Goal: Task Accomplishment & Management: Manage account settings

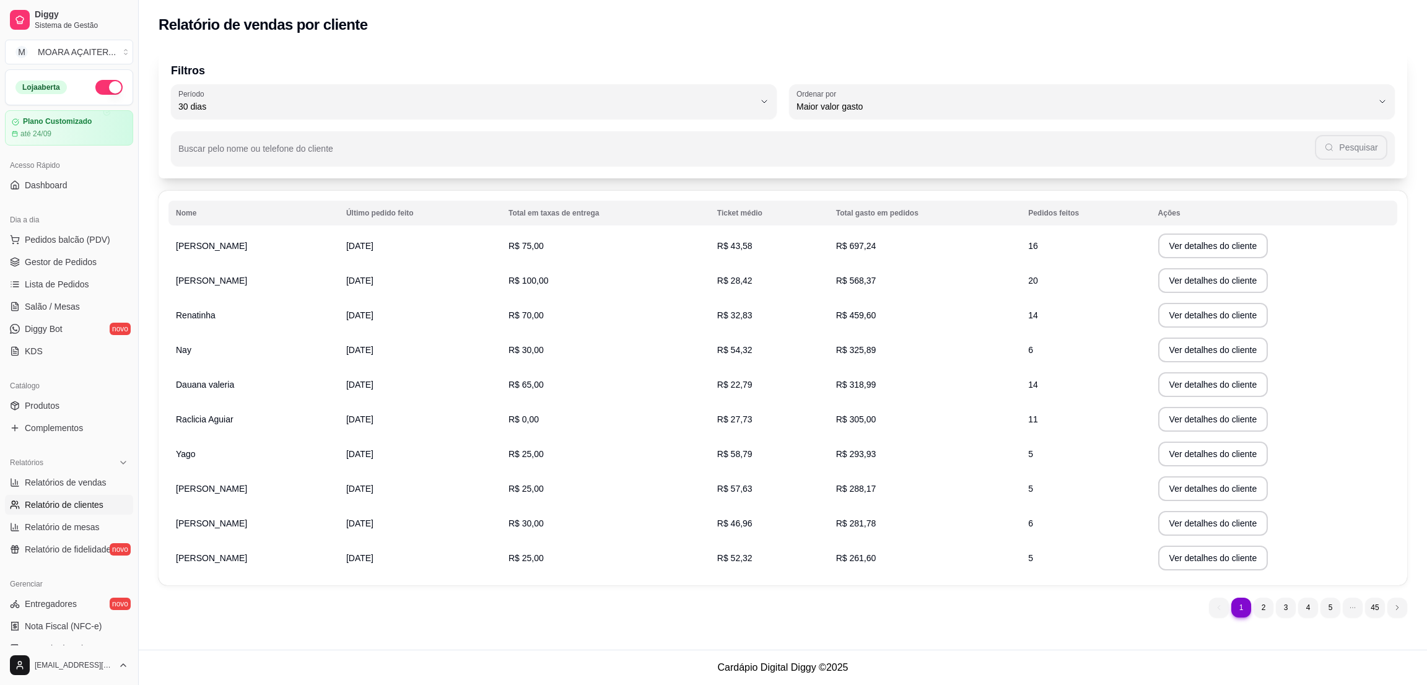
select select "30"
select select "HIGHEST_TOTAL_SPENT_WITH_ORDERS"
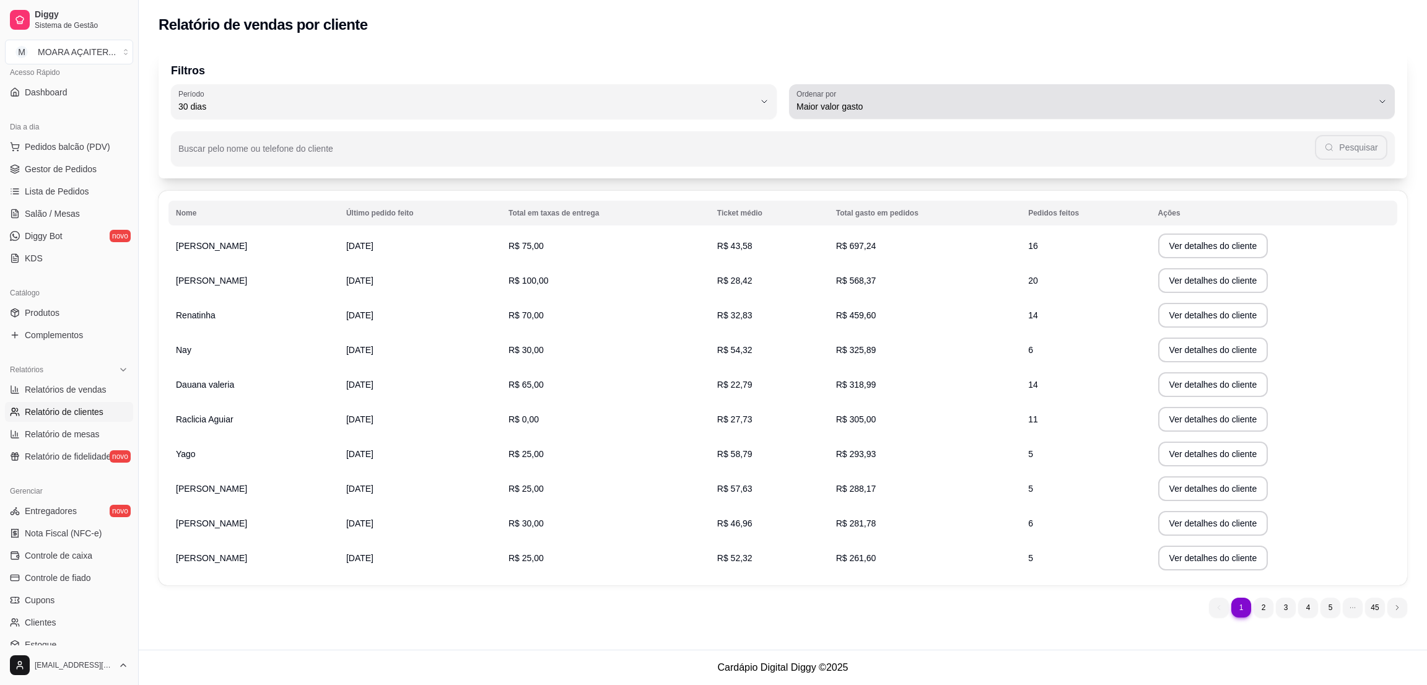
click at [839, 100] on span "Maior valor gasto" at bounding box center [1084, 106] width 576 height 12
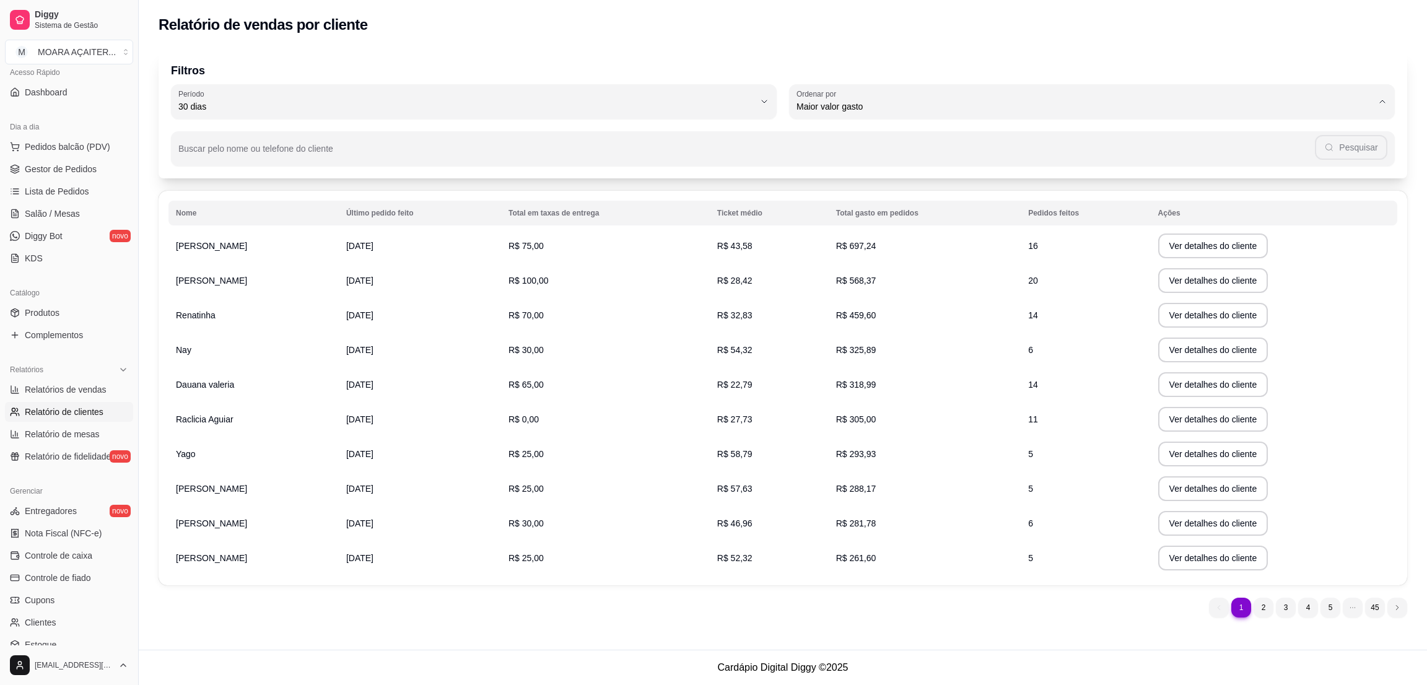
click at [864, 136] on span "Maior número de pedidos" at bounding box center [1086, 135] width 551 height 12
type input "HIGHEST_ORDER_COUNT"
select select "HIGHEST_ORDER_COUNT"
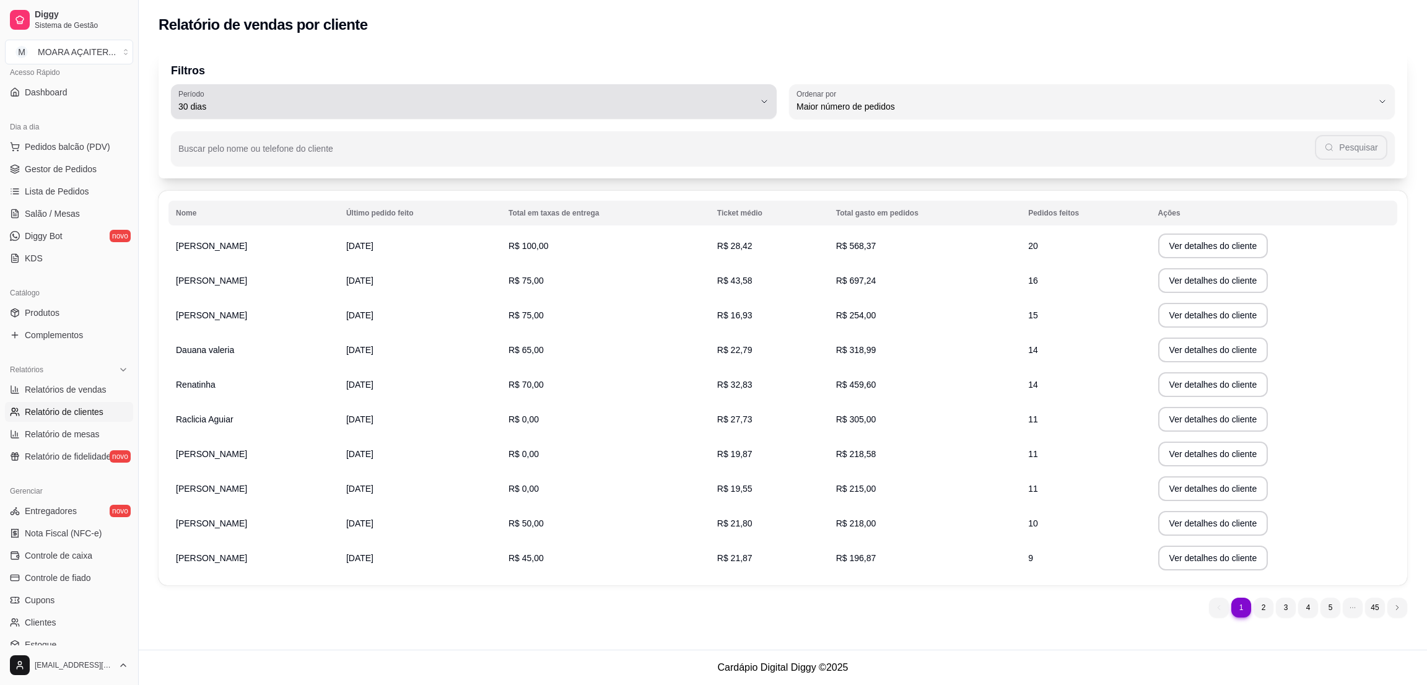
click at [264, 108] on span "30 dias" at bounding box center [466, 106] width 576 height 12
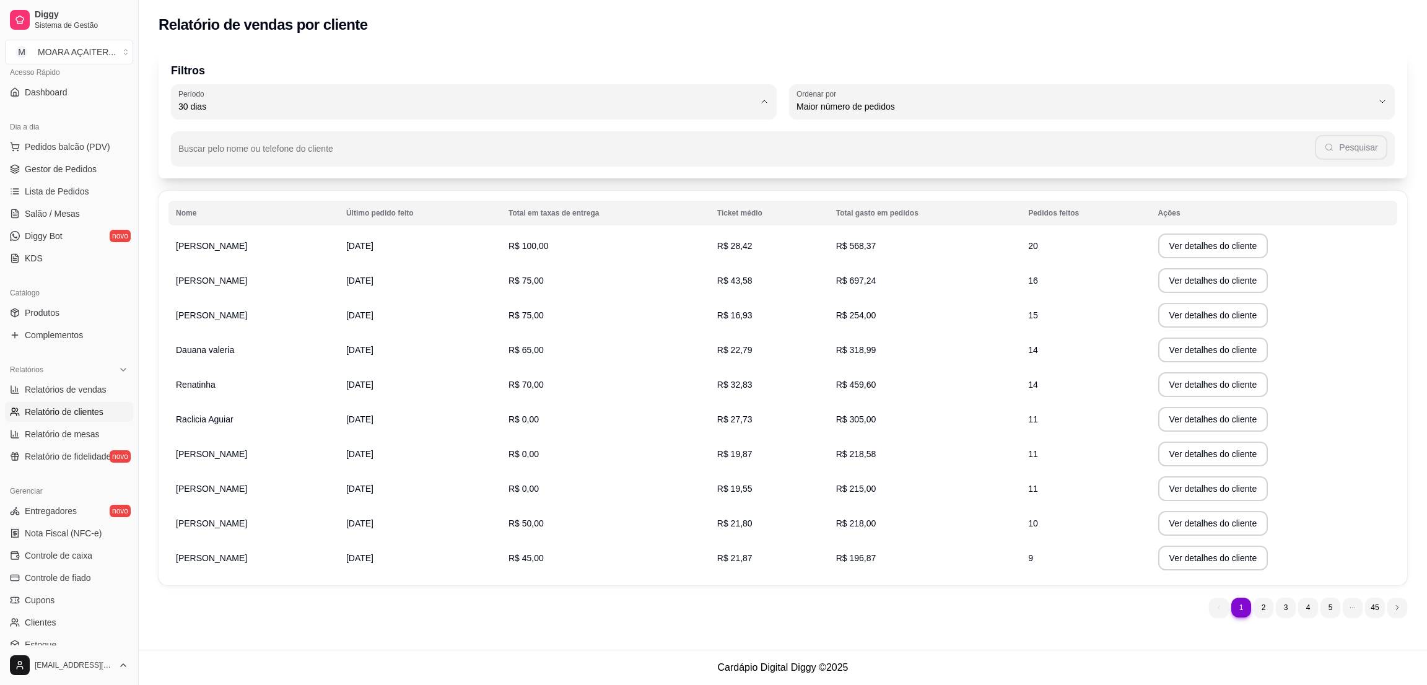
click at [202, 261] on span "60 dias" at bounding box center [468, 257] width 551 height 12
type input "60"
select select "60"
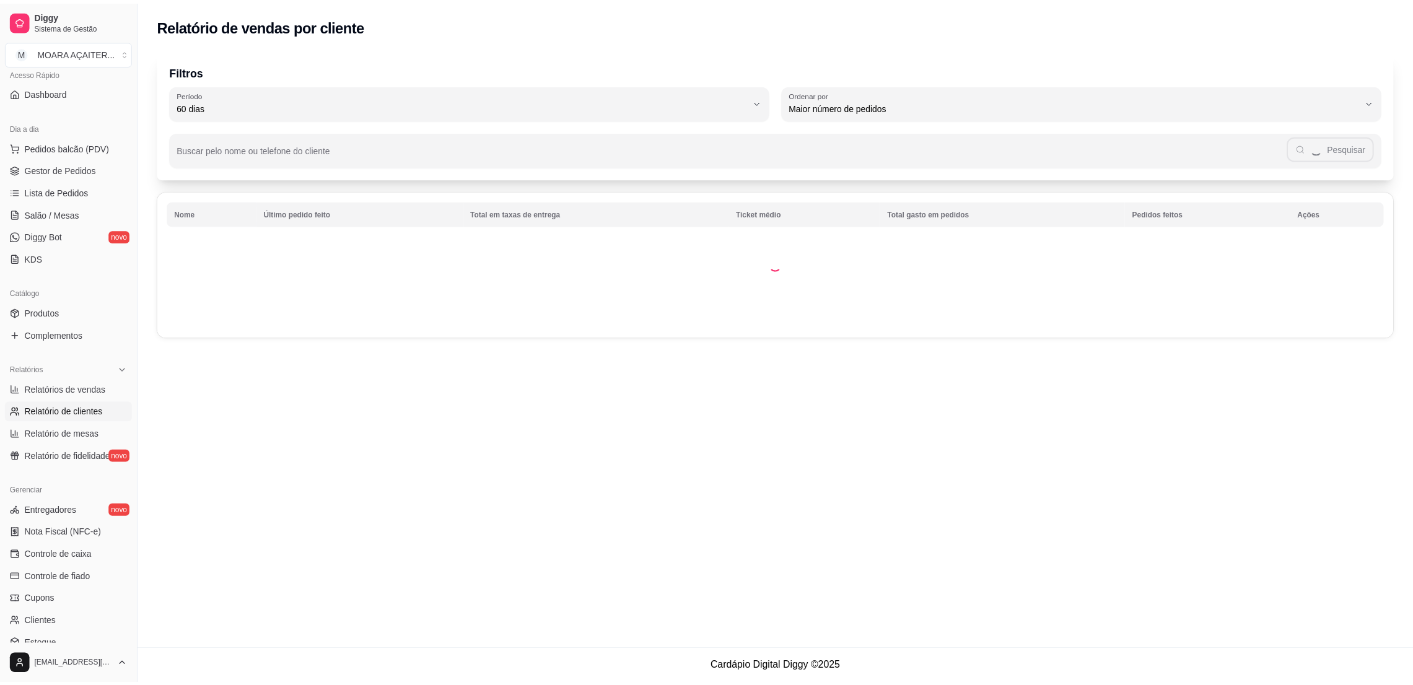
scroll to position [12, 0]
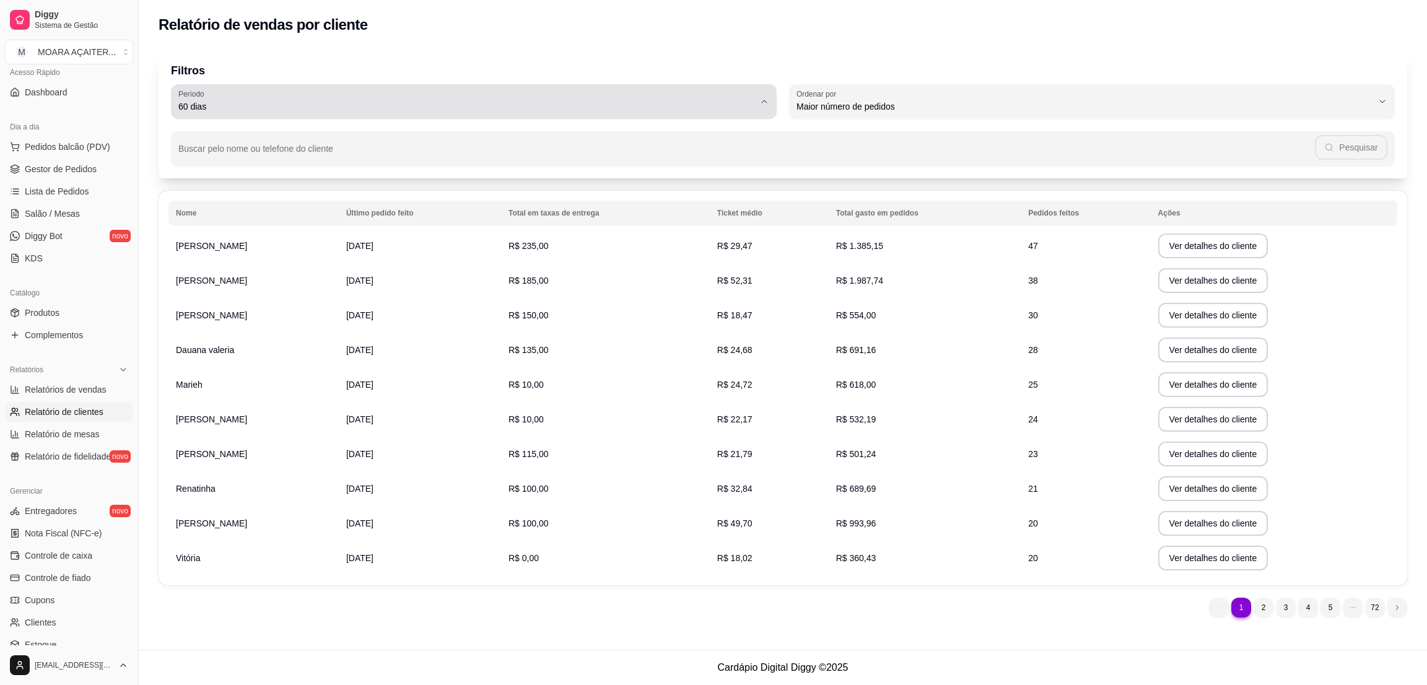
click at [237, 112] on span "60 dias" at bounding box center [466, 106] width 576 height 12
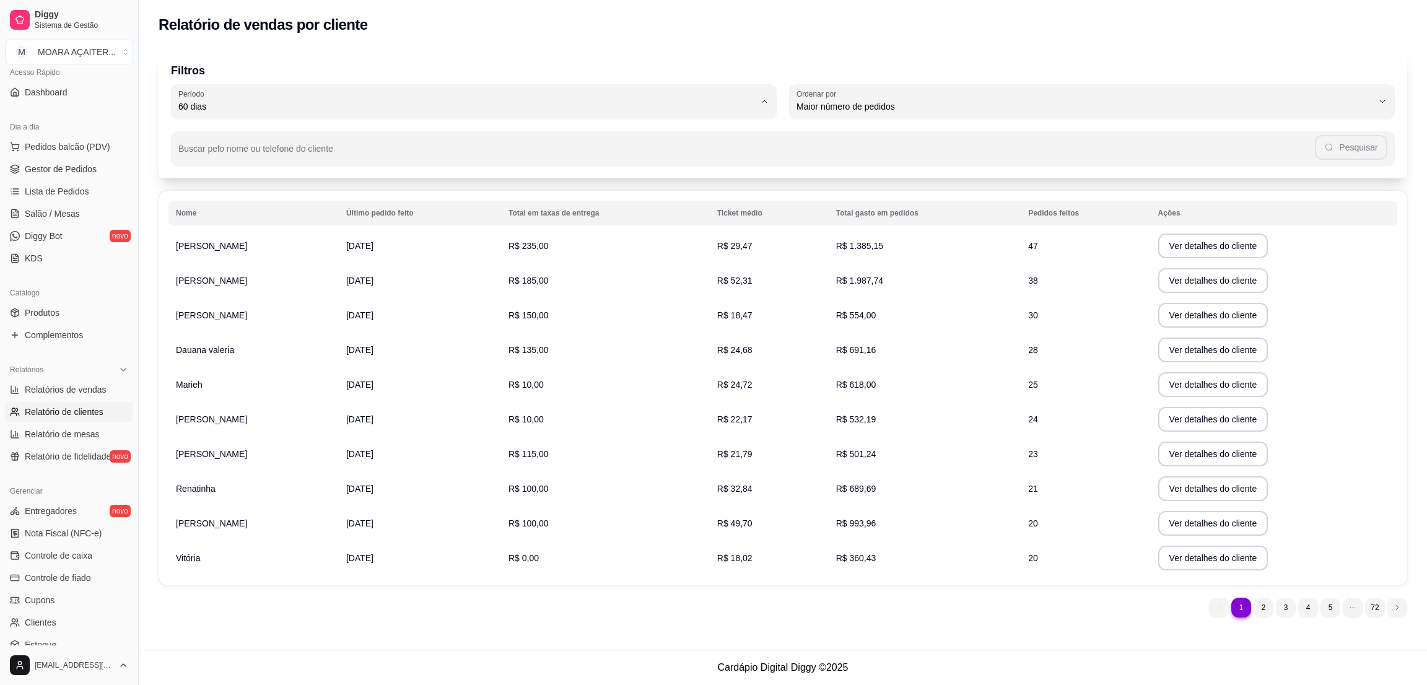
click at [976, 339] on td "R$ 691,16" at bounding box center [925, 350] width 192 height 35
drag, startPoint x: 170, startPoint y: 247, endPoint x: 899, endPoint y: 246, distance: 728.3
click at [899, 246] on tr "[PERSON_NAME] [DATE] R$ 235,00 R$ 29,47 R$ 1.385,15 47 Ver detalhes do cliente" at bounding box center [782, 246] width 1229 height 35
click at [829, 246] on td "R$ 1.385,15" at bounding box center [925, 246] width 192 height 35
drag, startPoint x: 829, startPoint y: 246, endPoint x: 914, endPoint y: 245, distance: 84.2
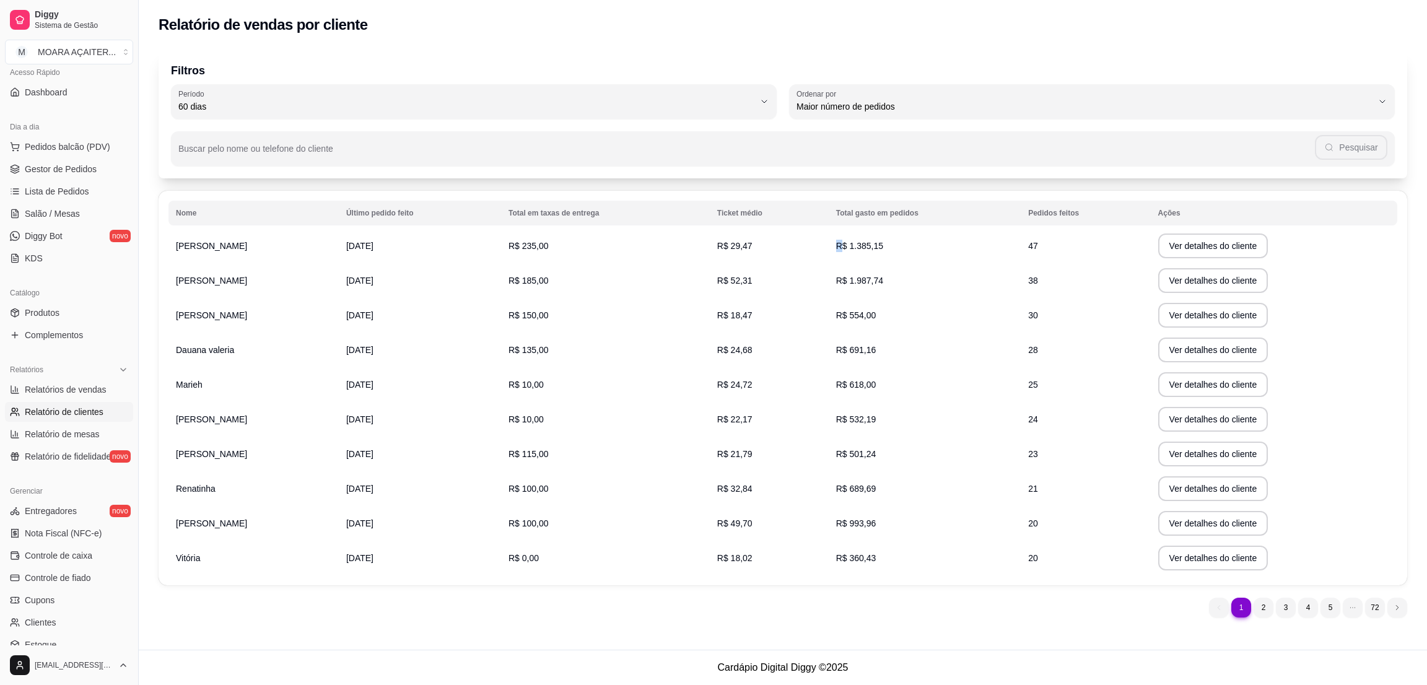
click at [909, 246] on td "R$ 1.385,15" at bounding box center [925, 246] width 192 height 35
drag, startPoint x: 838, startPoint y: 252, endPoint x: 858, endPoint y: 241, distance: 22.7
click at [839, 251] on td "R$ 1.385,15" at bounding box center [925, 246] width 192 height 35
click at [858, 241] on span "R$ 1.385,15" at bounding box center [859, 246] width 47 height 10
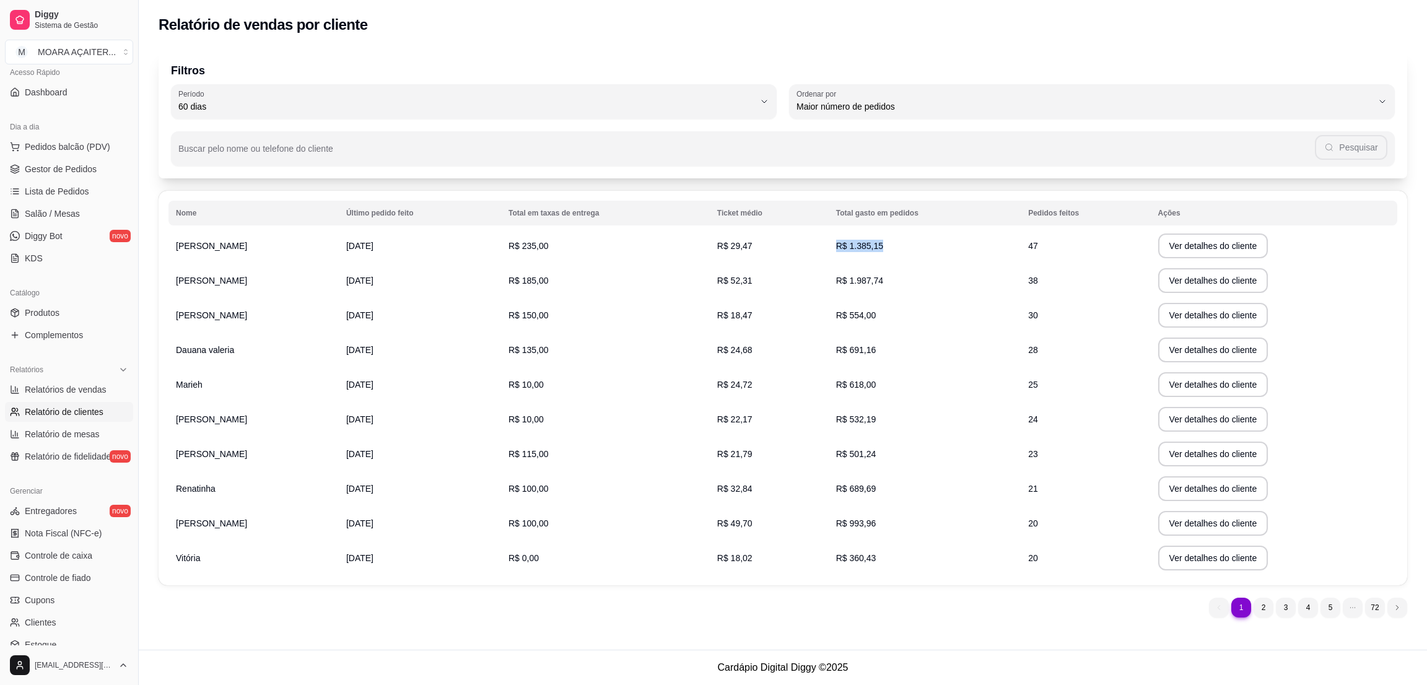
click at [858, 241] on span "R$ 1.385,15" at bounding box center [859, 246] width 47 height 10
click at [946, 246] on td "R$ 1.385,15" at bounding box center [925, 246] width 192 height 35
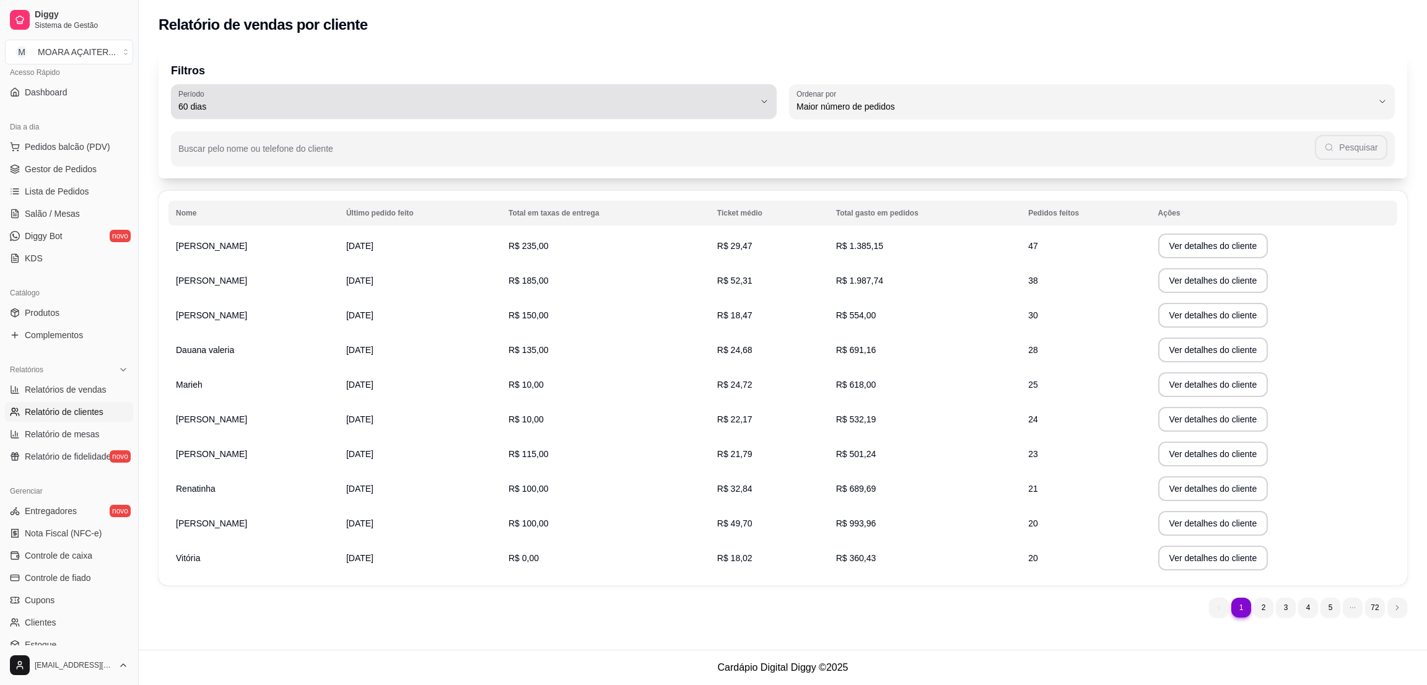
click at [258, 107] on span "60 dias" at bounding box center [466, 106] width 576 height 12
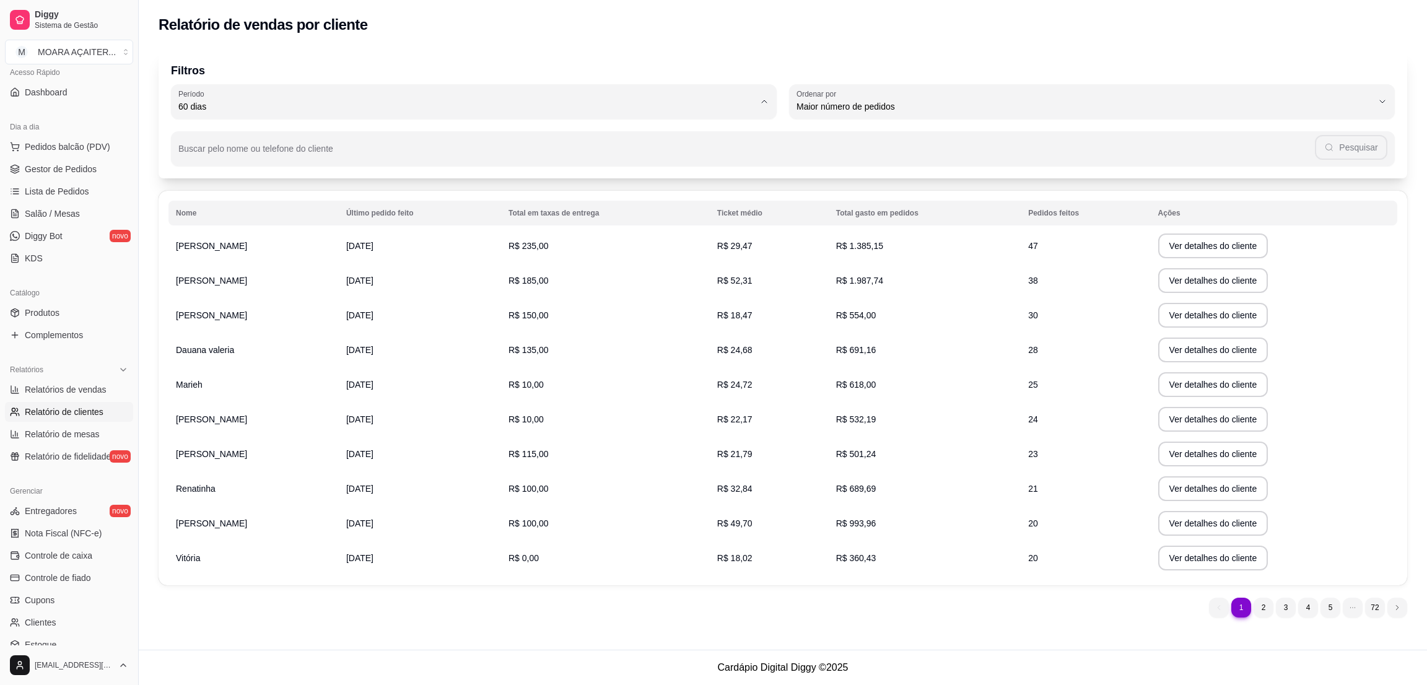
click at [901, 142] on div "Pesquisar" at bounding box center [782, 148] width 1209 height 25
type input "marieh"
click at [68, 165] on span "Gestor de Pedidos" at bounding box center [61, 169] width 72 height 12
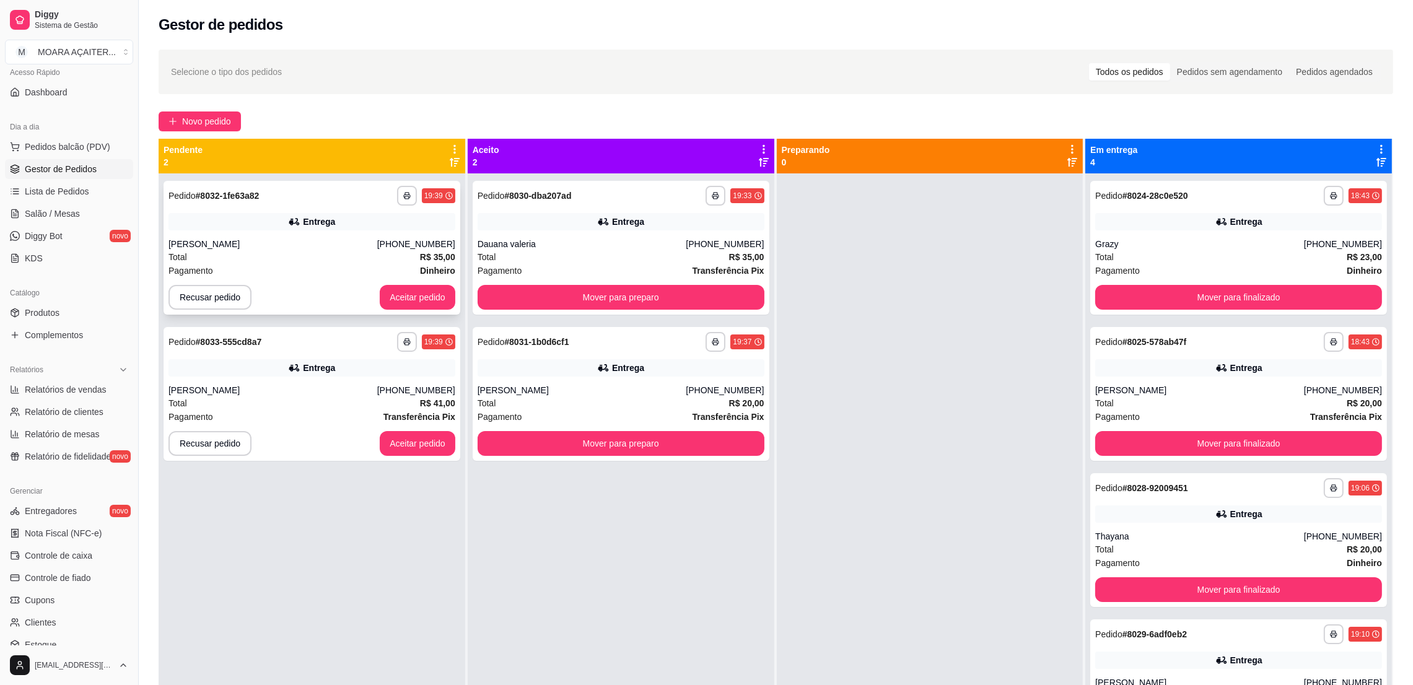
click at [432, 290] on button "Aceitar pedido" at bounding box center [418, 297] width 76 height 25
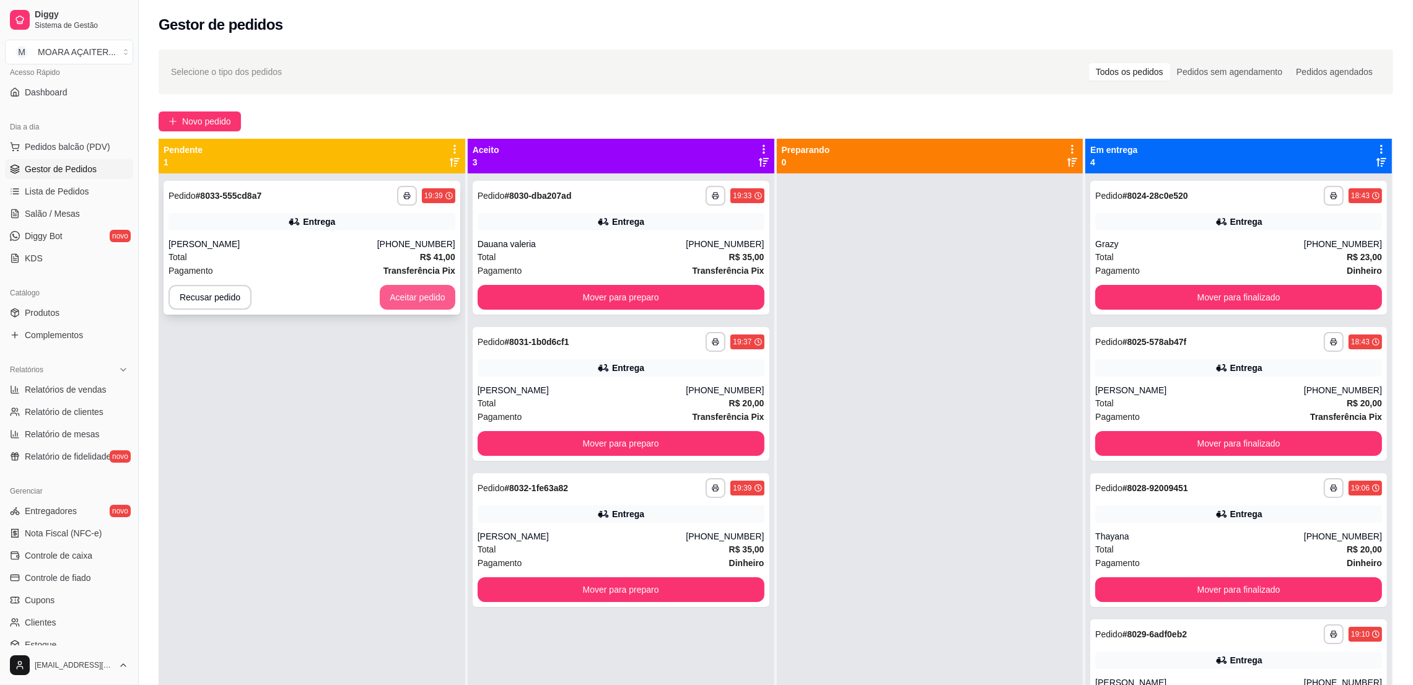
click at [406, 292] on button "Aceitar pedido" at bounding box center [418, 297] width 76 height 25
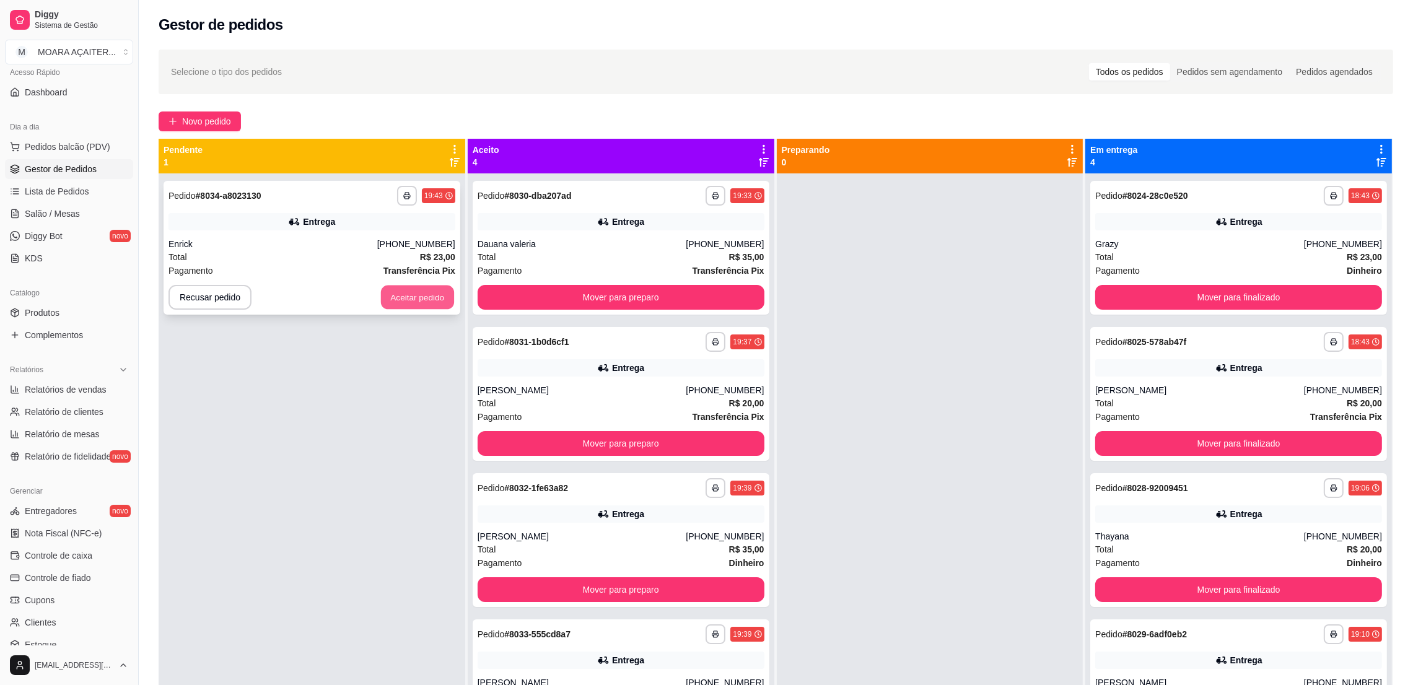
click at [429, 290] on button "Aceitar pedido" at bounding box center [417, 298] width 73 height 24
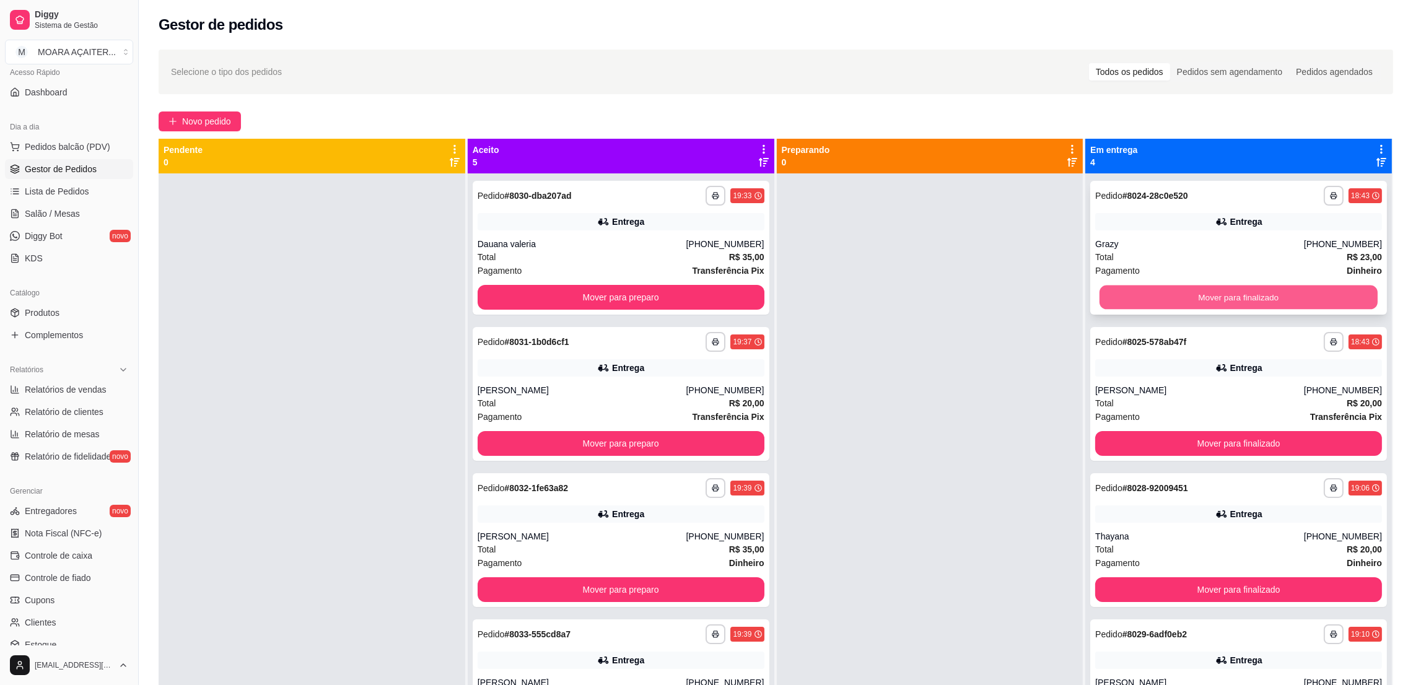
click at [1302, 289] on button "Mover para finalizado" at bounding box center [1238, 298] width 278 height 24
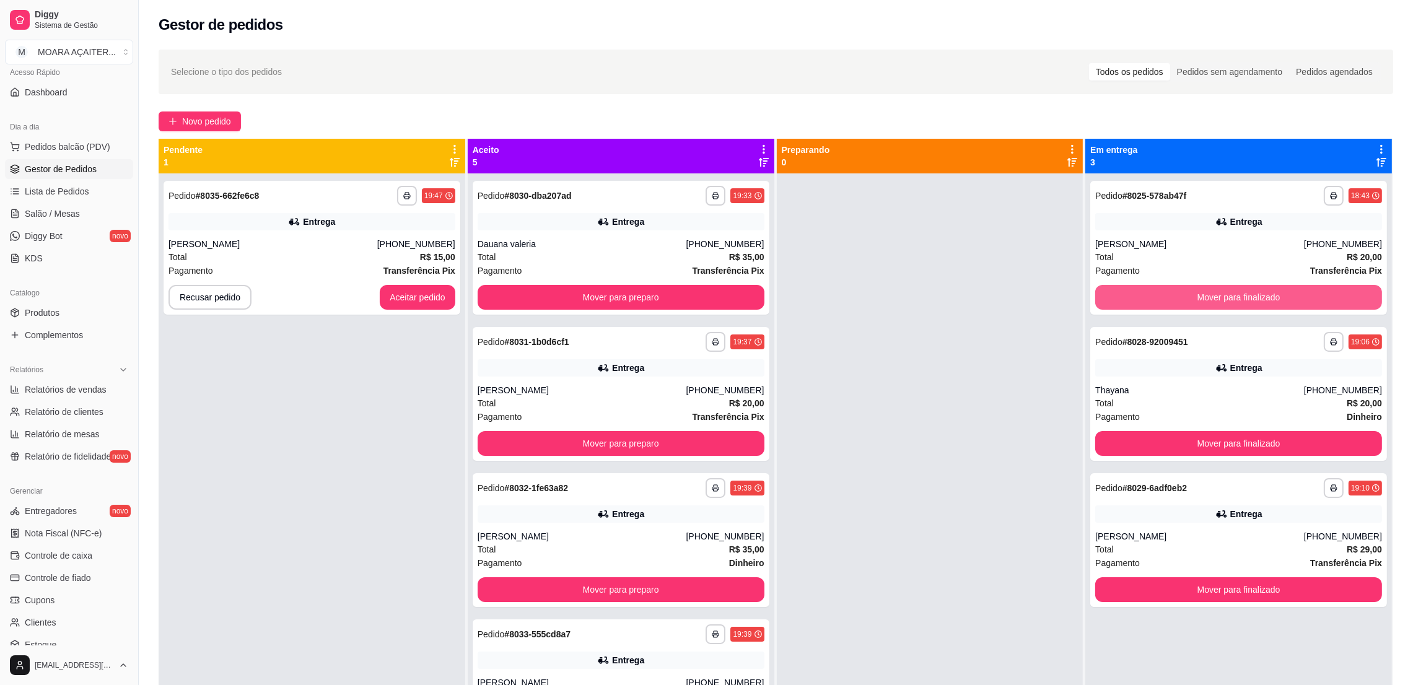
click at [1302, 295] on button "Mover para finalizado" at bounding box center [1238, 297] width 287 height 25
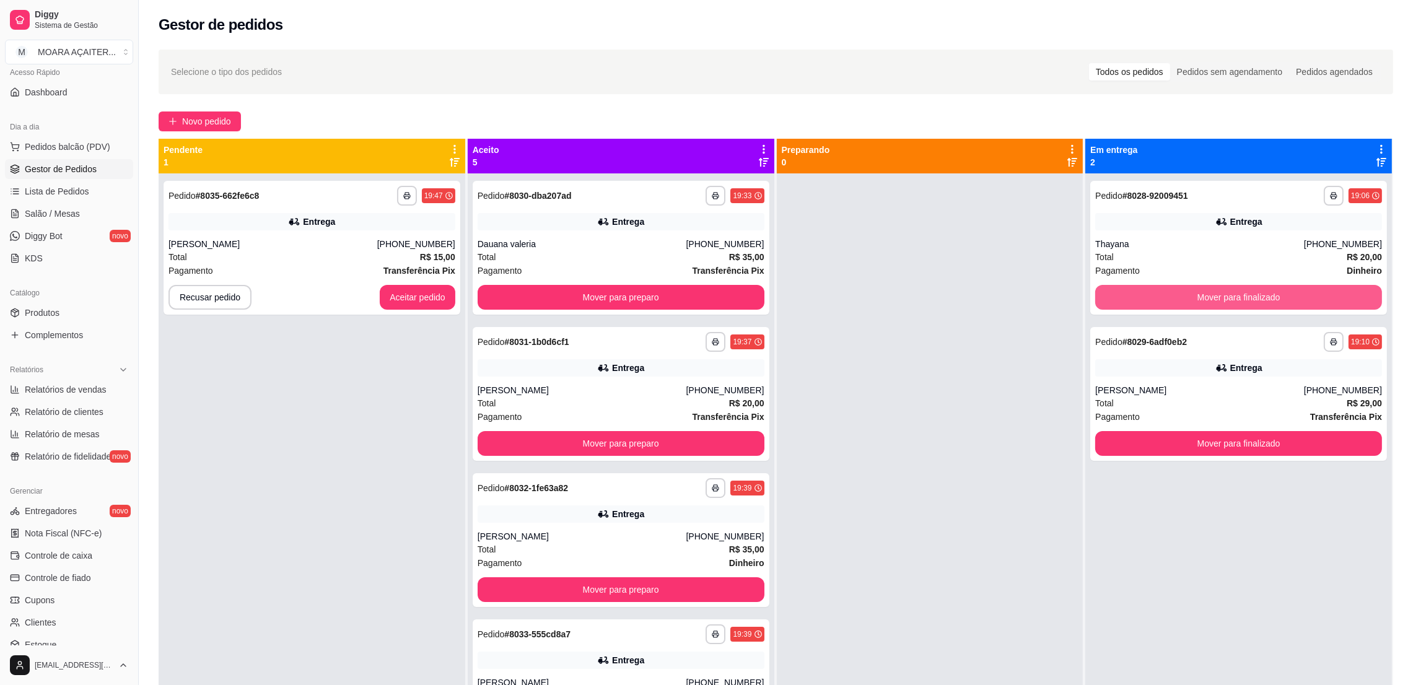
click at [1302, 295] on button "Mover para finalizado" at bounding box center [1238, 297] width 287 height 25
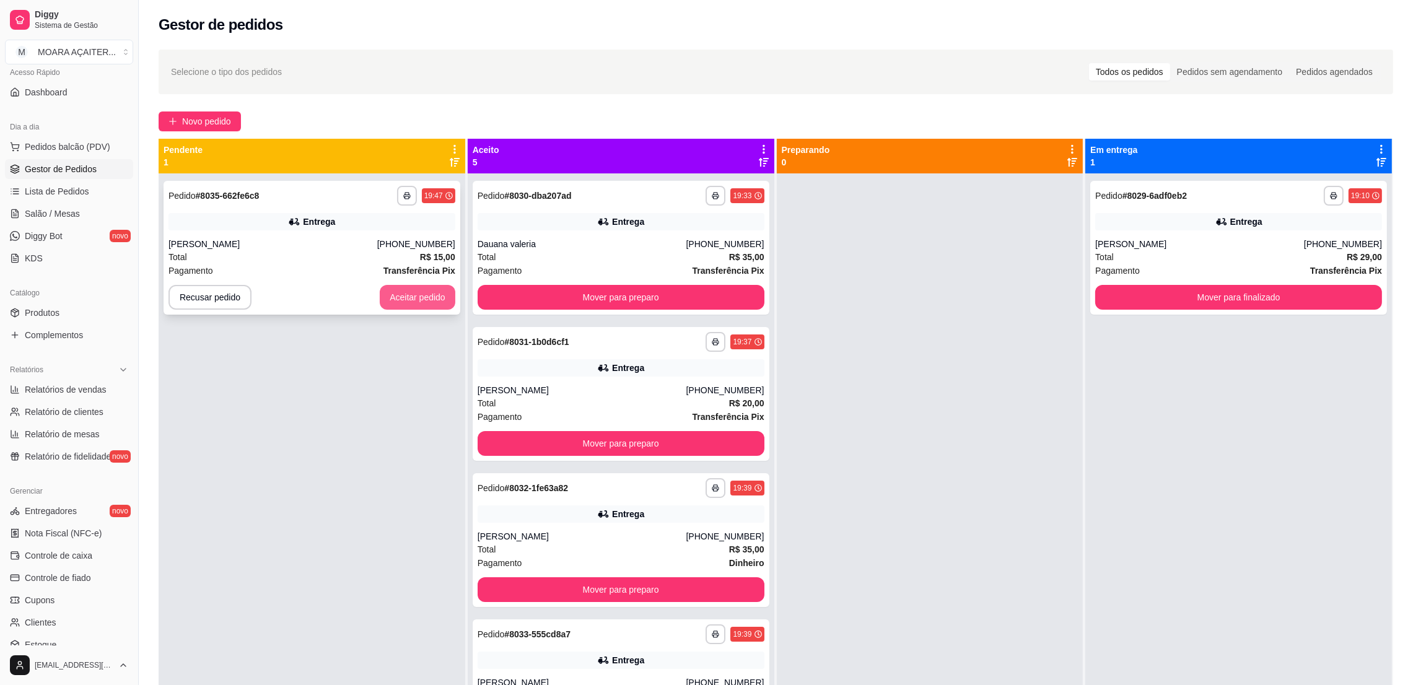
click at [413, 298] on button "Aceitar pedido" at bounding box center [418, 297] width 76 height 25
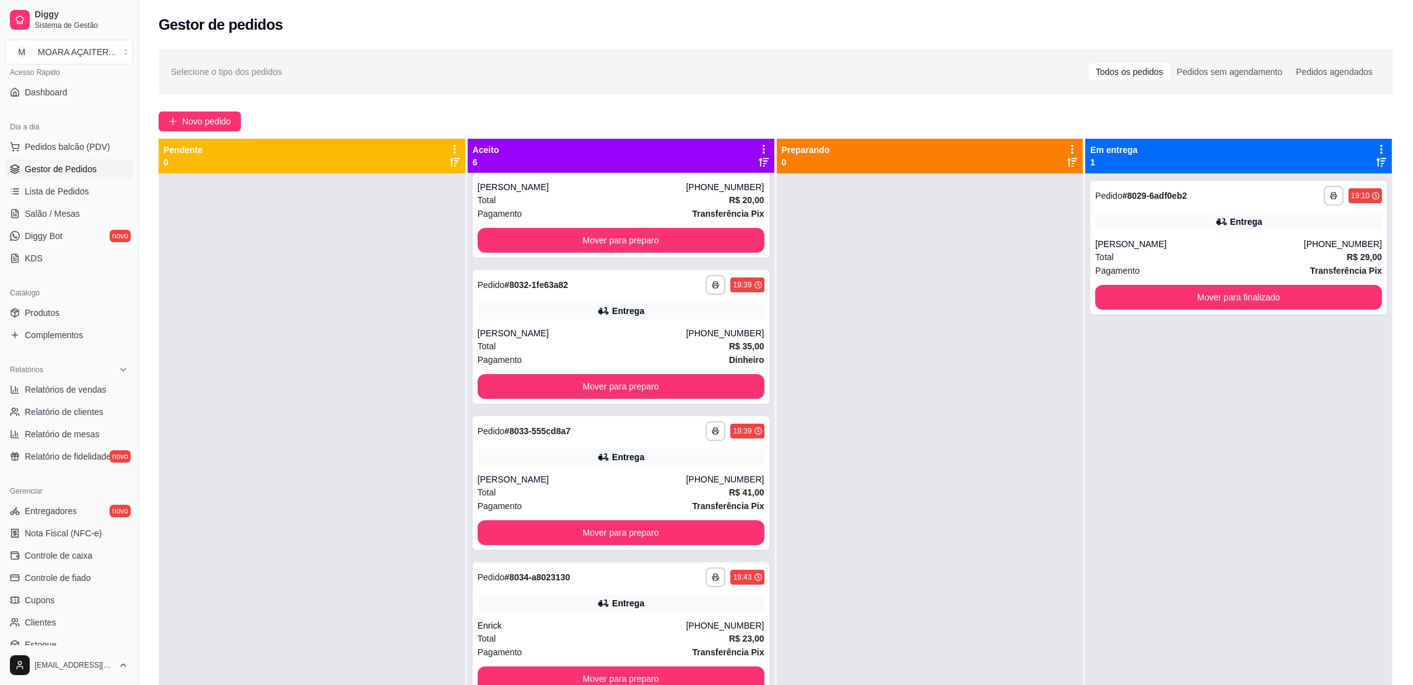
scroll to position [188, 0]
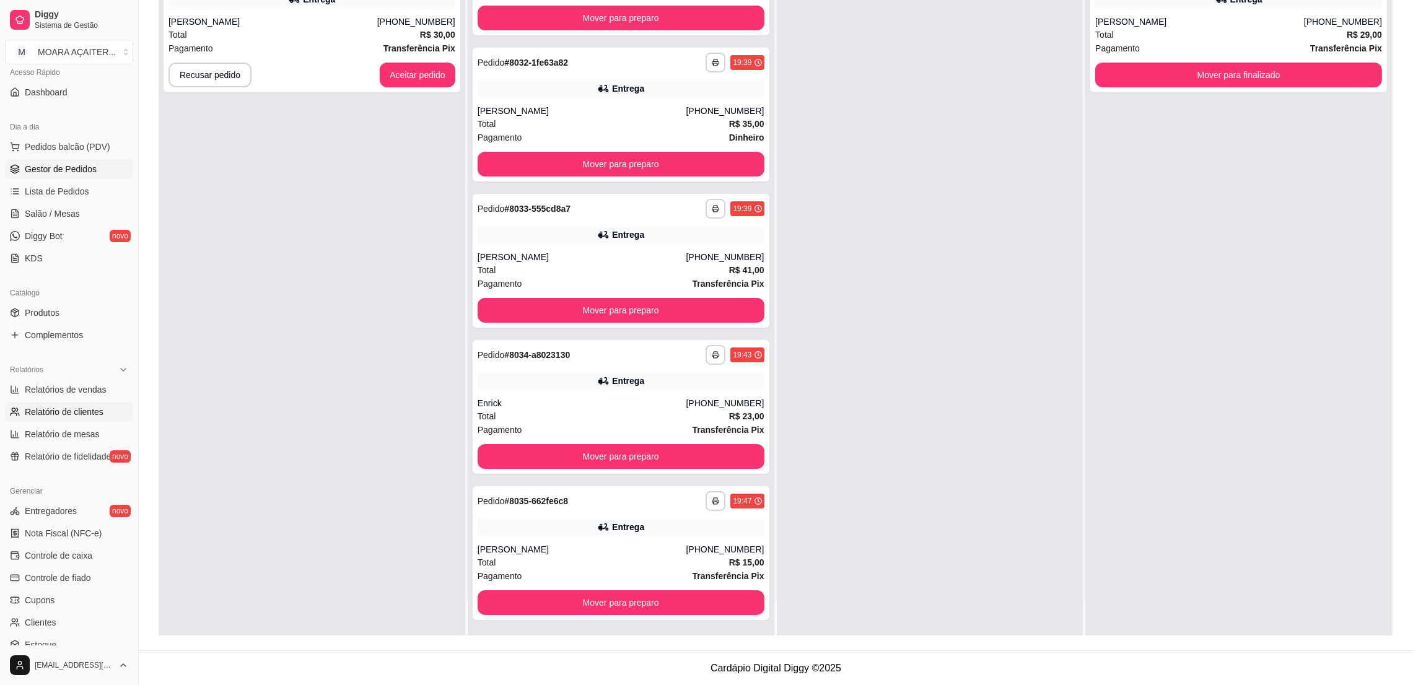
click at [76, 411] on span "Relatório de clientes" at bounding box center [64, 412] width 79 height 12
select select "30"
select select "HIGHEST_TOTAL_SPENT_WITH_ORDERS"
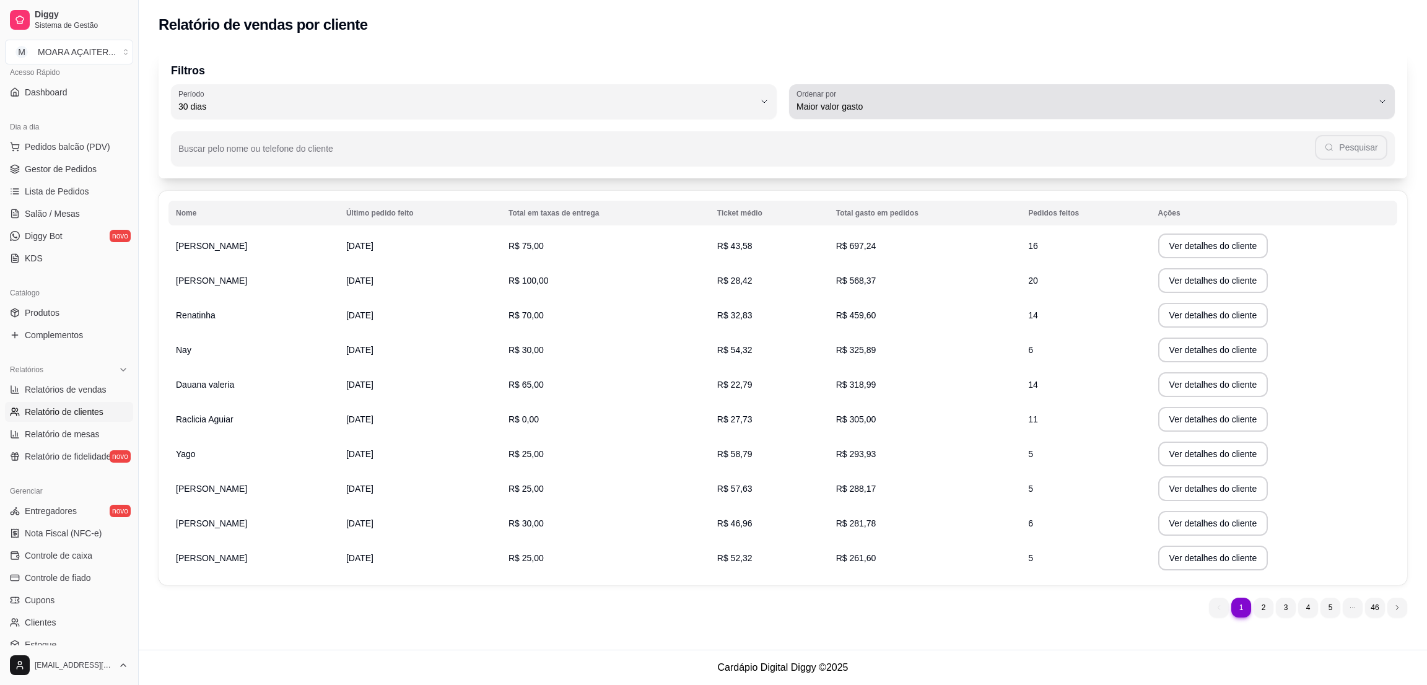
click at [838, 107] on span "Maior valor gasto" at bounding box center [1084, 106] width 576 height 12
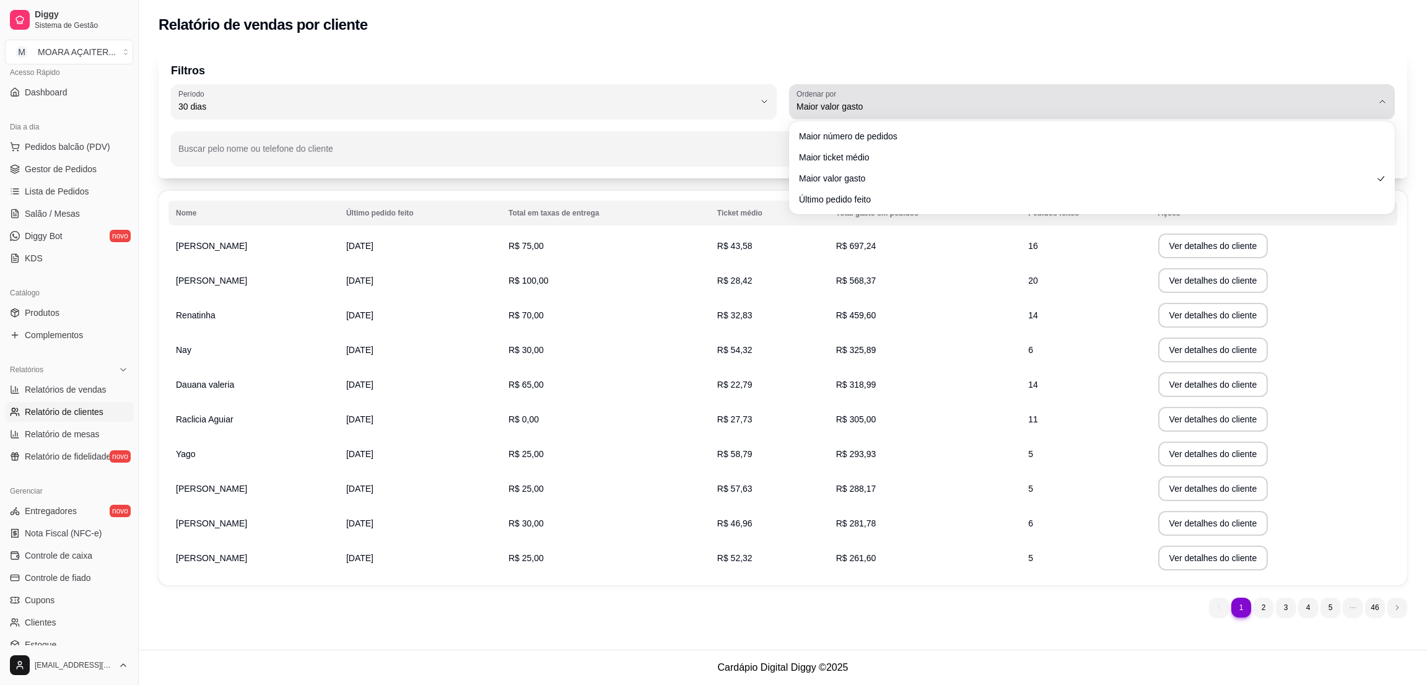
click at [839, 107] on span "Maior valor gasto" at bounding box center [1084, 106] width 576 height 12
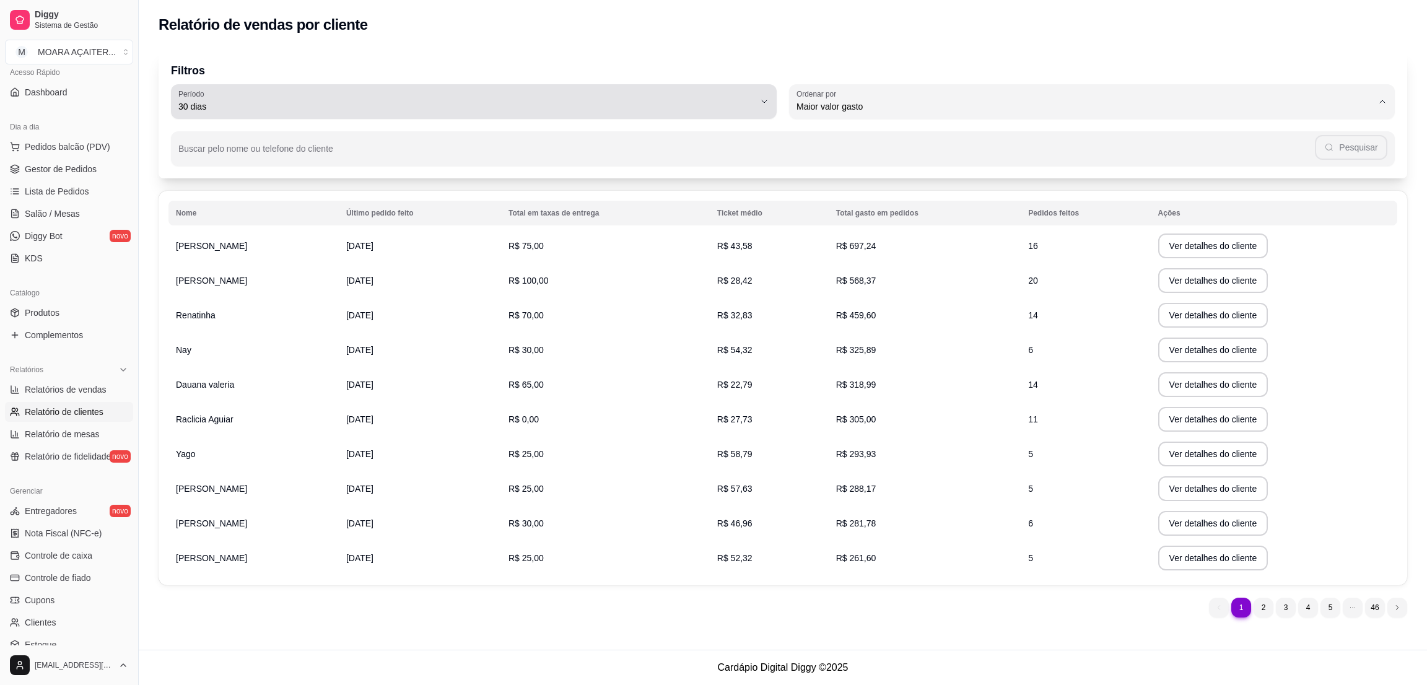
click at [493, 115] on button "Período 30 dias" at bounding box center [474, 101] width 606 height 35
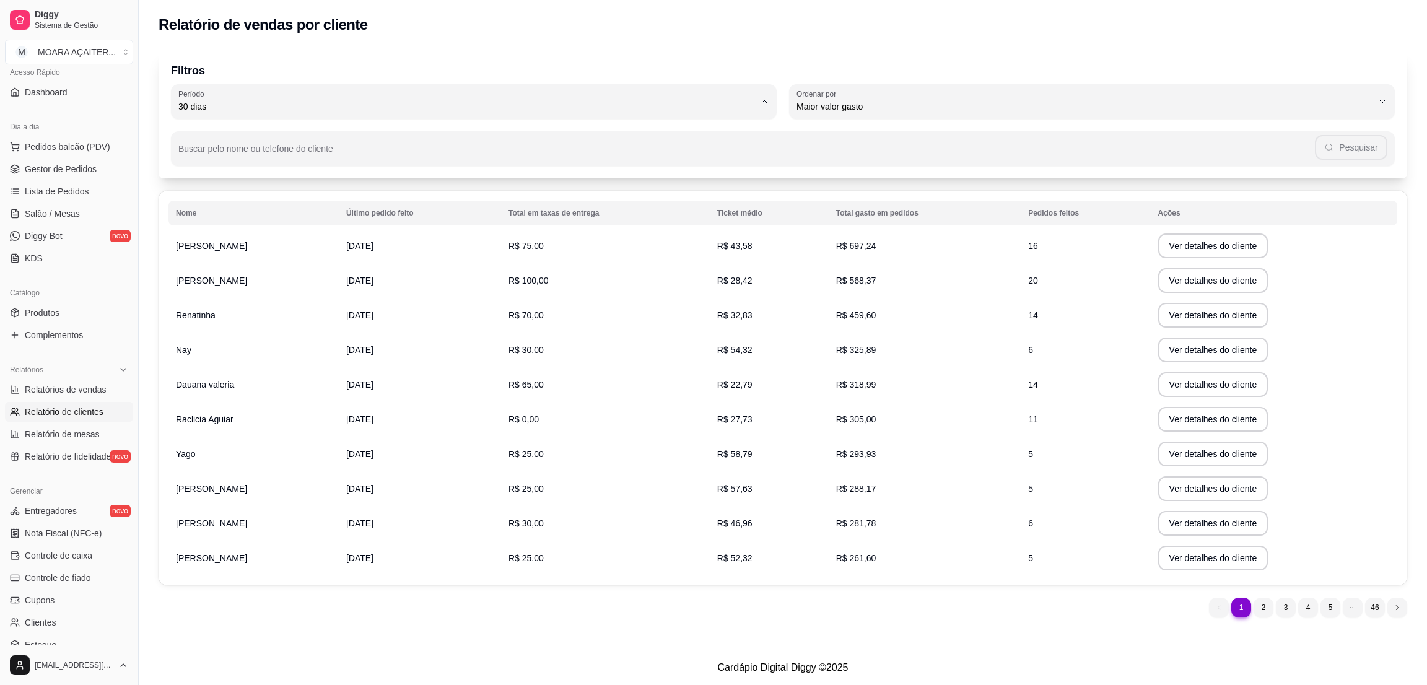
click at [225, 263] on span "60 dias" at bounding box center [468, 257] width 551 height 12
type input "60"
select select "60"
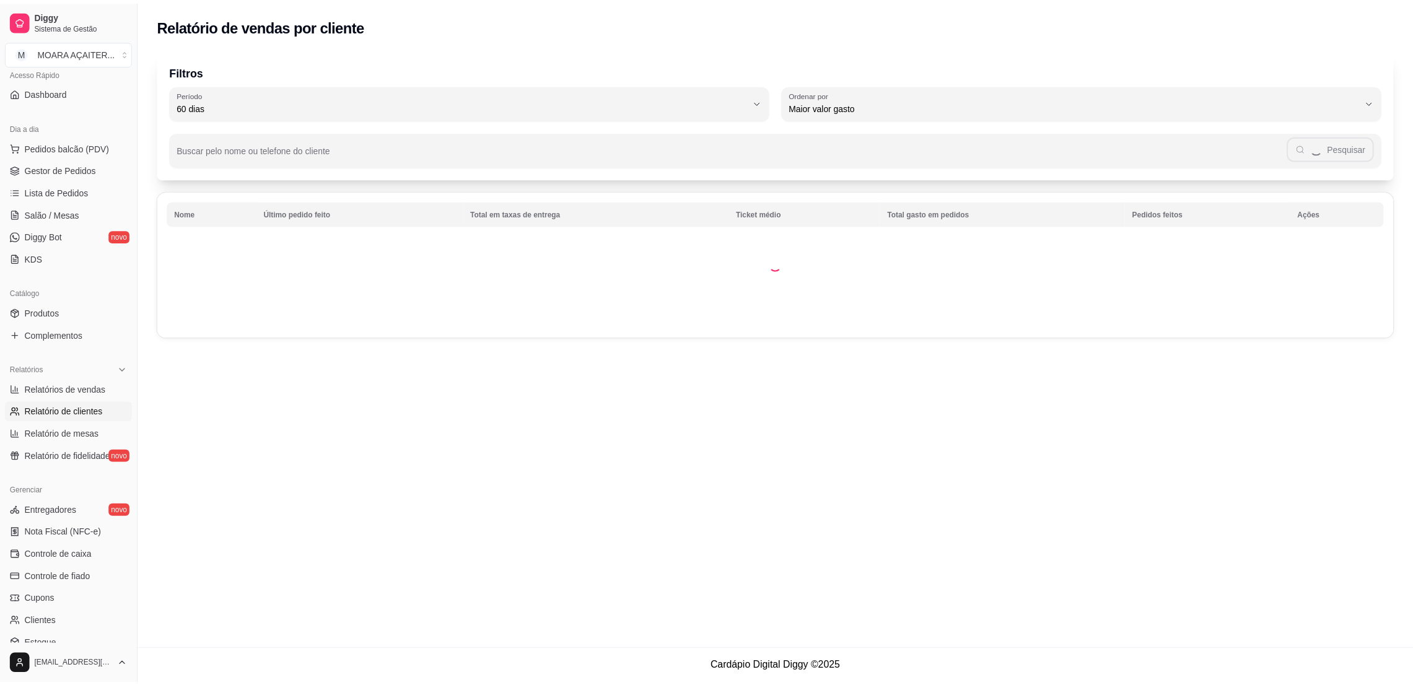
scroll to position [12, 0]
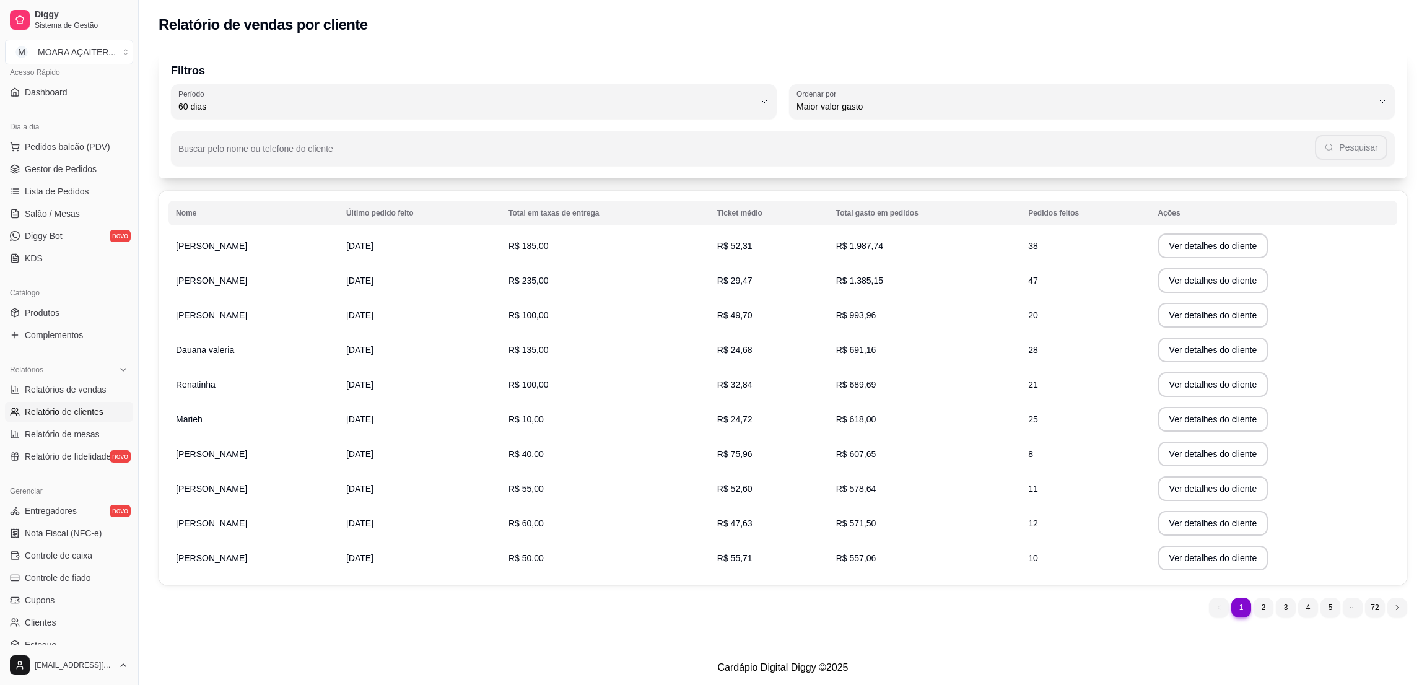
drag, startPoint x: 834, startPoint y: 242, endPoint x: 890, endPoint y: 243, distance: 55.7
click at [890, 243] on td "R$ 1.987,74" at bounding box center [925, 246] width 192 height 35
click at [870, 241] on span "R$ 1.987,74" at bounding box center [859, 246] width 47 height 10
click at [869, 241] on span "R$ 1.987,74" at bounding box center [859, 246] width 47 height 10
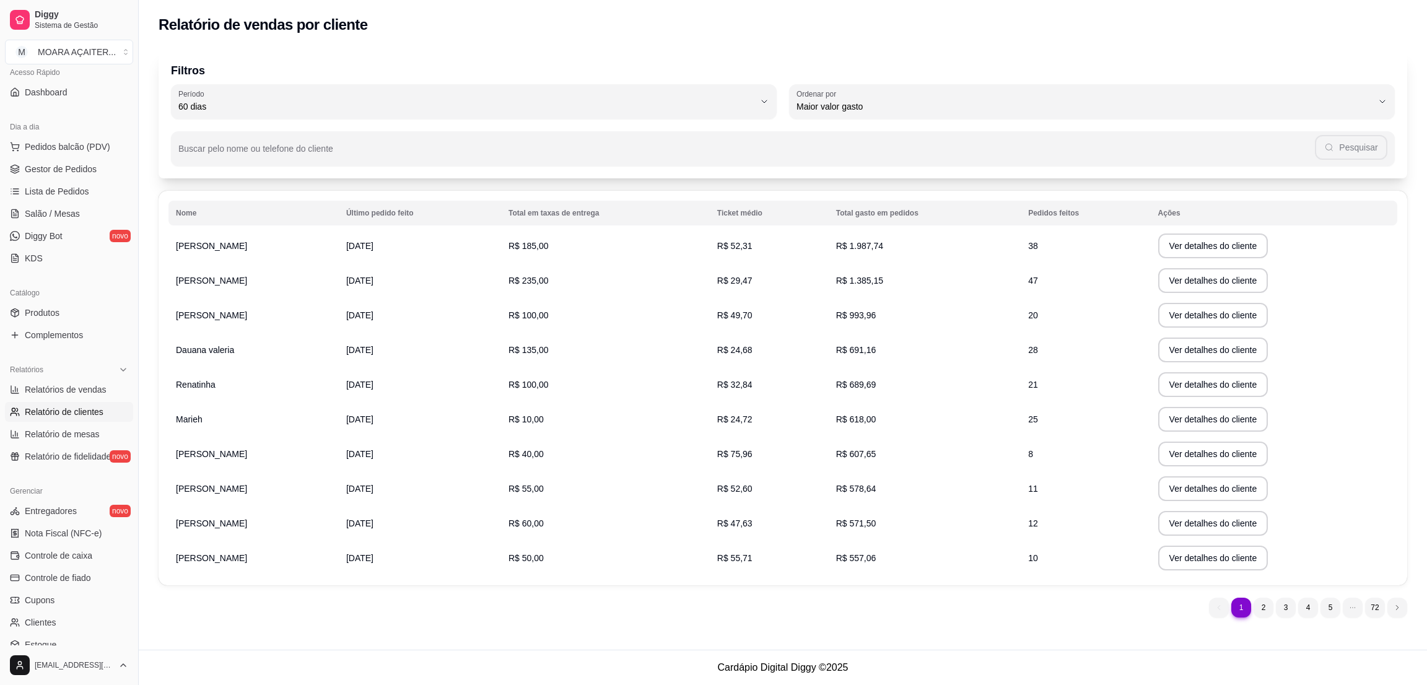
click at [863, 279] on span "R$ 1.385,15" at bounding box center [859, 281] width 47 height 10
click at [849, 412] on td "R$ 618,00" at bounding box center [925, 419] width 192 height 35
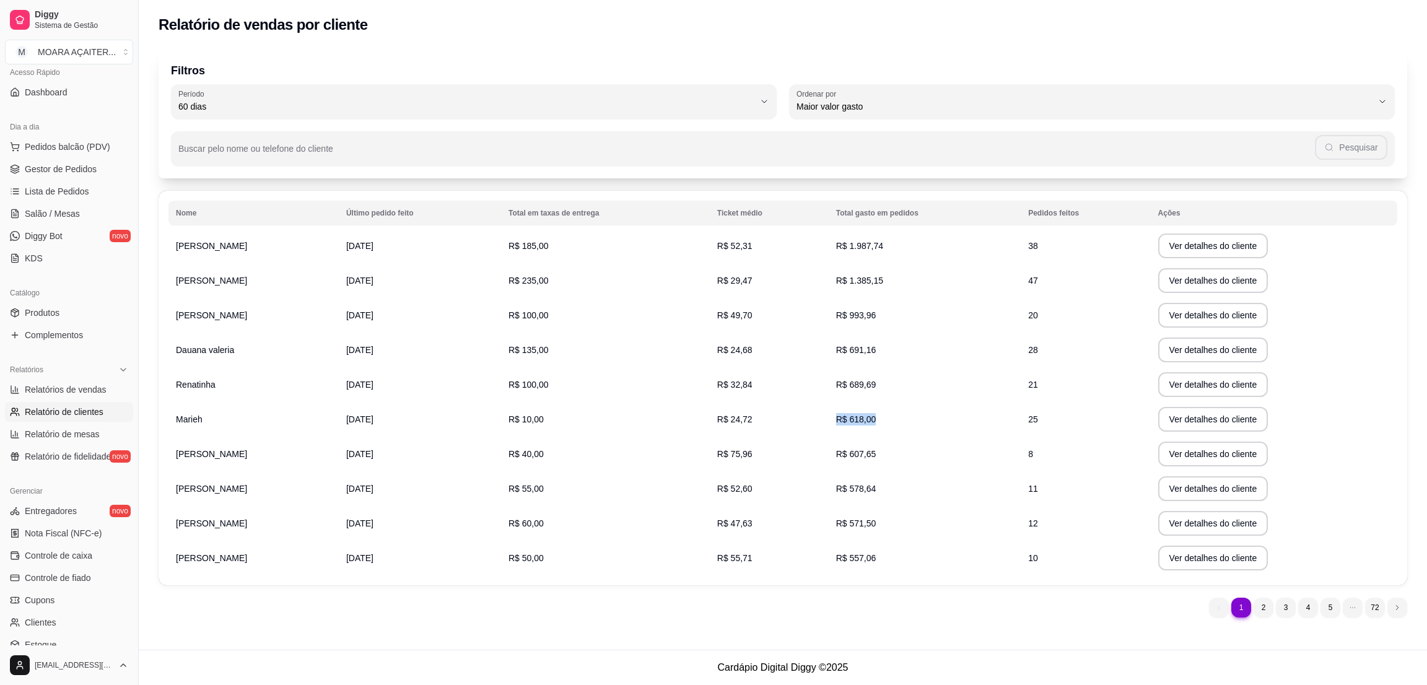
click at [849, 412] on td "R$ 618,00" at bounding box center [925, 419] width 192 height 35
click at [74, 168] on span "Gestor de Pedidos" at bounding box center [61, 169] width 72 height 12
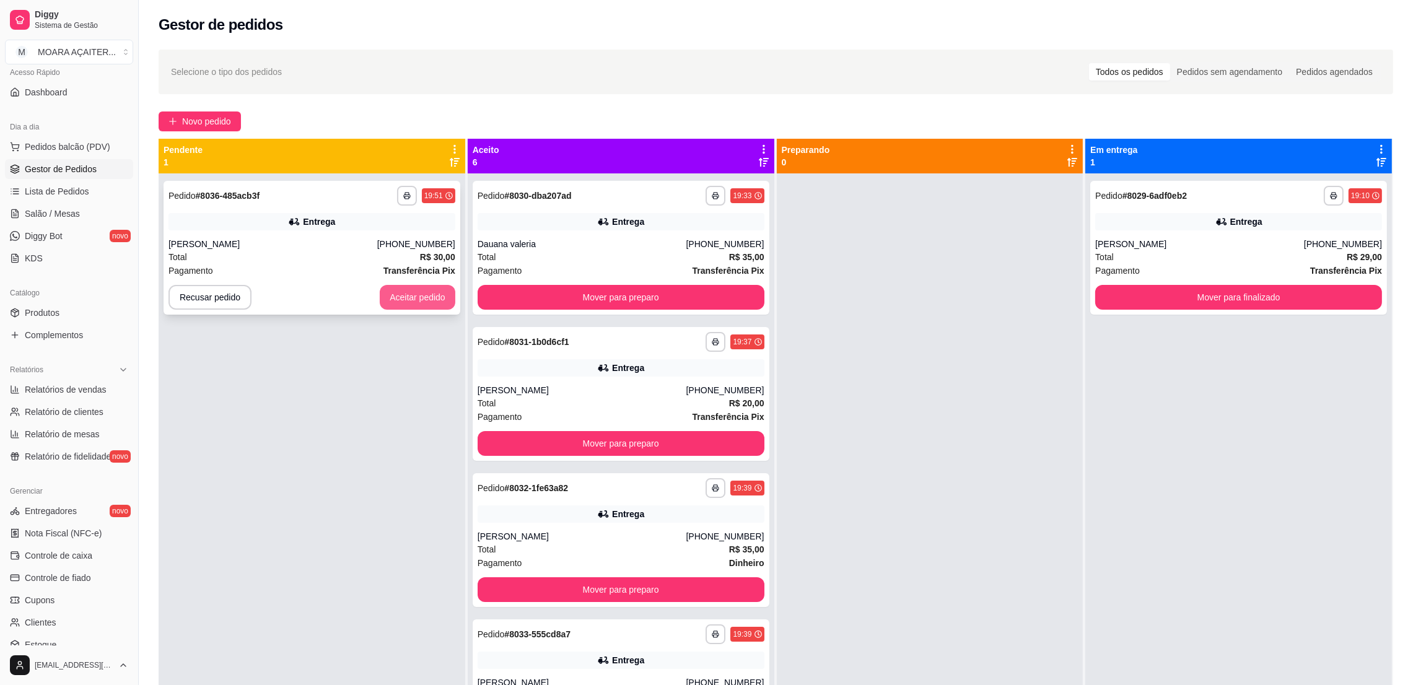
click at [411, 299] on button "Aceitar pedido" at bounding box center [418, 297] width 76 height 25
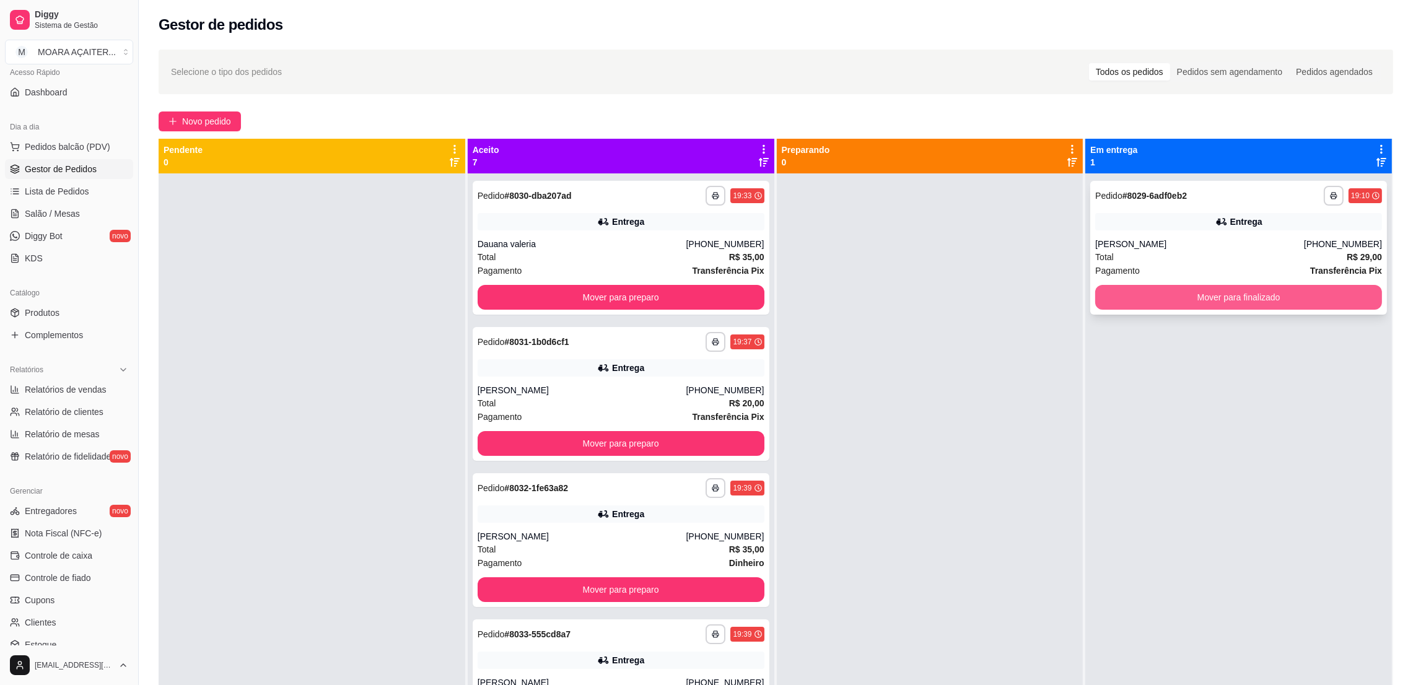
click at [1221, 298] on button "Mover para finalizado" at bounding box center [1238, 297] width 287 height 25
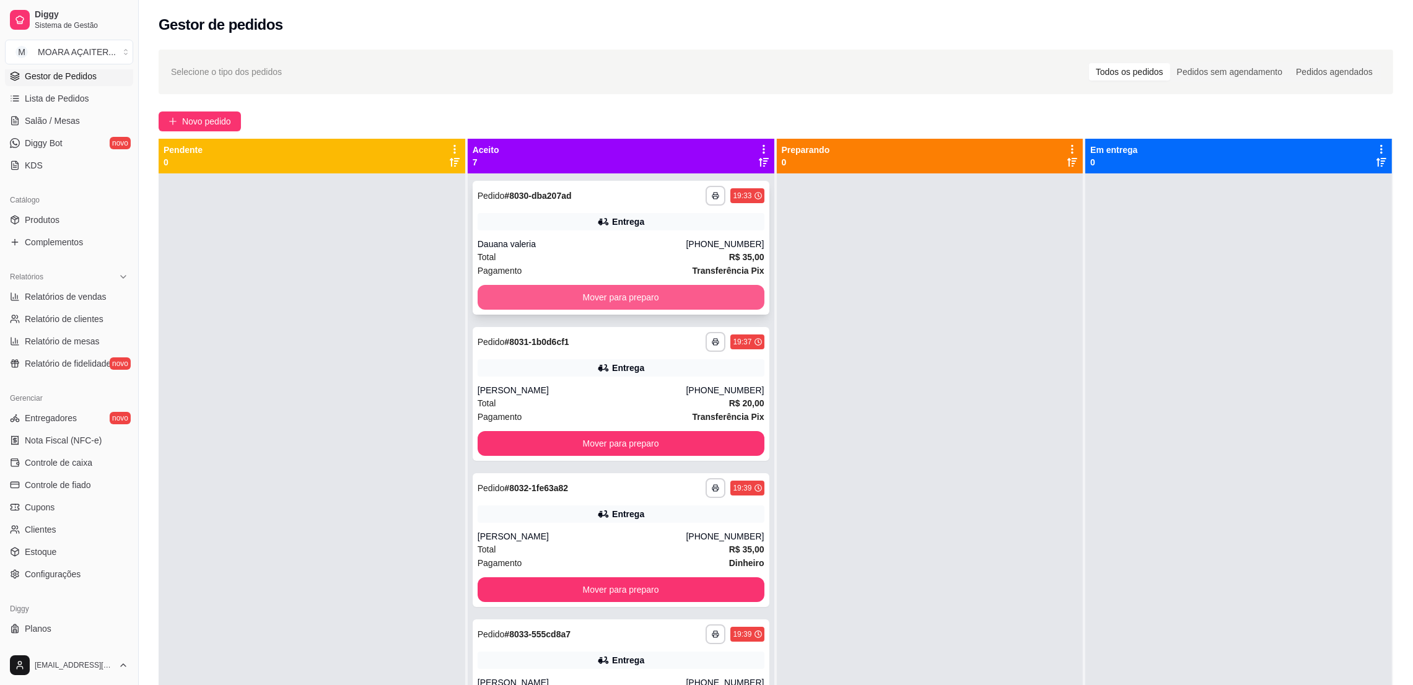
click at [642, 298] on button "Mover para preparo" at bounding box center [620, 297] width 287 height 25
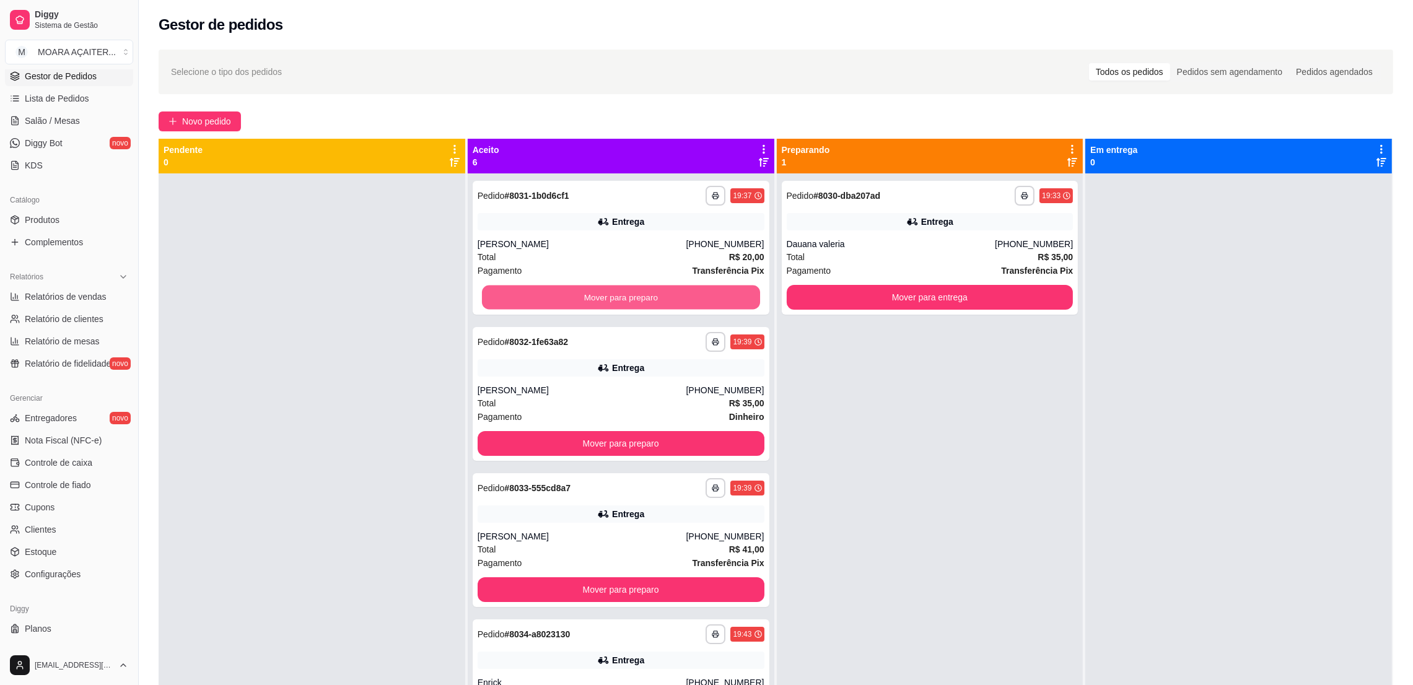
click at [642, 299] on button "Mover para preparo" at bounding box center [621, 298] width 278 height 24
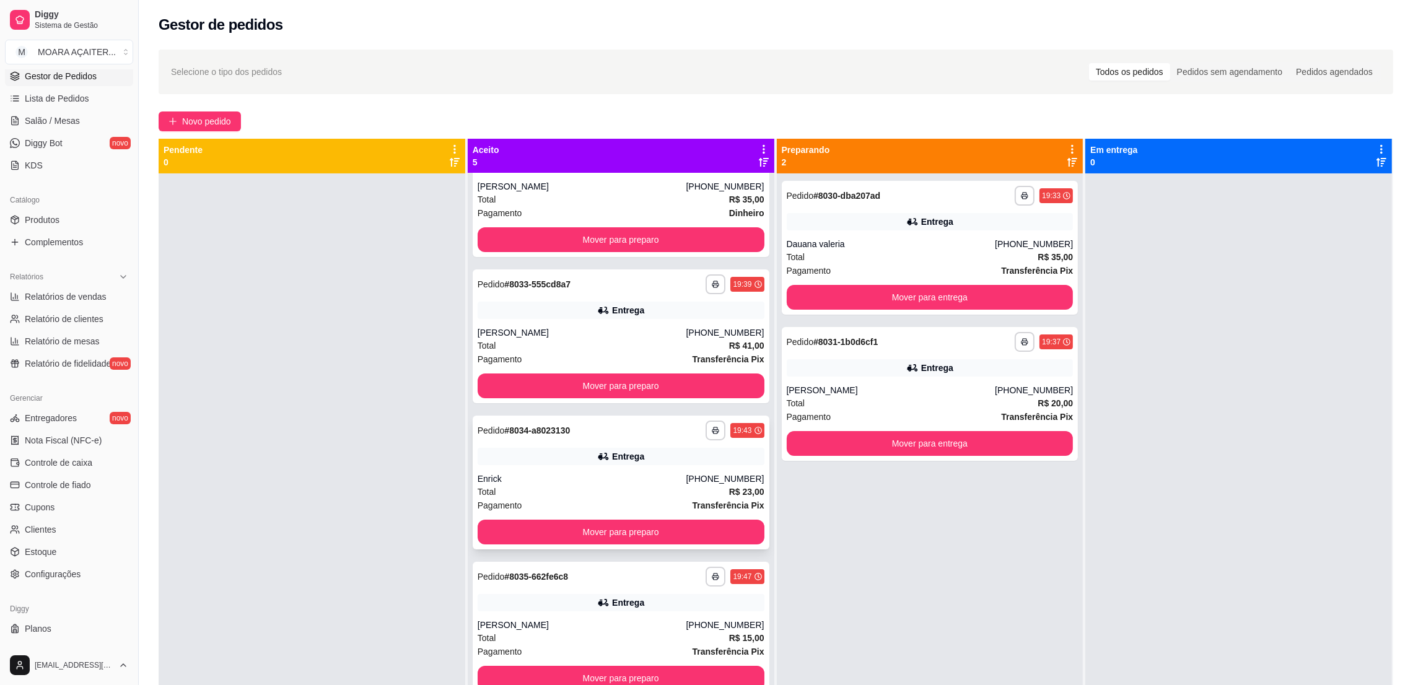
scroll to position [34, 0]
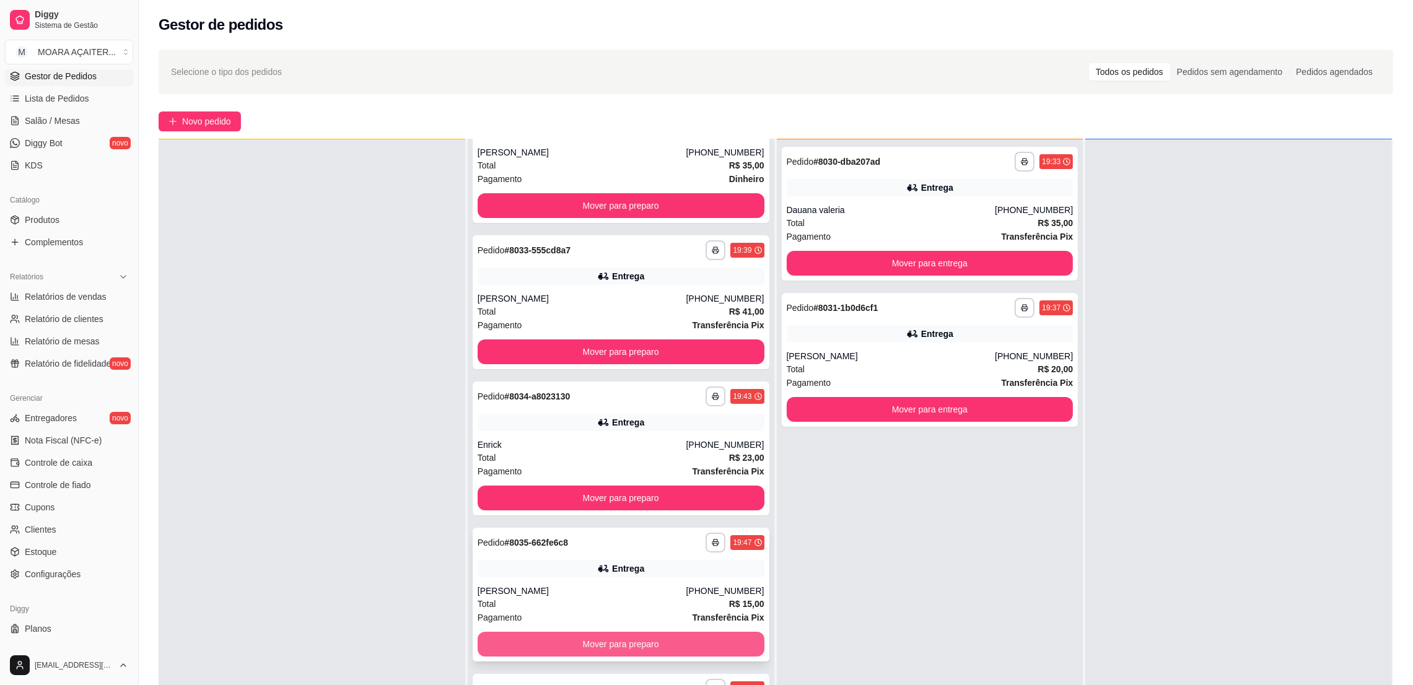
click at [642, 639] on button "Mover para preparo" at bounding box center [620, 644] width 287 height 25
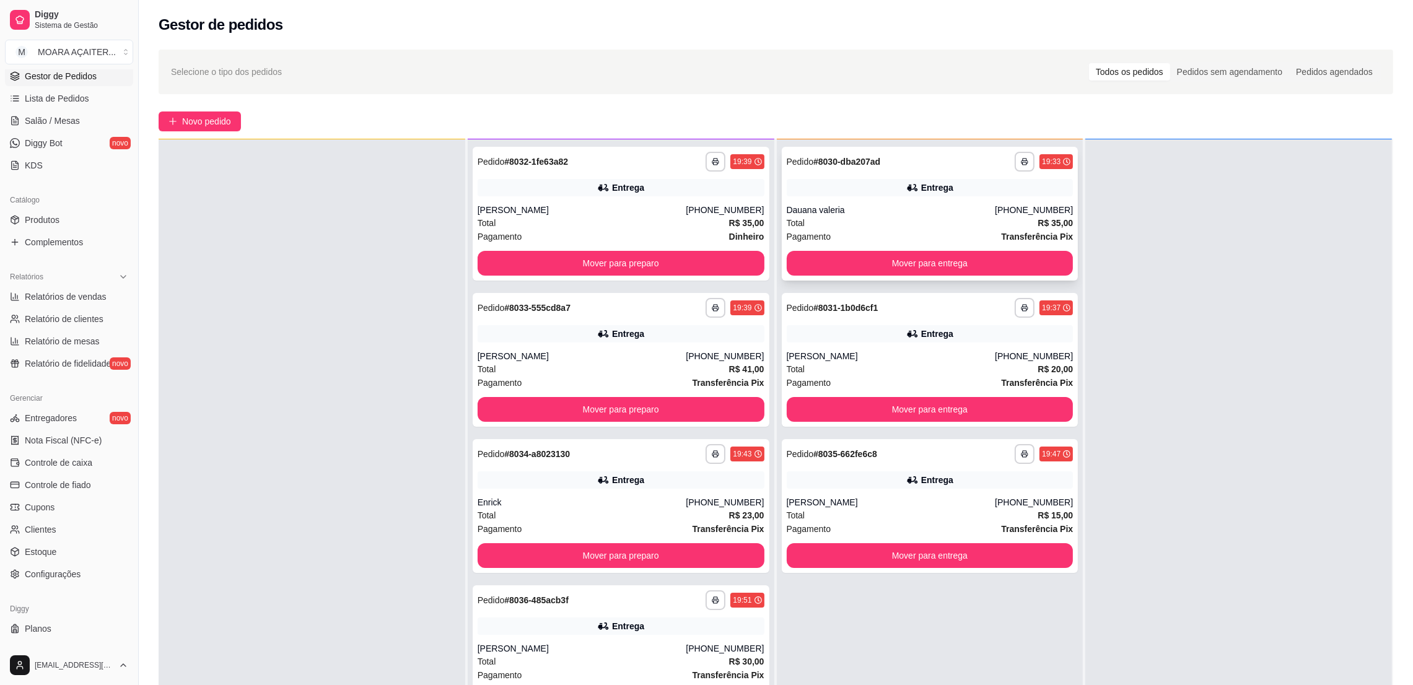
scroll to position [0, 0]
click at [943, 268] on button "Mover para entrega" at bounding box center [930, 263] width 287 height 25
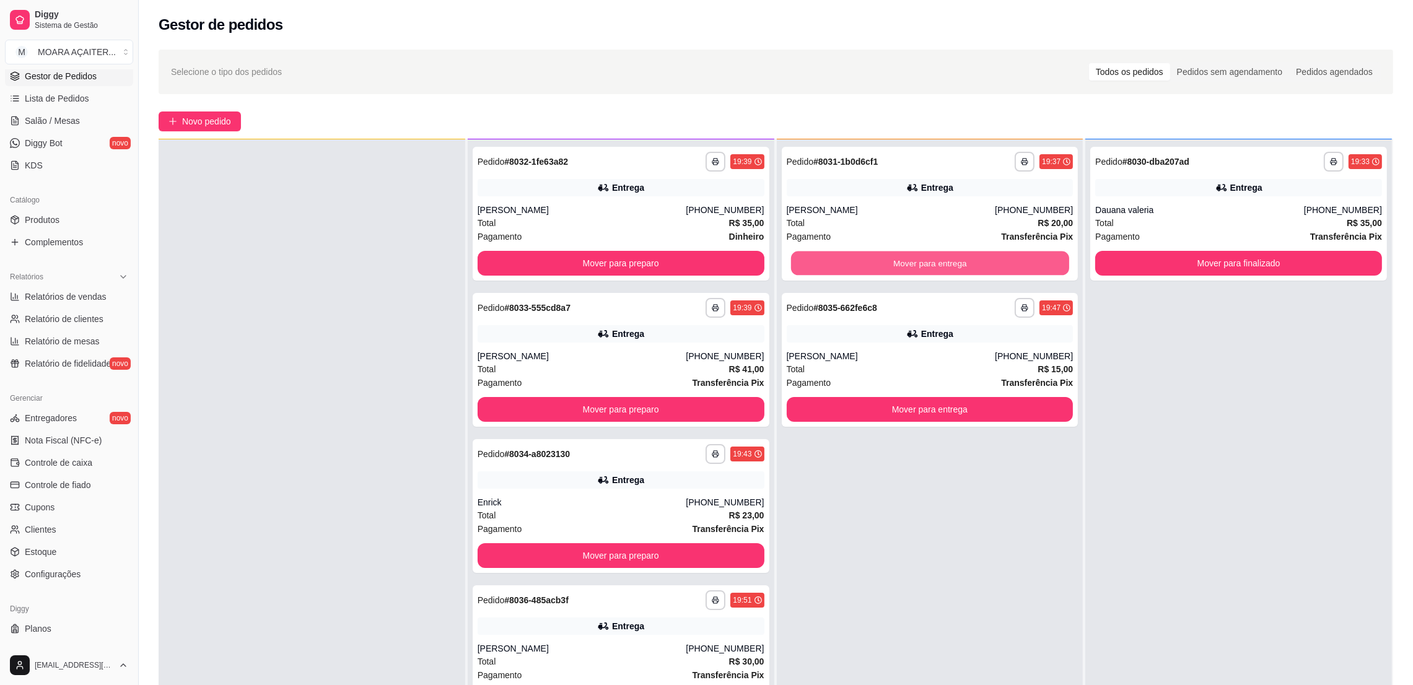
click at [943, 268] on button "Mover para entrega" at bounding box center [929, 263] width 278 height 24
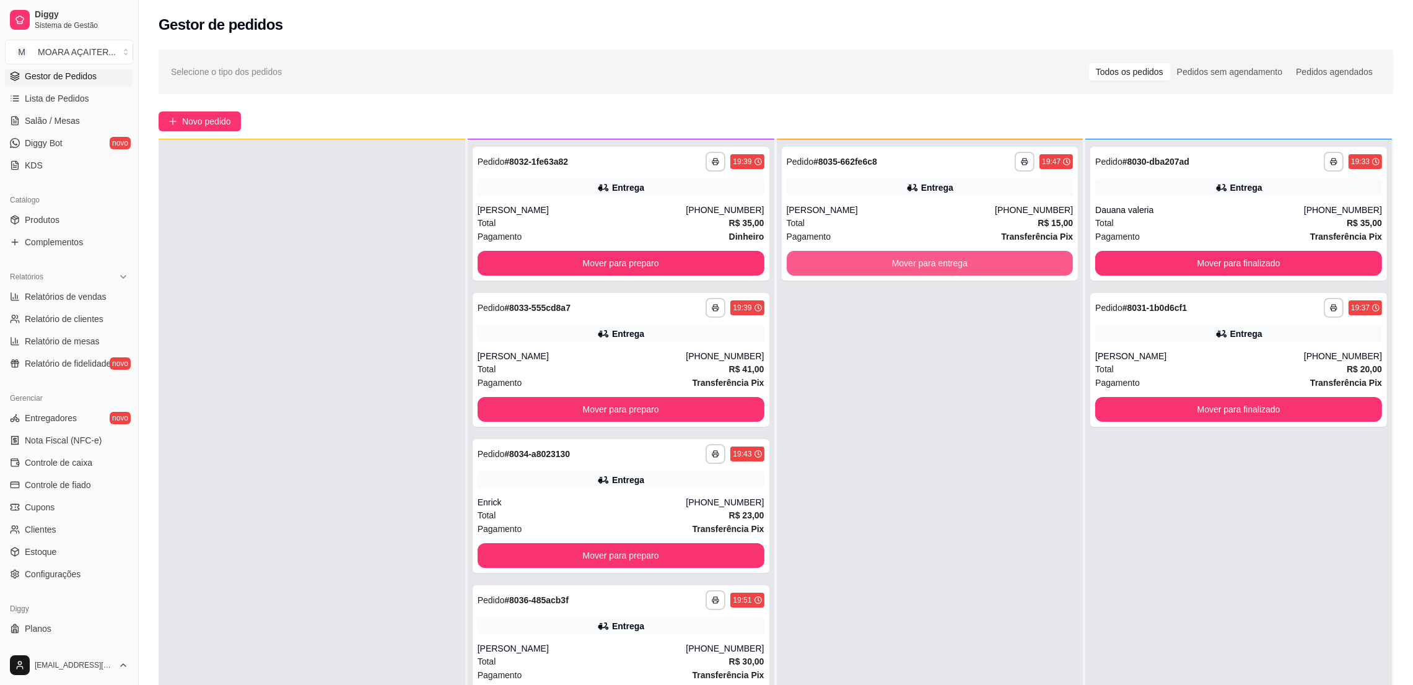
click at [943, 268] on button "Mover para entrega" at bounding box center [930, 263] width 287 height 25
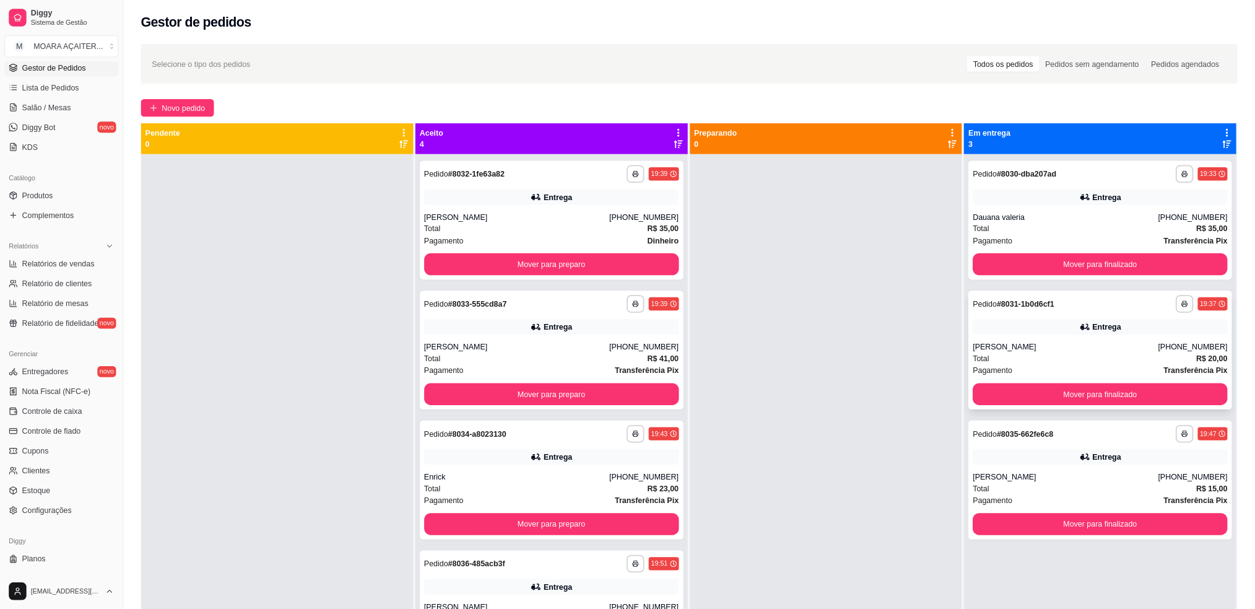
scroll to position [34, 0]
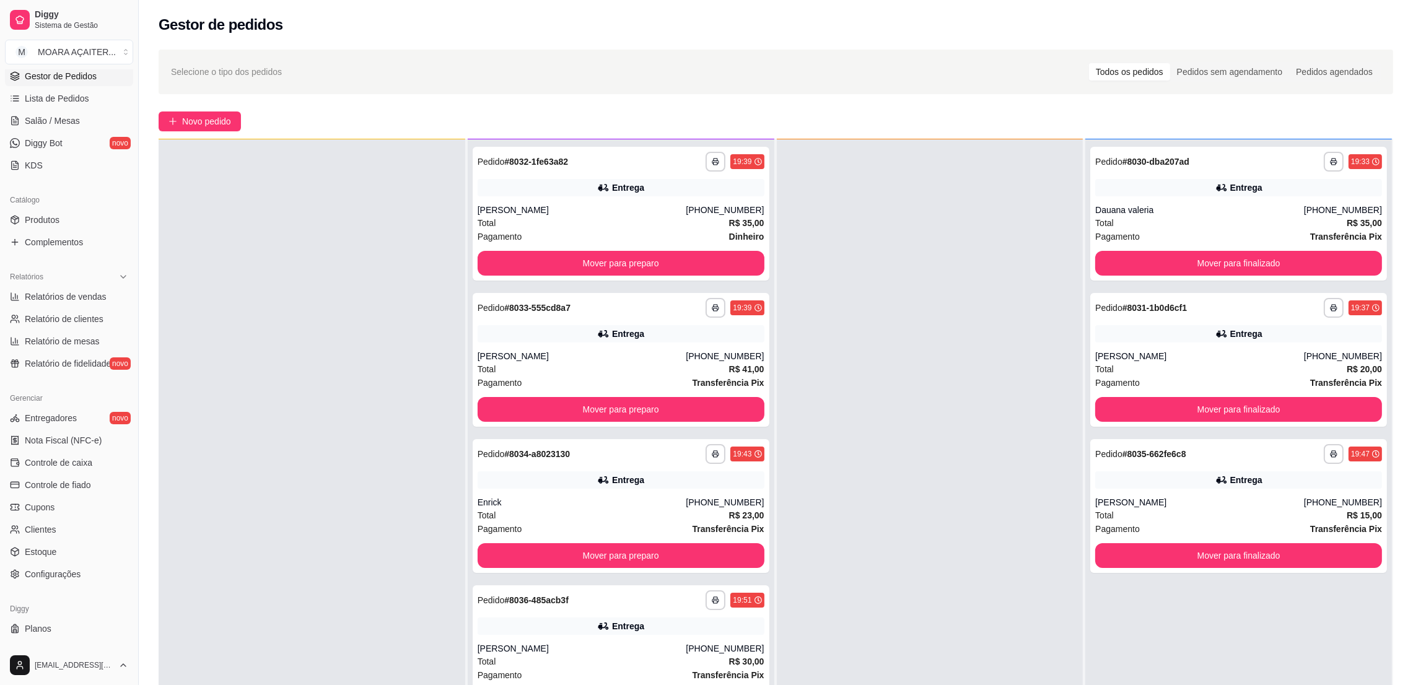
click at [905, 364] on div at bounding box center [930, 481] width 307 height 685
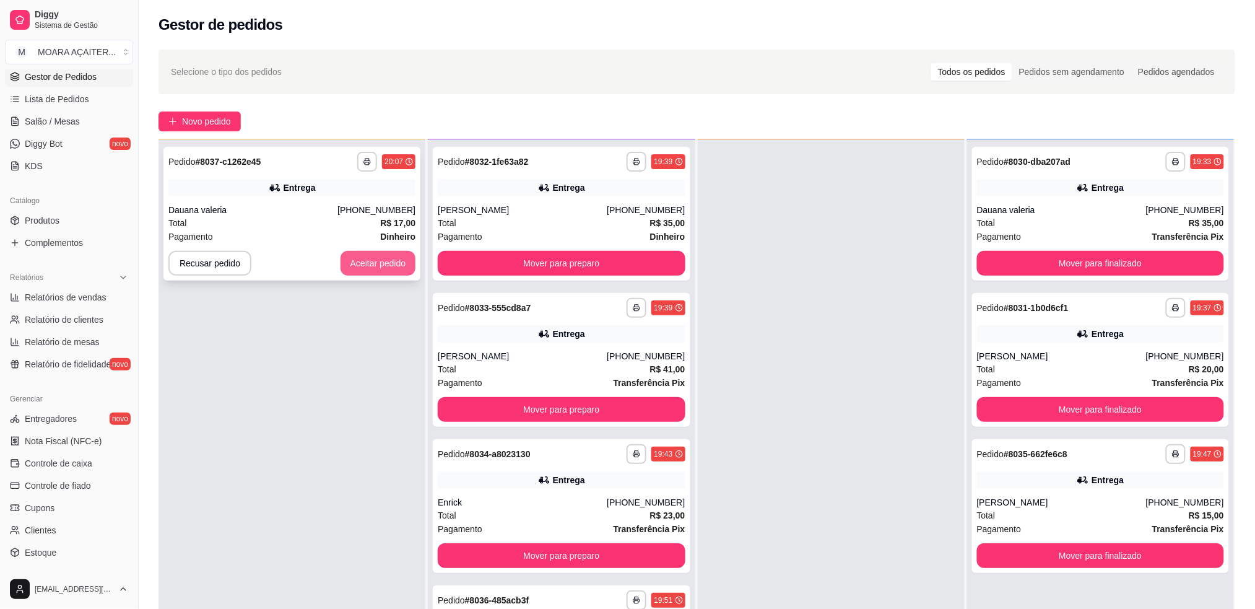
click at [372, 258] on button "Aceitar pedido" at bounding box center [379, 263] width 76 height 25
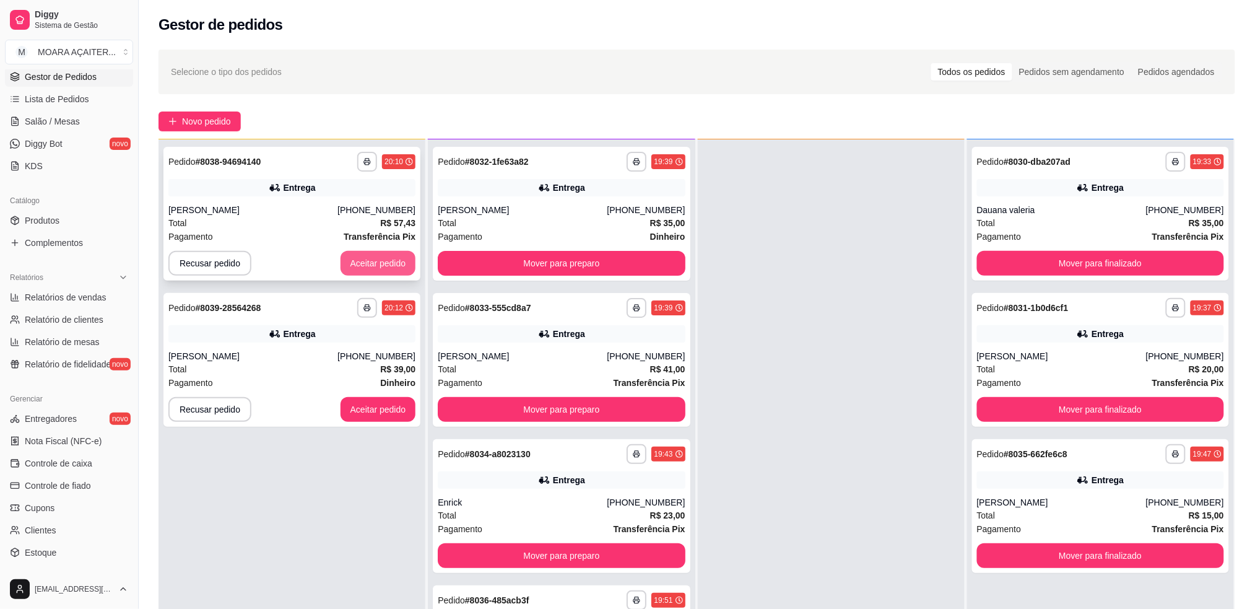
click at [368, 263] on button "Aceitar pedido" at bounding box center [379, 263] width 76 height 25
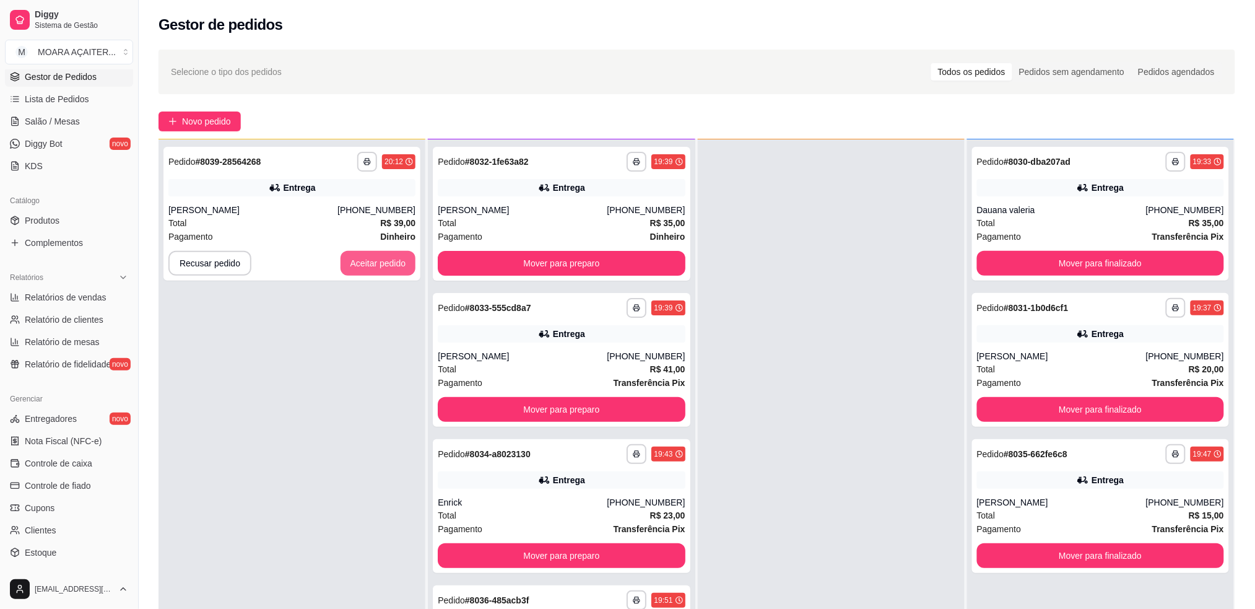
click at [368, 263] on button "Aceitar pedido" at bounding box center [379, 263] width 76 height 25
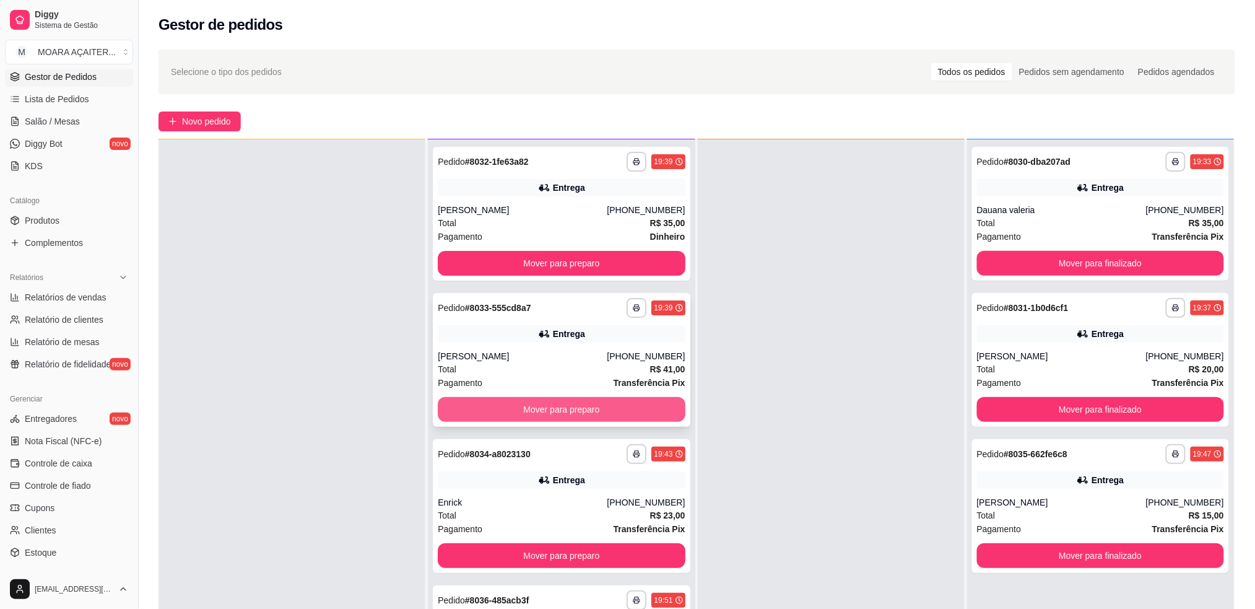
scroll to position [165, 0]
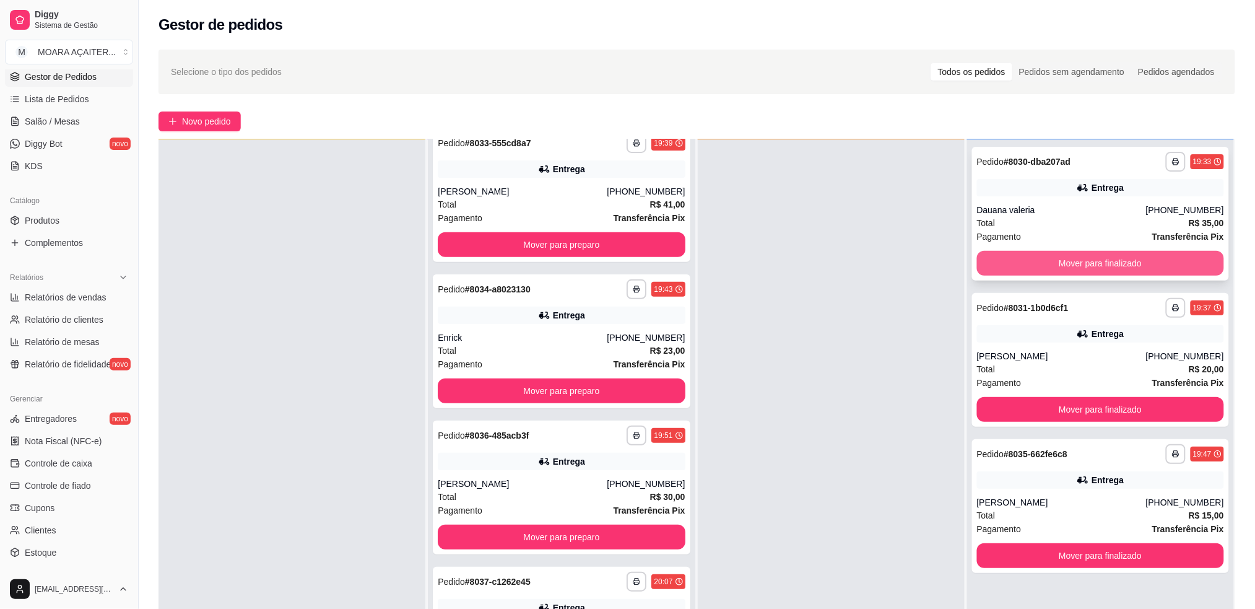
click at [1094, 259] on button "Mover para finalizado" at bounding box center [1100, 263] width 247 height 25
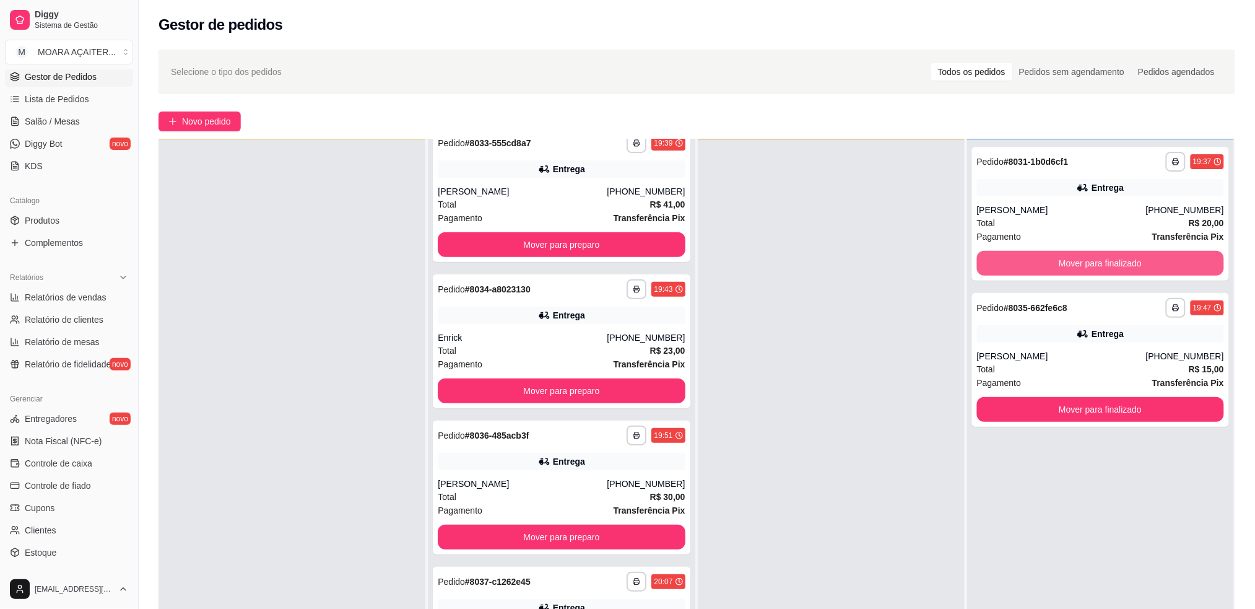
click at [1094, 259] on button "Mover para finalizado" at bounding box center [1100, 263] width 247 height 25
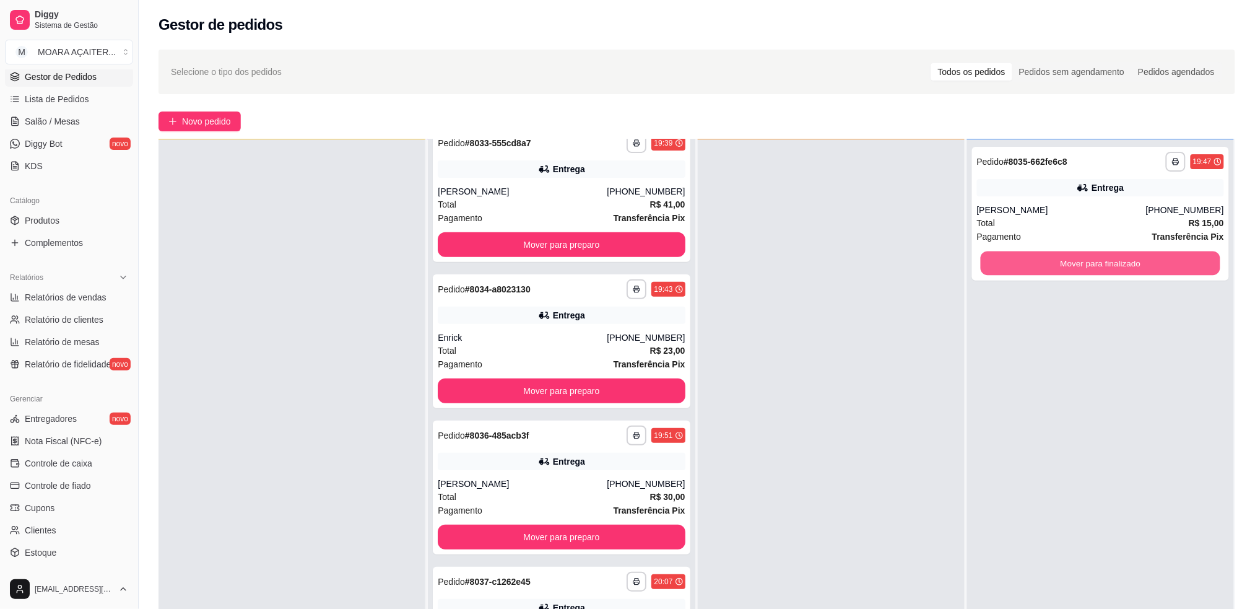
click at [1094, 259] on button "Mover para finalizado" at bounding box center [1101, 263] width 240 height 24
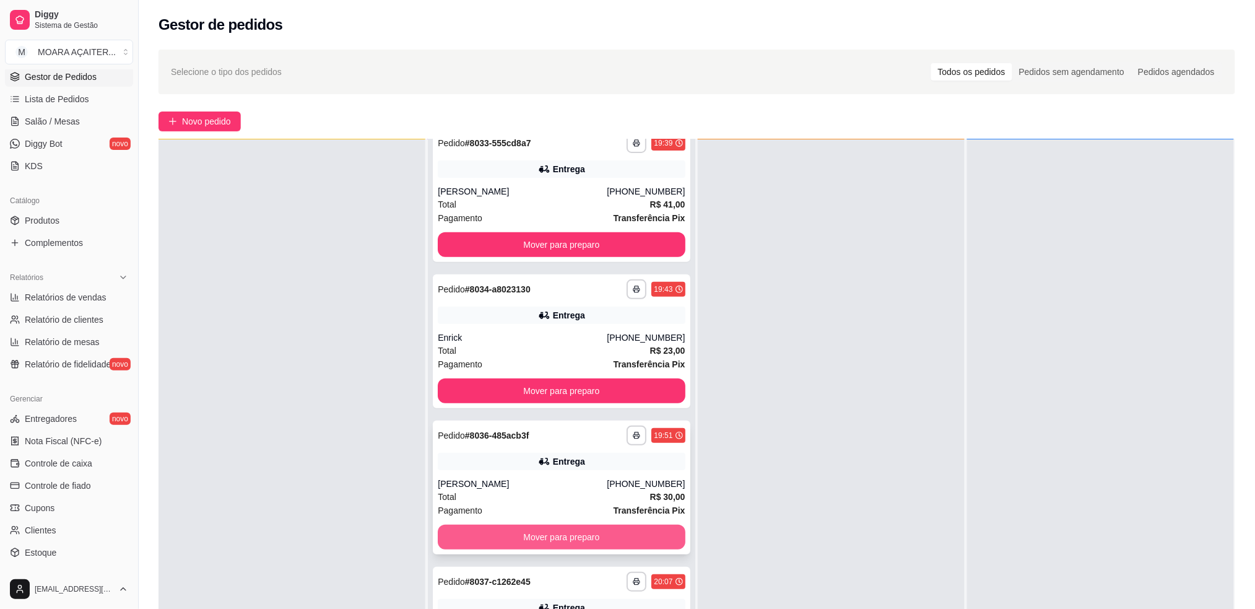
click at [573, 531] on button "Mover para preparo" at bounding box center [561, 537] width 247 height 25
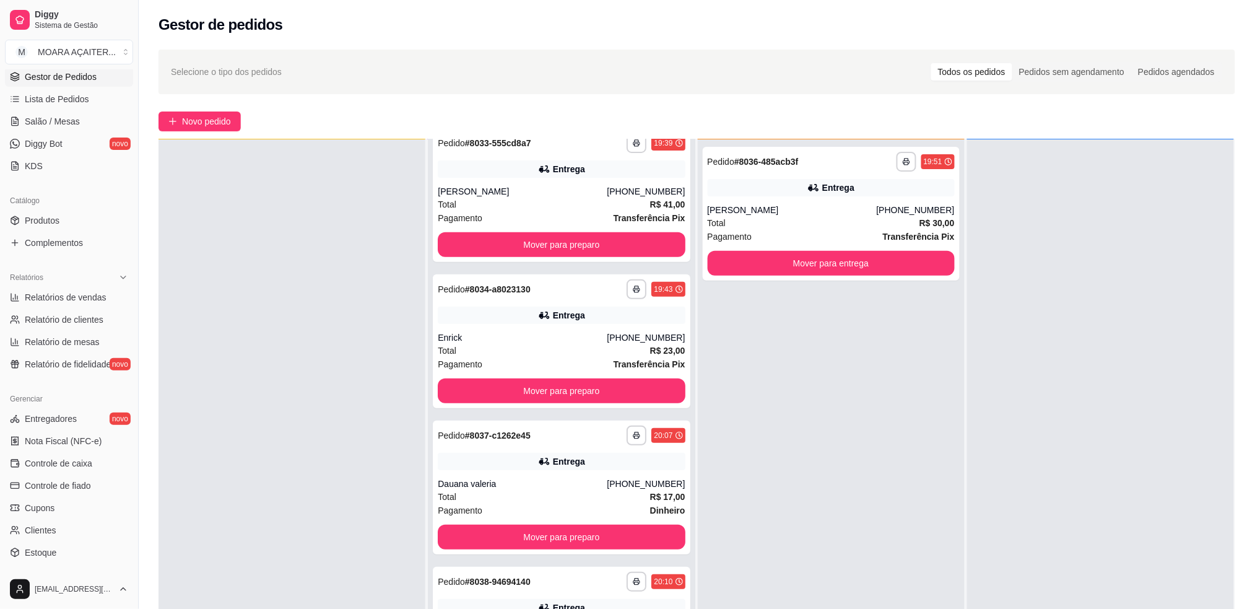
scroll to position [0, 0]
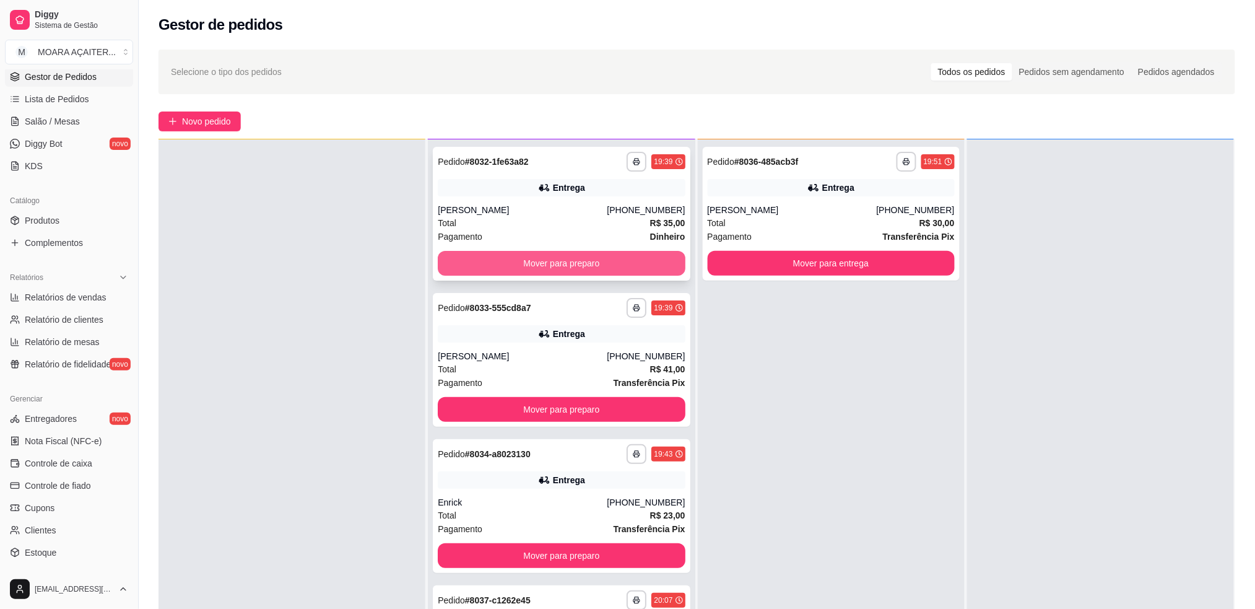
click at [526, 263] on button "Mover para preparo" at bounding box center [561, 263] width 247 height 25
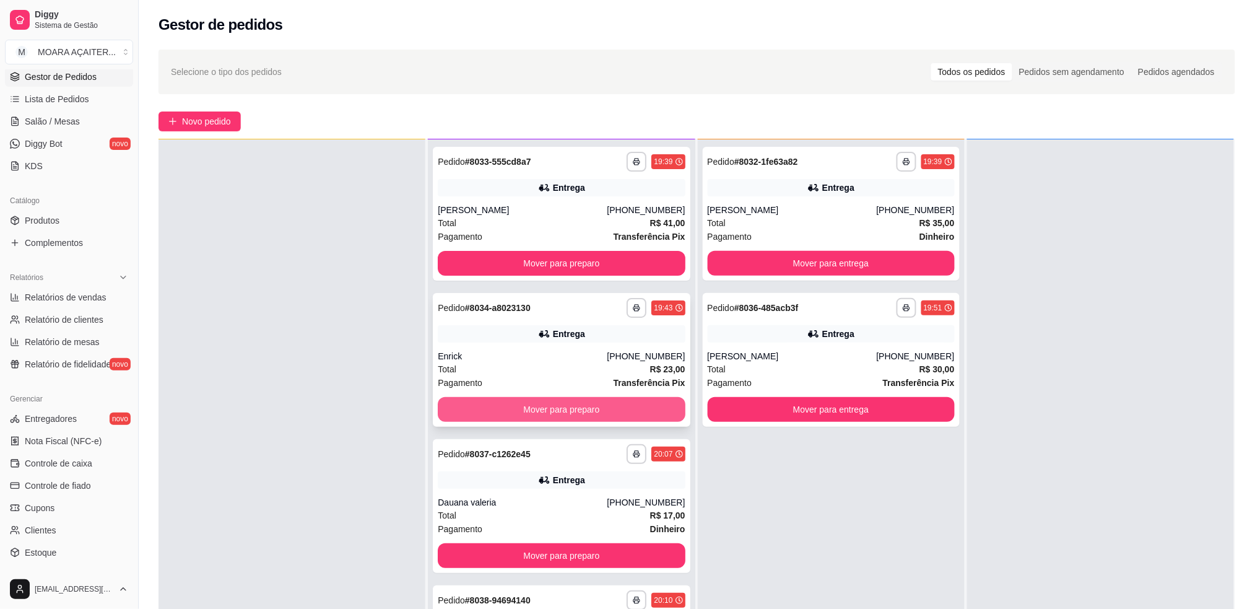
click at [538, 407] on button "Mover para preparo" at bounding box center [561, 409] width 247 height 25
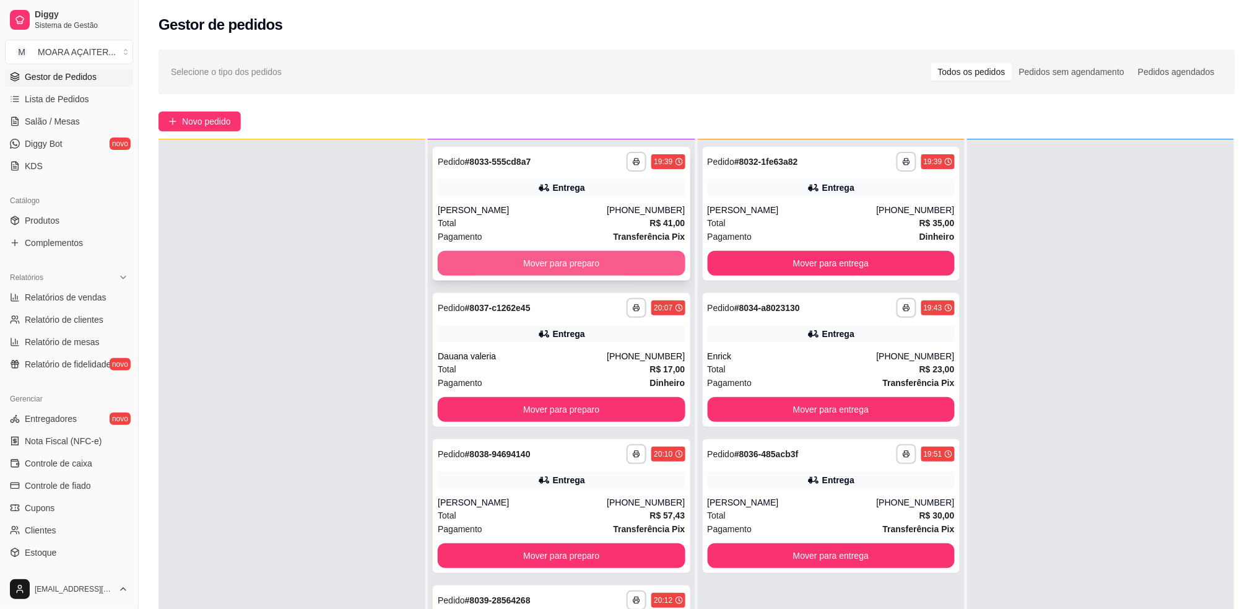
click at [556, 263] on button "Mover para preparo" at bounding box center [561, 263] width 247 height 25
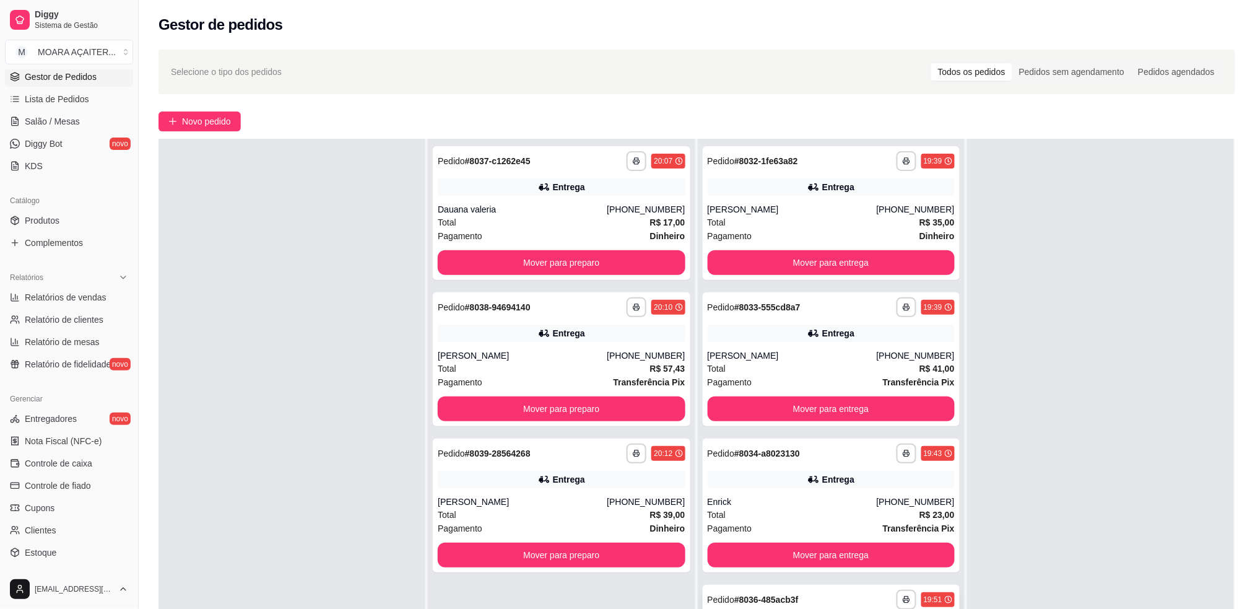
scroll to position [189, 0]
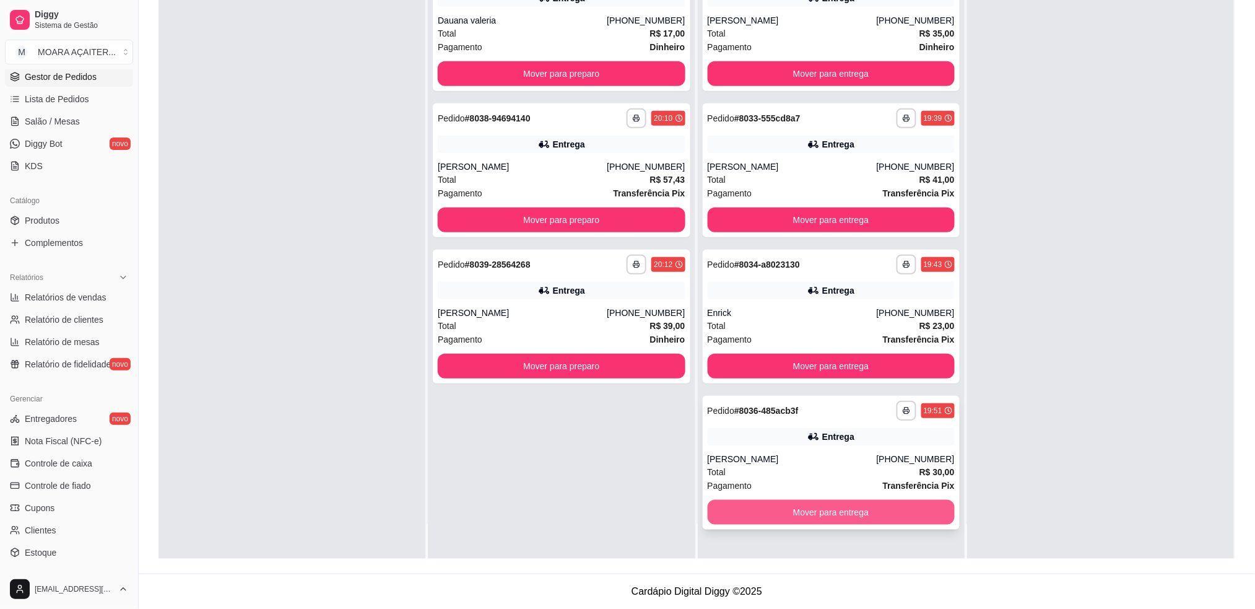
click at [847, 520] on button "Mover para entrega" at bounding box center [831, 512] width 247 height 25
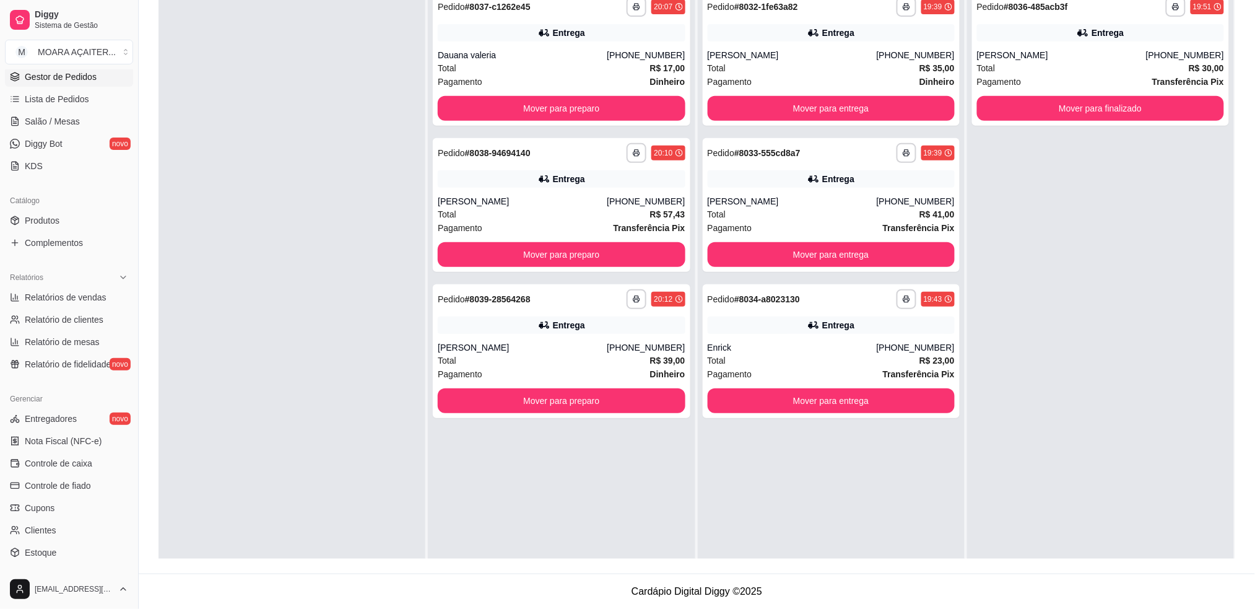
scroll to position [24, 0]
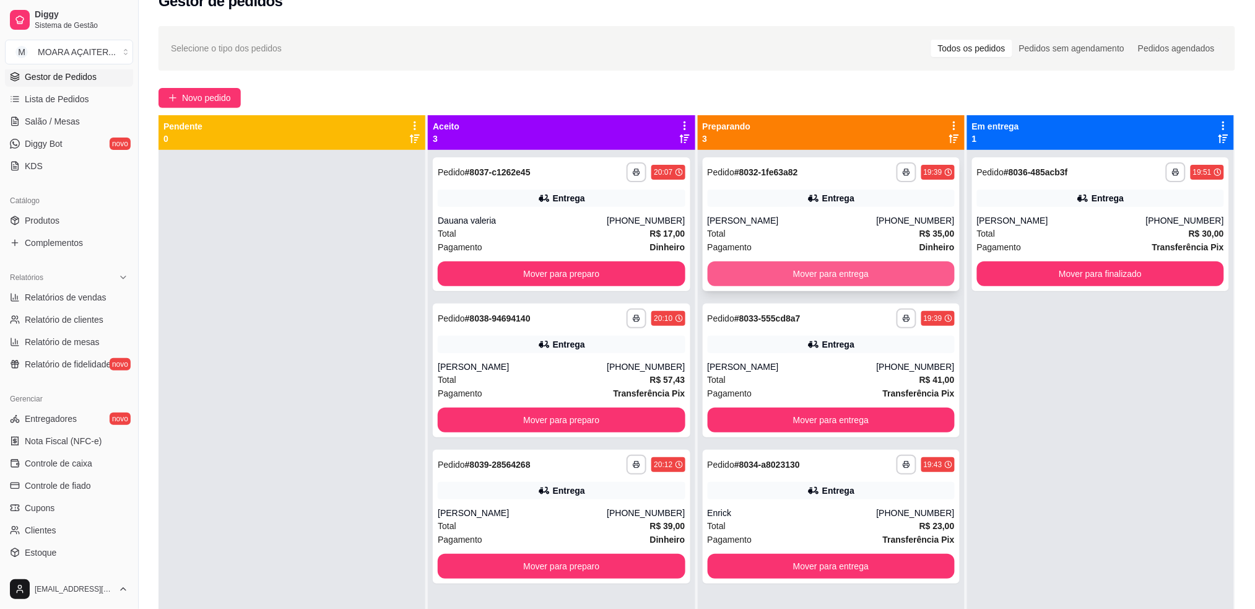
click at [790, 263] on button "Mover para entrega" at bounding box center [831, 273] width 247 height 25
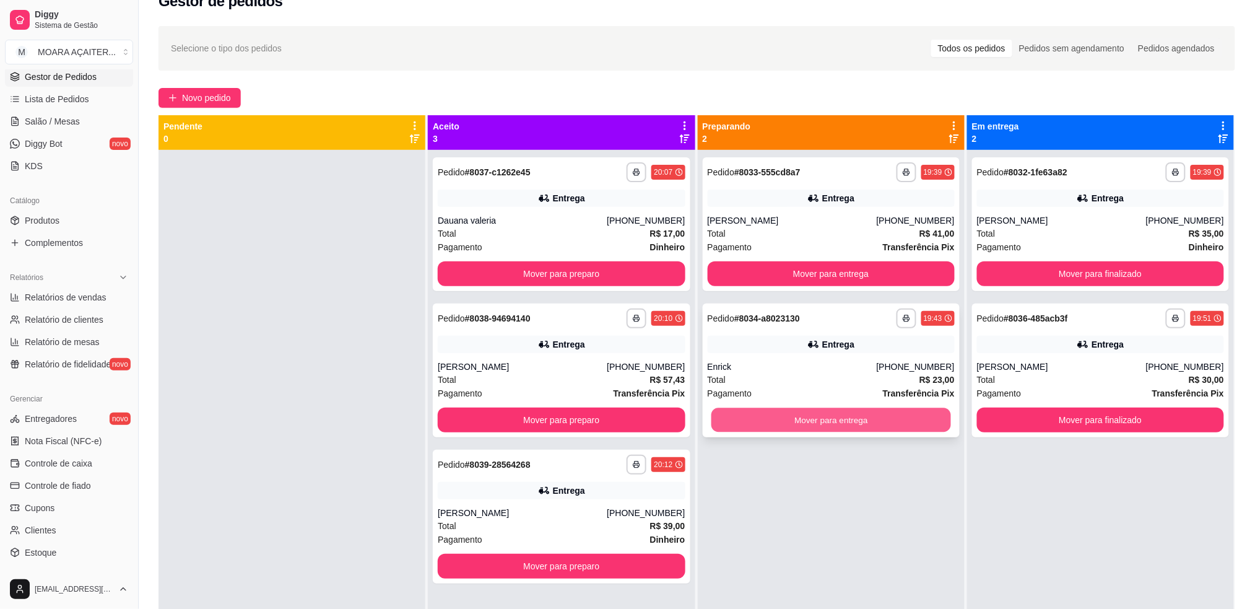
click at [765, 424] on button "Mover para entrega" at bounding box center [831, 420] width 240 height 24
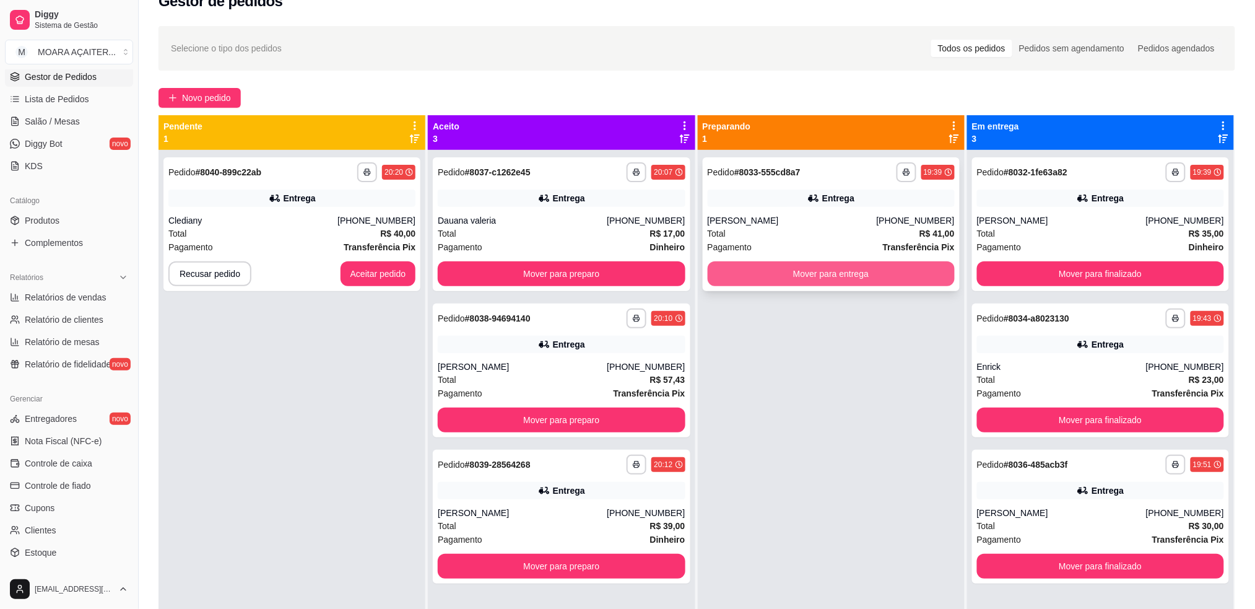
click at [736, 279] on button "Mover para entrega" at bounding box center [831, 273] width 247 height 25
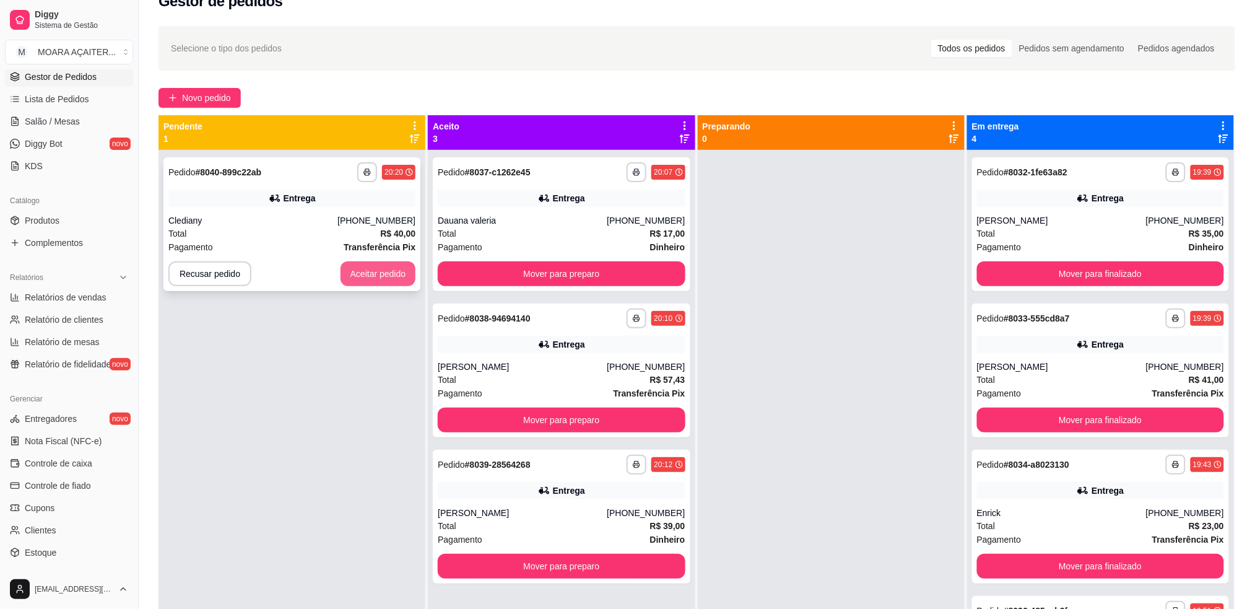
click at [369, 277] on button "Aceitar pedido" at bounding box center [379, 273] width 76 height 25
click at [386, 276] on button "Aceitar pedido" at bounding box center [378, 274] width 73 height 24
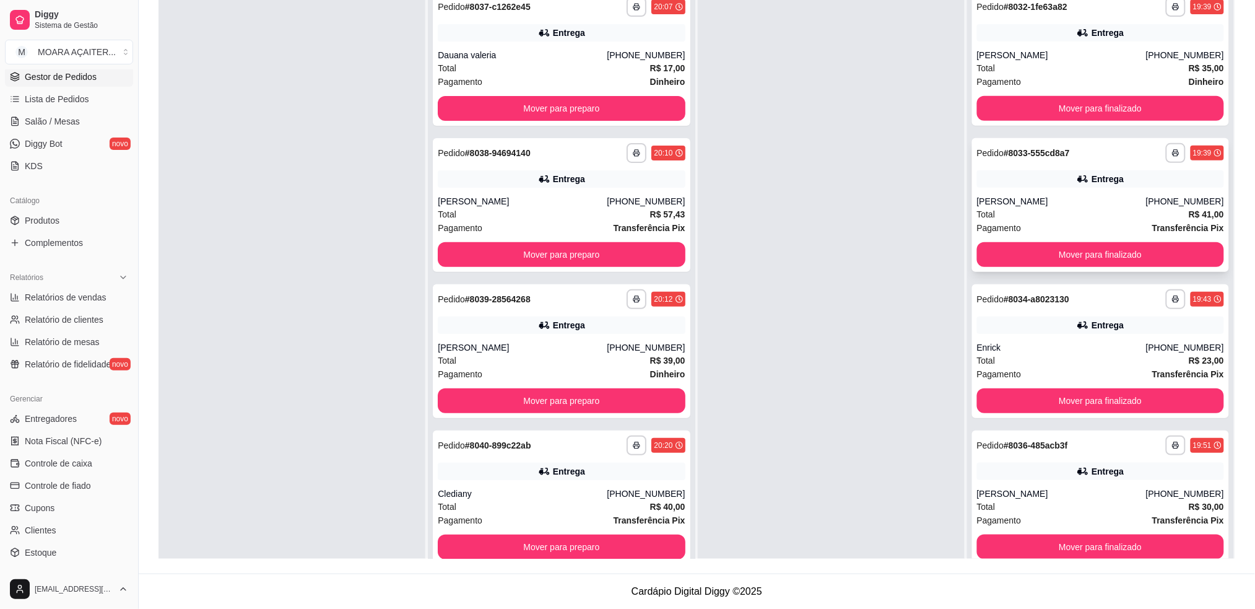
scroll to position [0, 0]
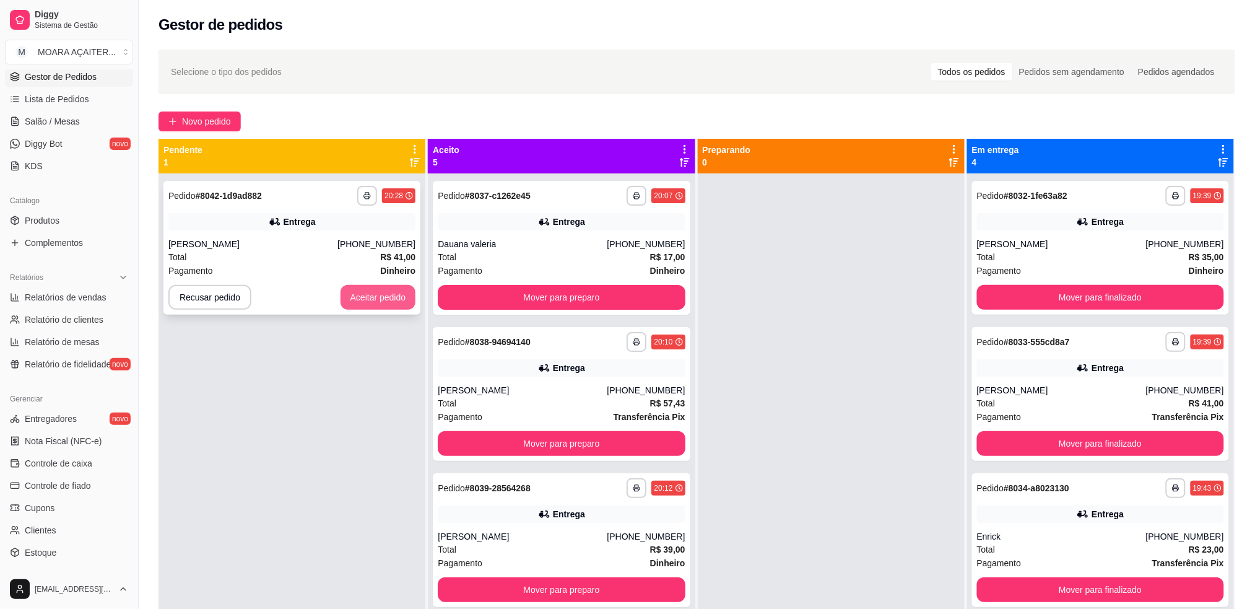
click at [381, 302] on button "Aceitar pedido" at bounding box center [379, 297] width 76 height 25
click at [385, 292] on button "Aceitar pedido" at bounding box center [378, 298] width 73 height 24
click at [372, 297] on button "Aceitar pedido" at bounding box center [378, 298] width 73 height 24
click at [449, 287] on button "Mover para preparo" at bounding box center [561, 297] width 247 height 25
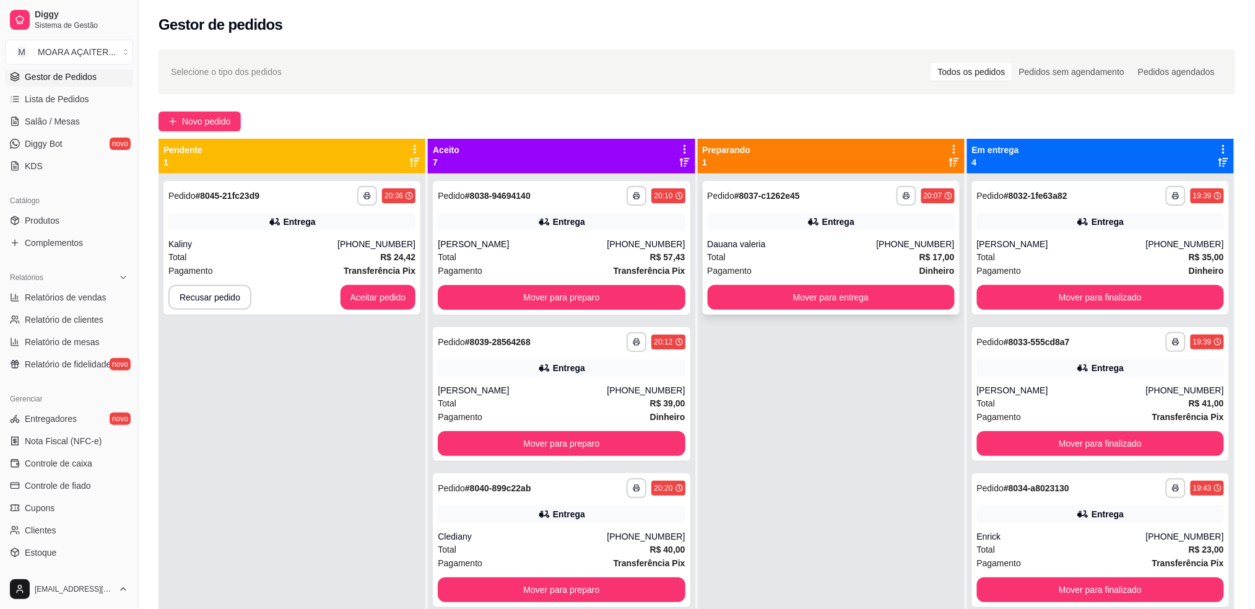
click at [865, 259] on div "Total R$ 17,00" at bounding box center [831, 257] width 247 height 14
click at [355, 299] on button "Aceitar pedido" at bounding box center [379, 297] width 76 height 25
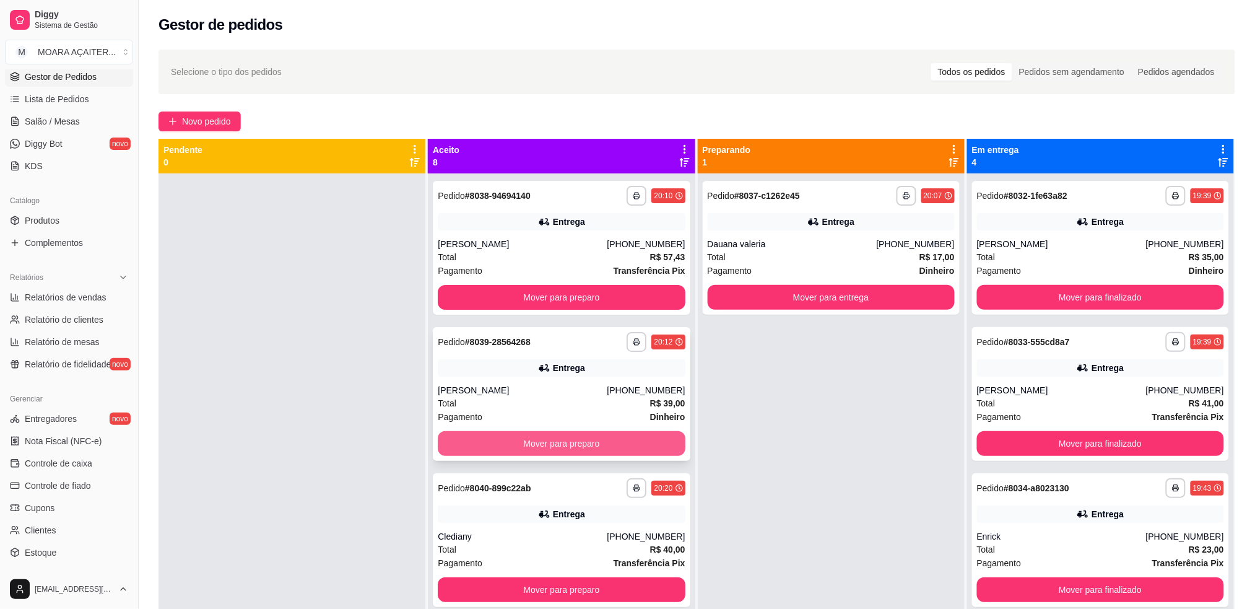
scroll to position [165, 0]
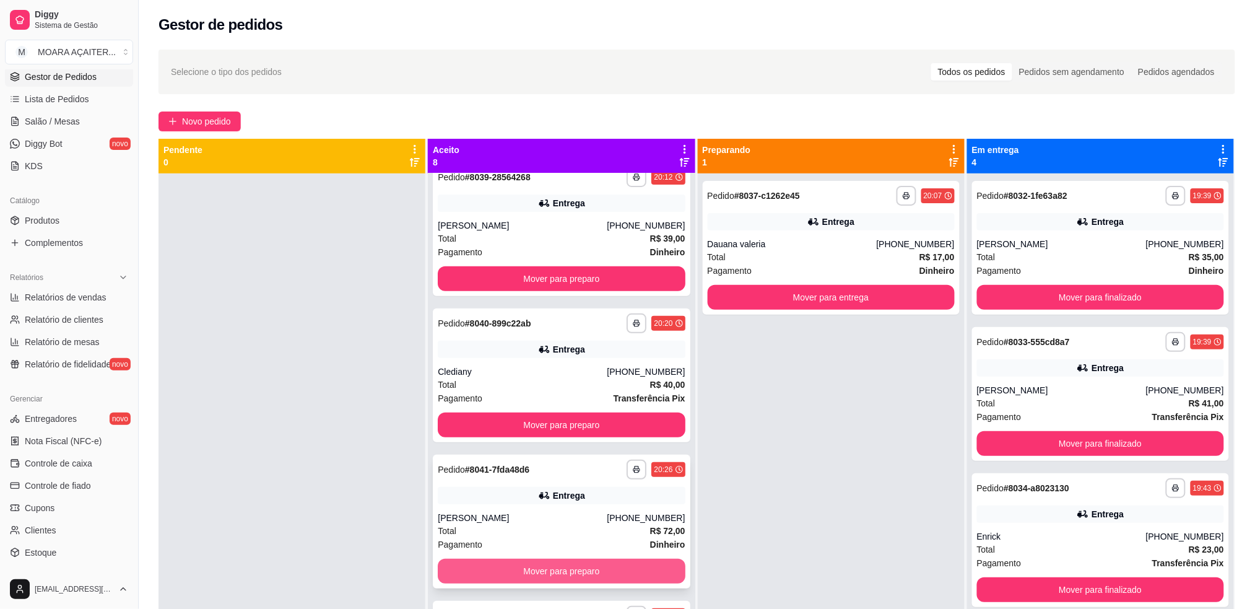
click at [585, 567] on button "Mover para preparo" at bounding box center [561, 571] width 247 height 25
click at [1113, 297] on button "Mover para finalizado" at bounding box center [1100, 297] width 247 height 25
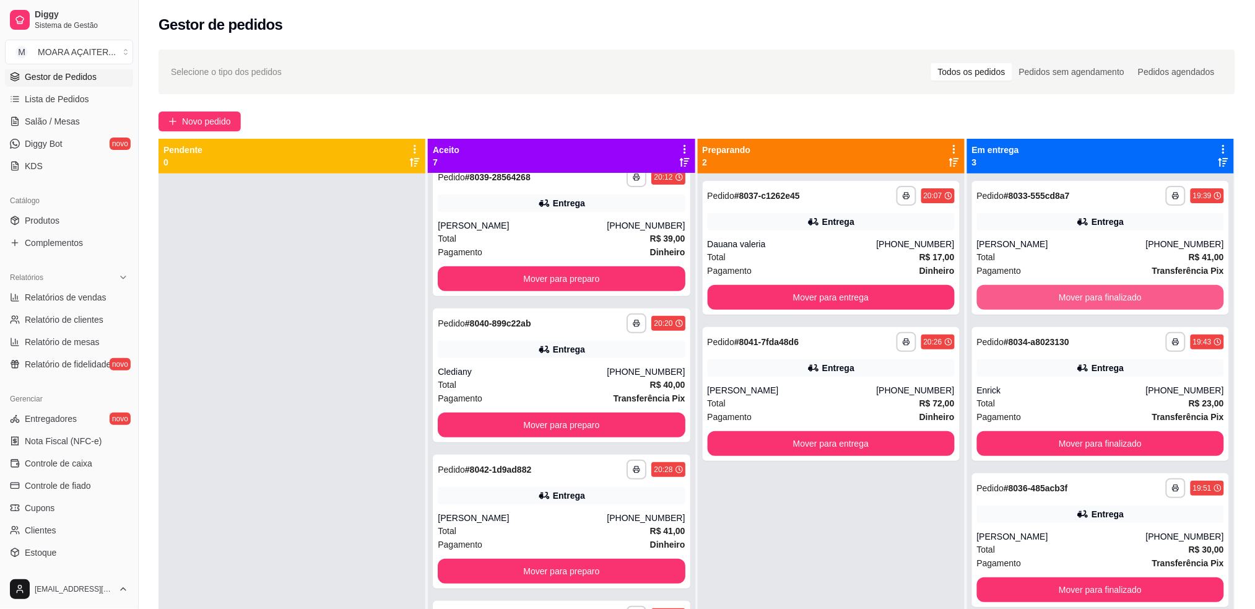
click at [1113, 297] on button "Mover para finalizado" at bounding box center [1100, 297] width 247 height 25
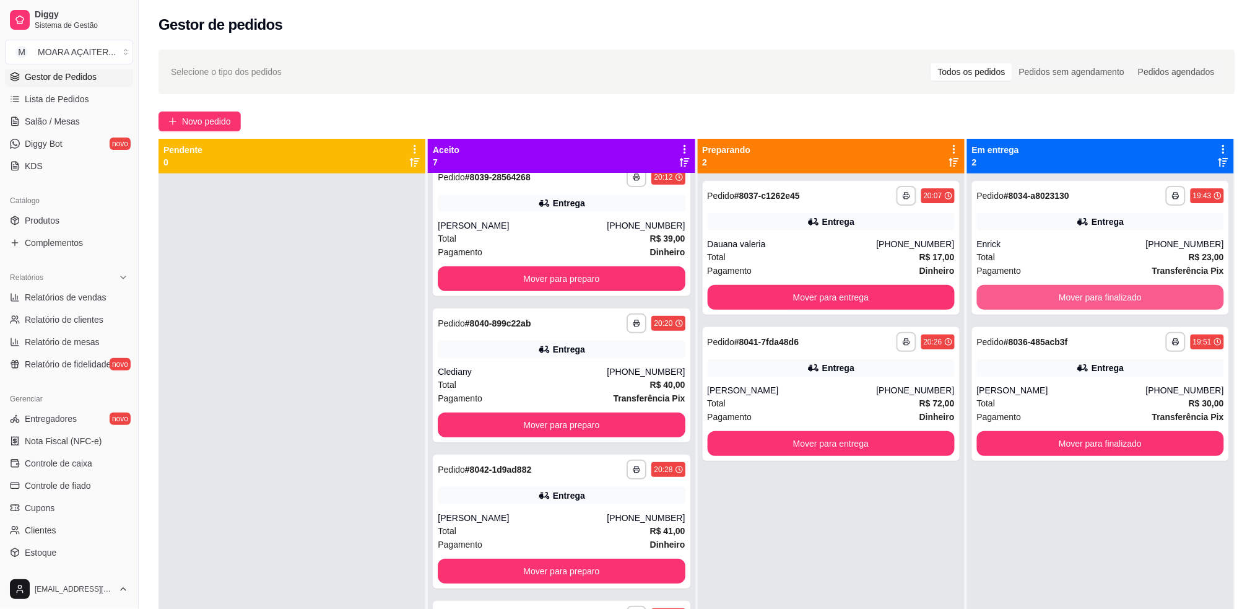
click at [1113, 297] on button "Mover para finalizado" at bounding box center [1100, 297] width 247 height 25
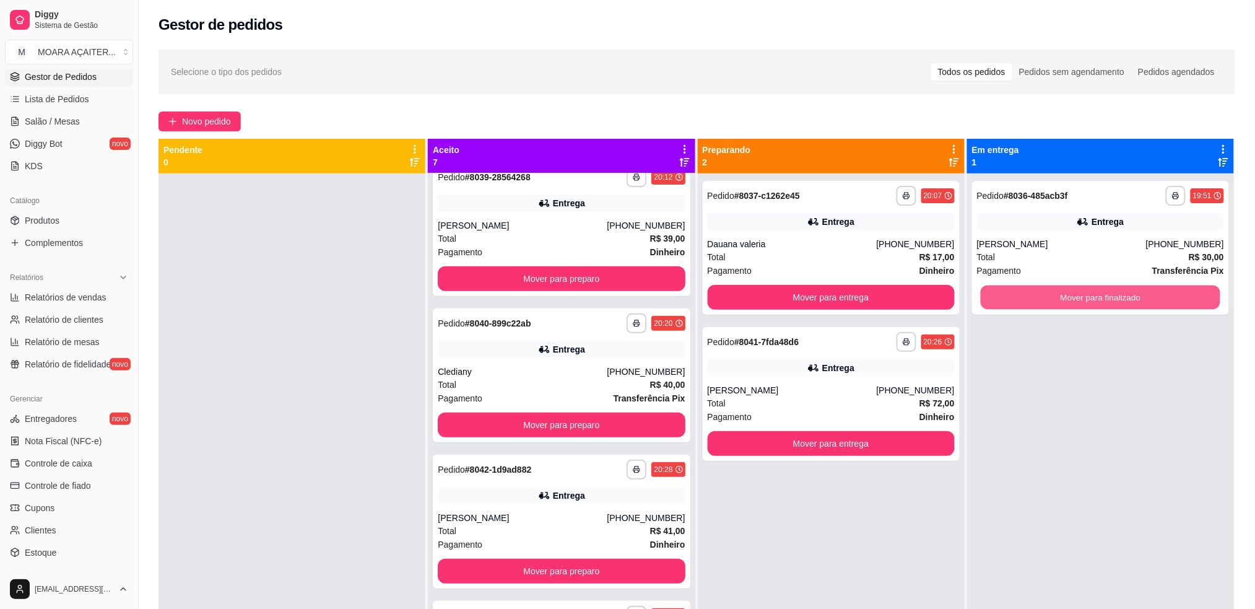
click at [1114, 297] on button "Mover para finalizado" at bounding box center [1101, 298] width 240 height 24
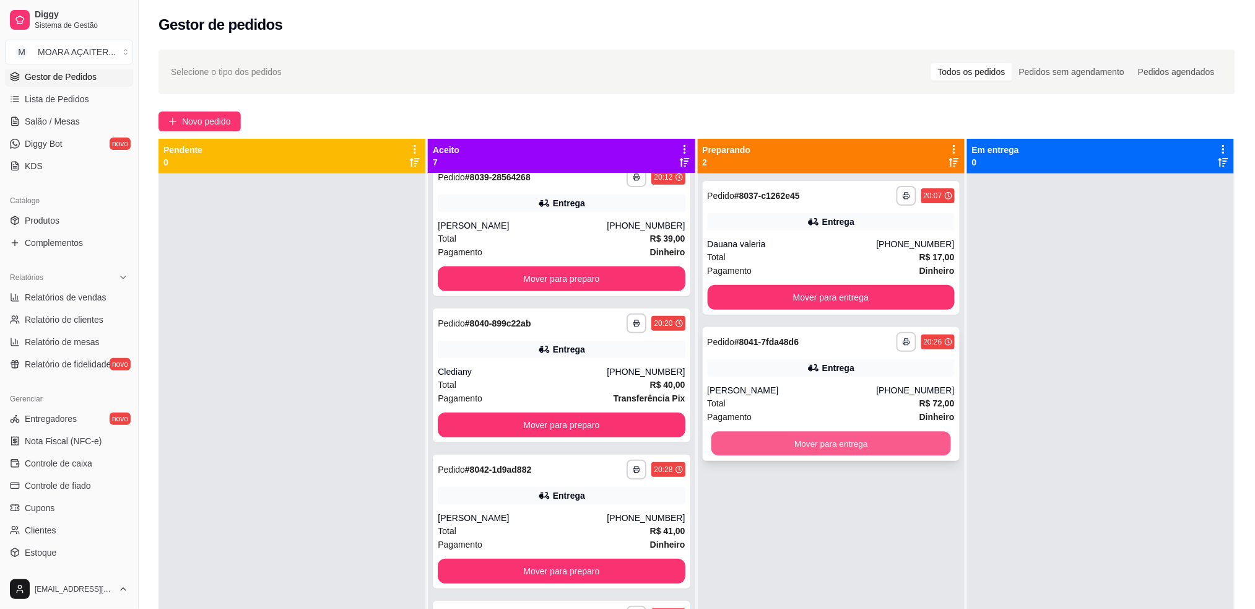
click at [900, 450] on button "Mover para entrega" at bounding box center [831, 444] width 240 height 24
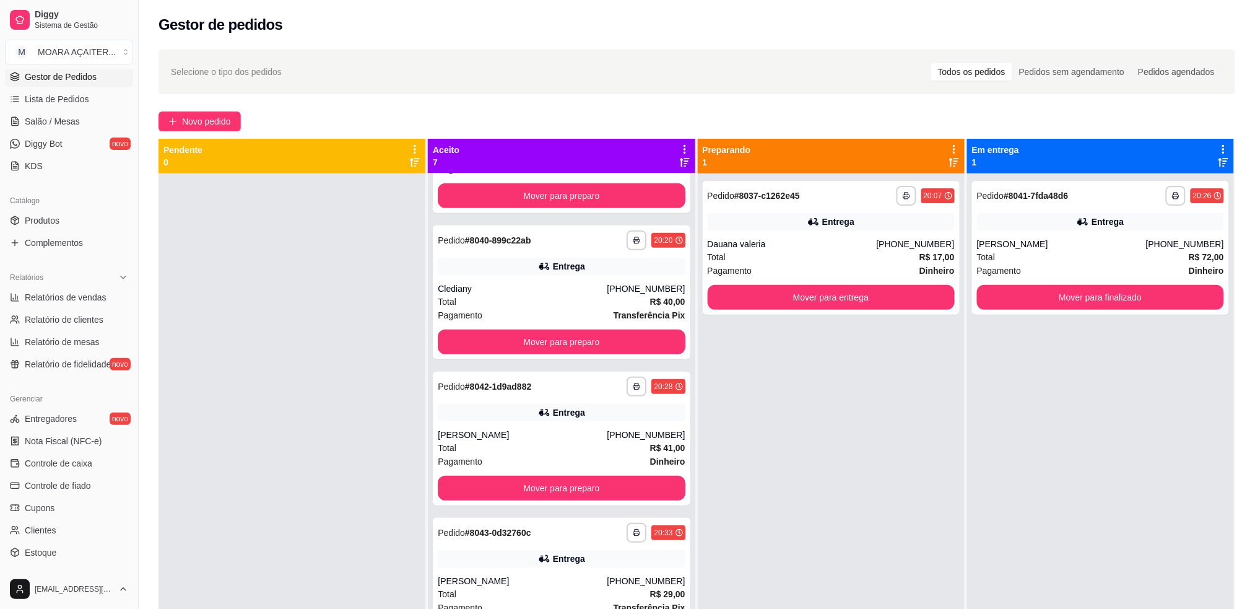
scroll to position [0, 0]
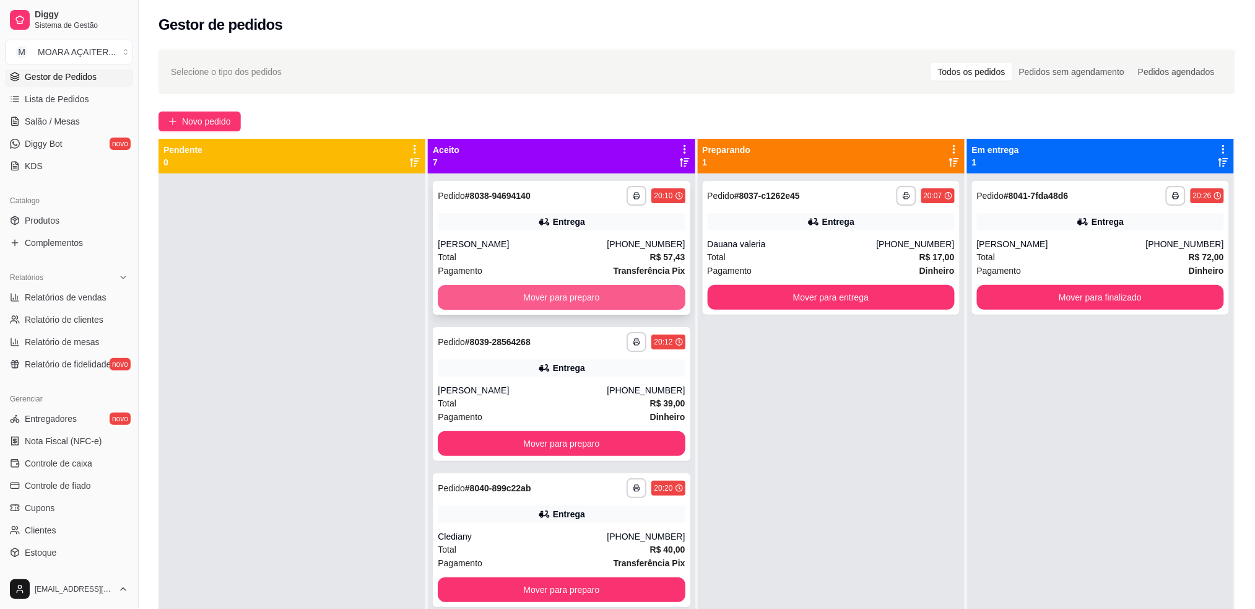
click at [556, 300] on button "Mover para preparo" at bounding box center [561, 297] width 247 height 25
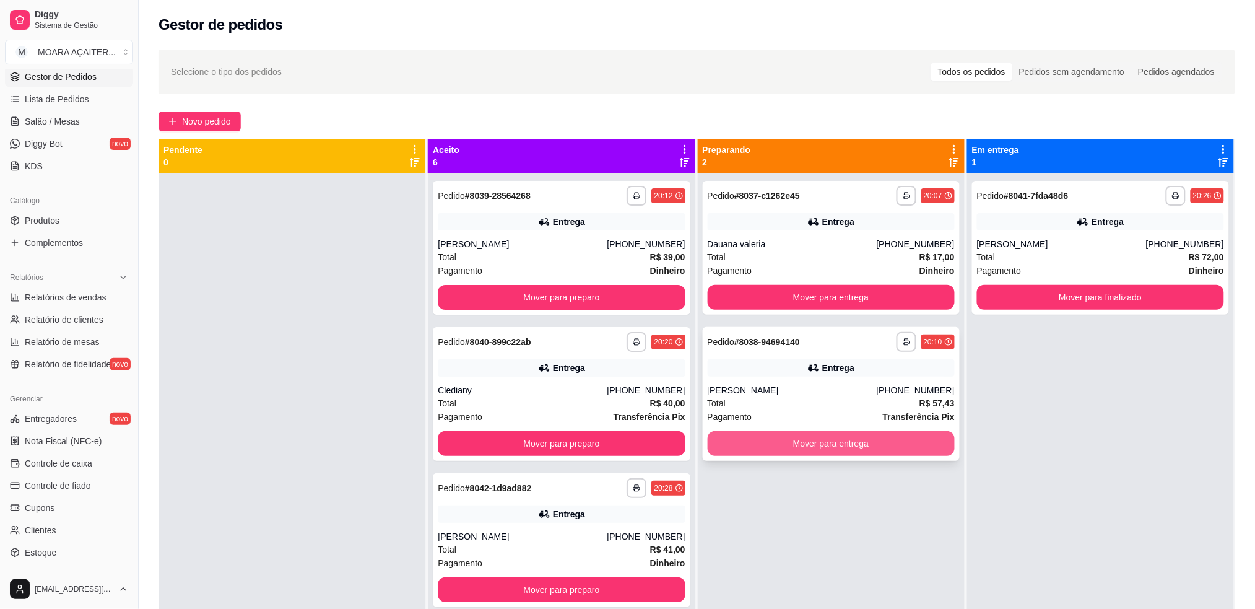
click at [795, 440] on button "Mover para entrega" at bounding box center [831, 443] width 247 height 25
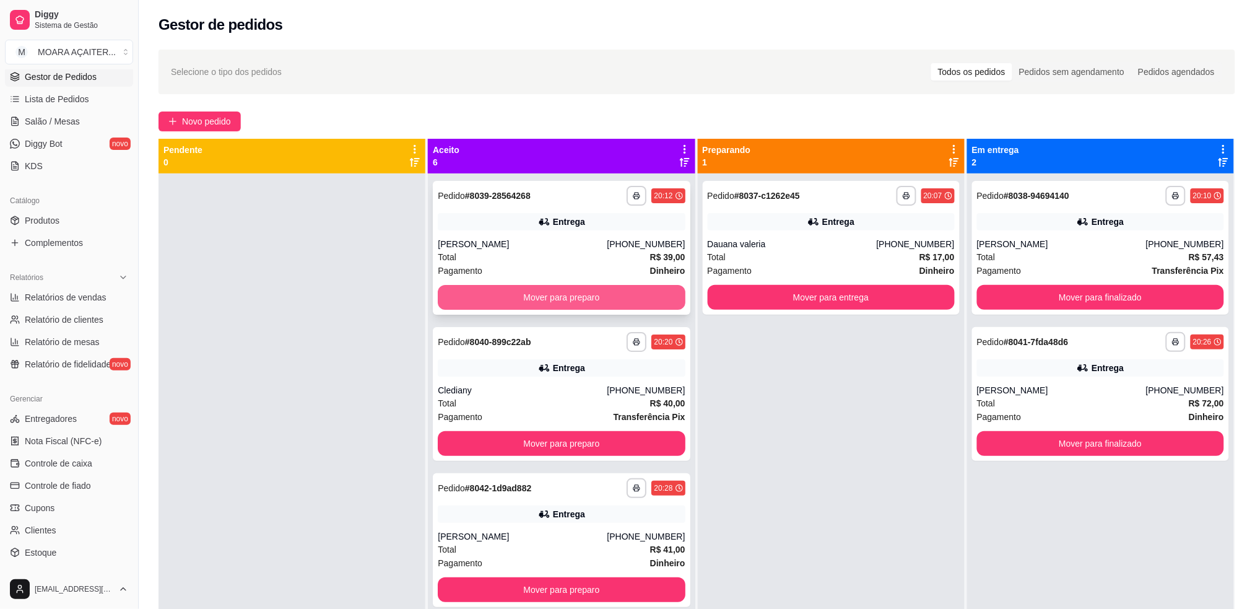
click at [615, 290] on button "Mover para preparo" at bounding box center [561, 297] width 247 height 25
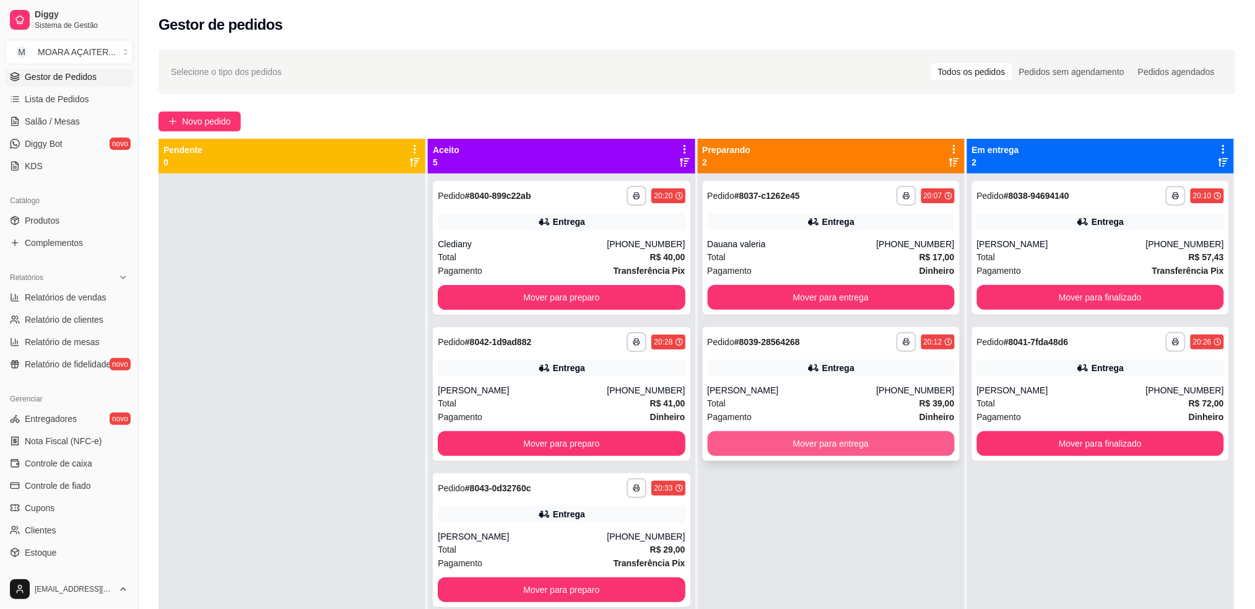
click at [765, 445] on button "Mover para entrega" at bounding box center [831, 443] width 247 height 25
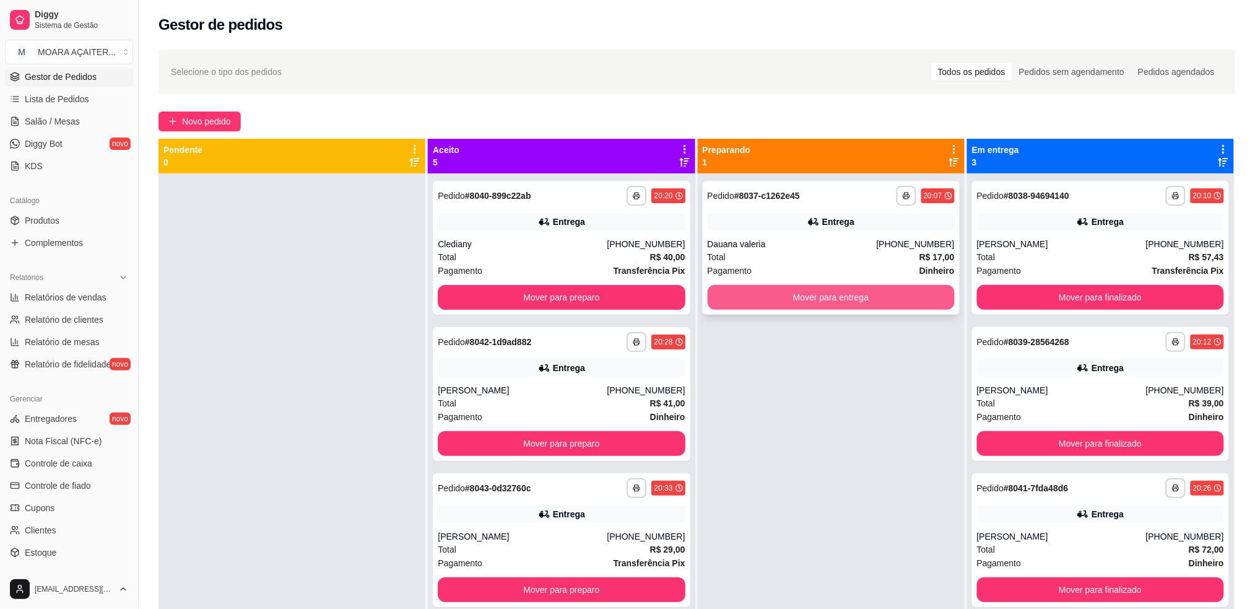
click at [829, 287] on button "Mover para entrega" at bounding box center [831, 297] width 247 height 25
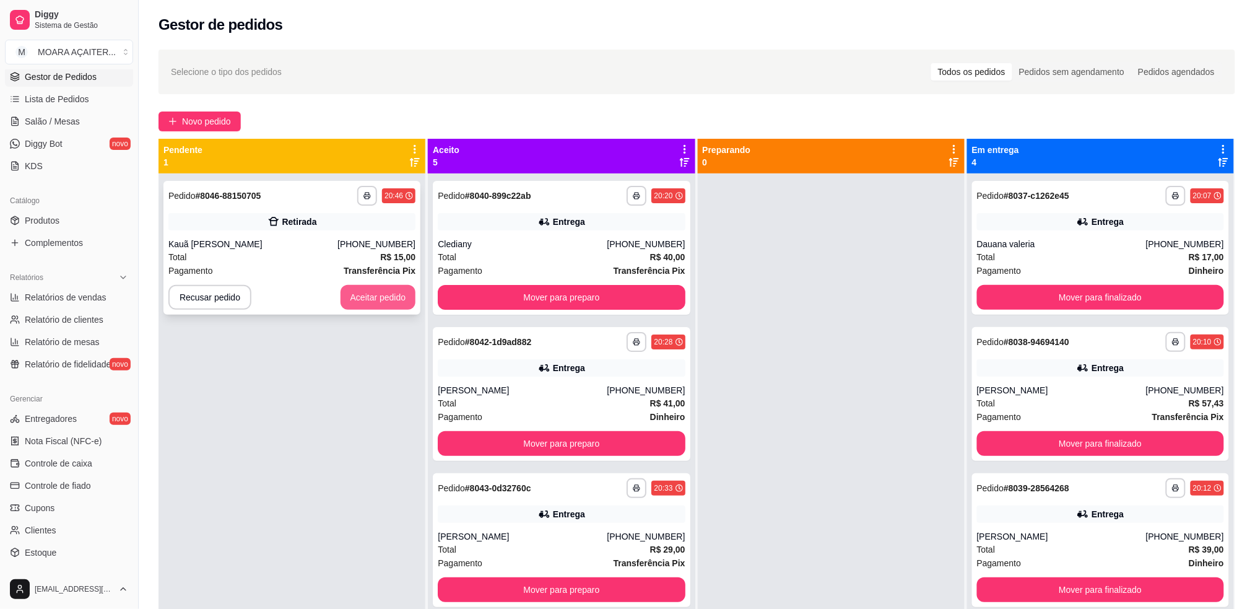
click at [365, 303] on button "Aceitar pedido" at bounding box center [379, 297] width 76 height 25
click at [390, 279] on div "**********" at bounding box center [292, 248] width 257 height 134
click at [370, 298] on button "Aceitar pedido" at bounding box center [379, 297] width 76 height 25
click at [374, 297] on button "Aceitar pedido" at bounding box center [379, 297] width 76 height 25
click at [399, 295] on button "Aceitar pedido" at bounding box center [379, 297] width 76 height 25
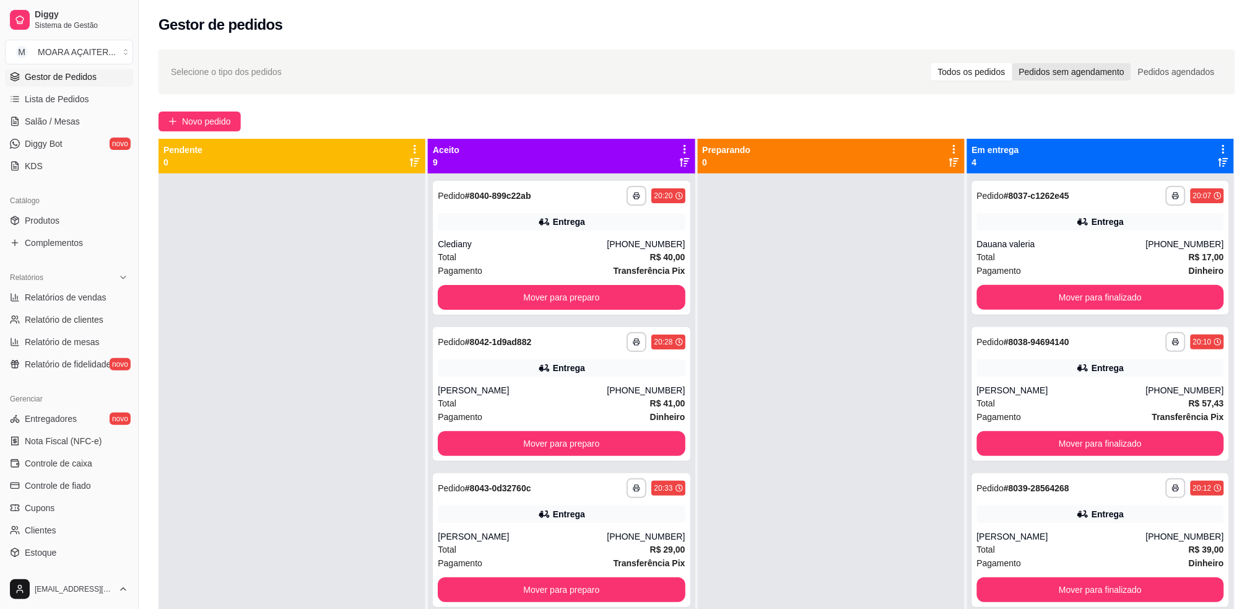
click at [1029, 70] on div "Pedidos sem agendamento" at bounding box center [1072, 71] width 119 height 17
click at [1013, 63] on input "Pedidos sem agendamento" at bounding box center [1013, 63] width 0 height 0
click at [982, 72] on div "Todos os pedidos" at bounding box center [971, 71] width 81 height 17
click at [931, 63] on input "Todos os pedidos" at bounding box center [931, 63] width 0 height 0
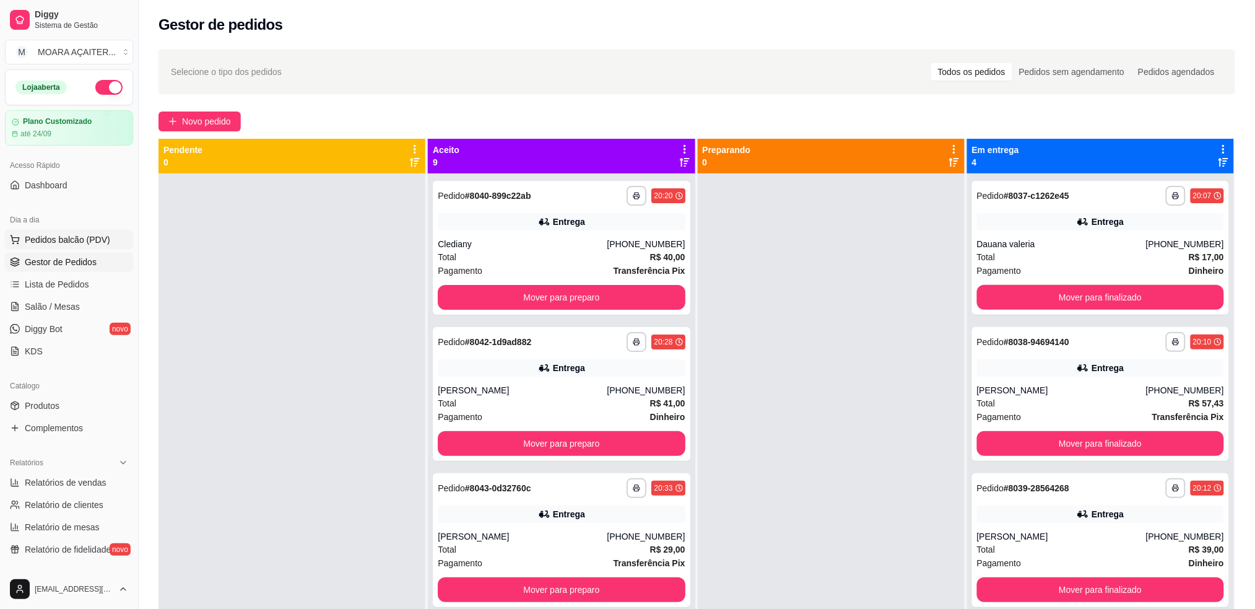
click at [87, 238] on span "Pedidos balcão (PDV)" at bounding box center [67, 239] width 85 height 12
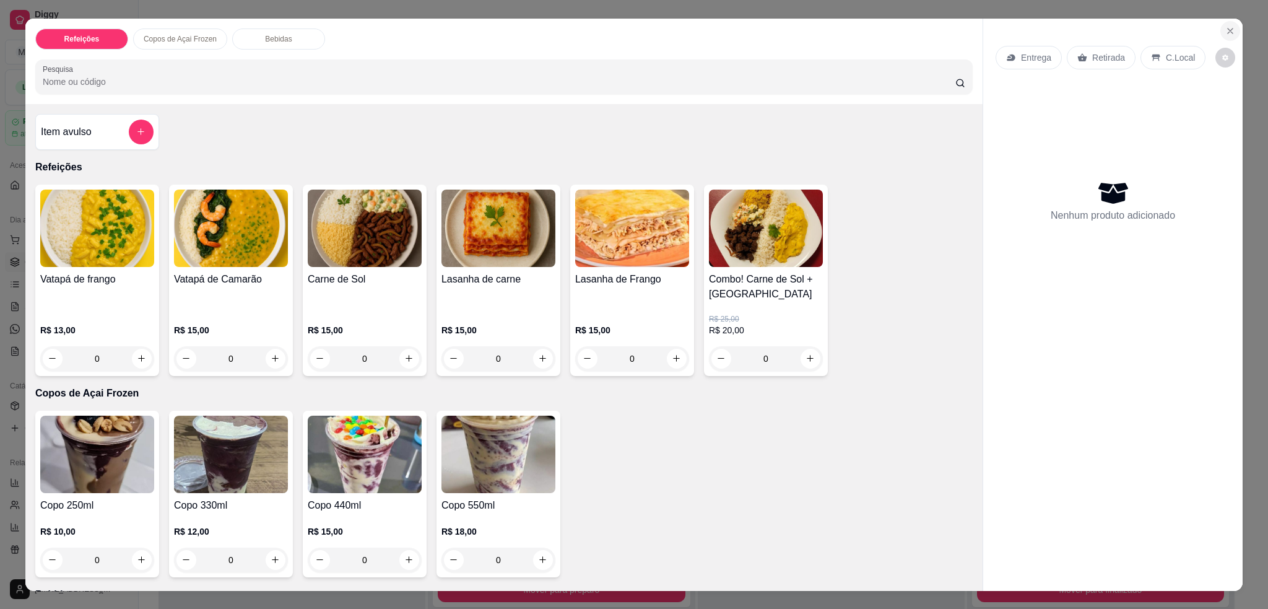
click at [1226, 32] on icon "Close" at bounding box center [1231, 31] width 10 height 10
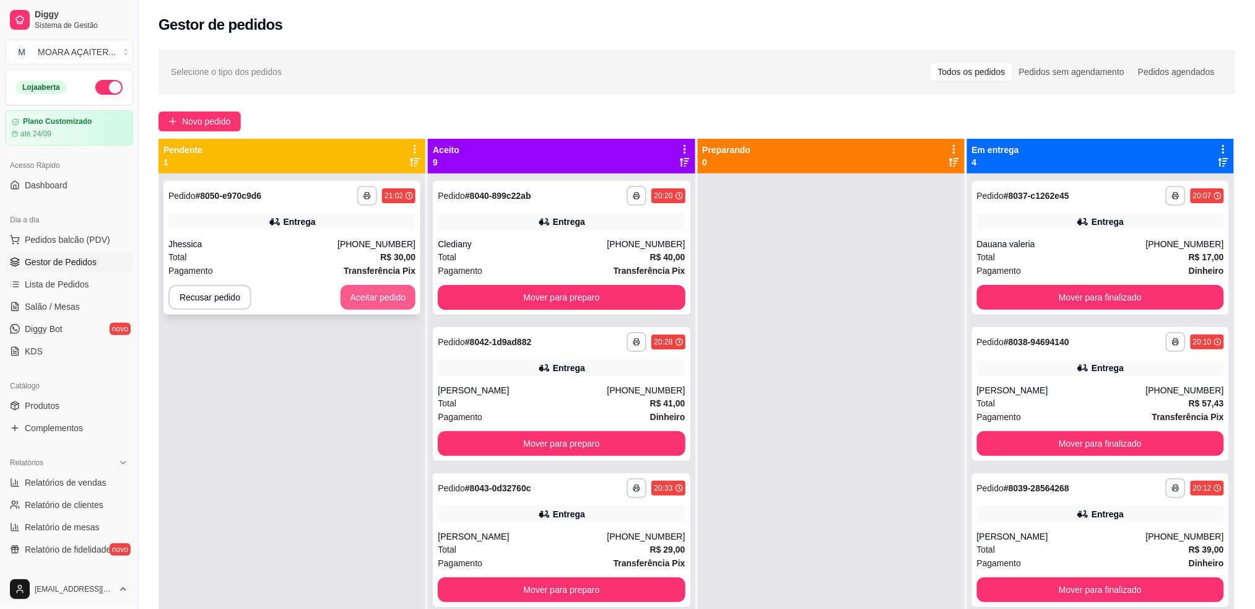
click at [353, 299] on button "Aceitar pedido" at bounding box center [379, 297] width 76 height 25
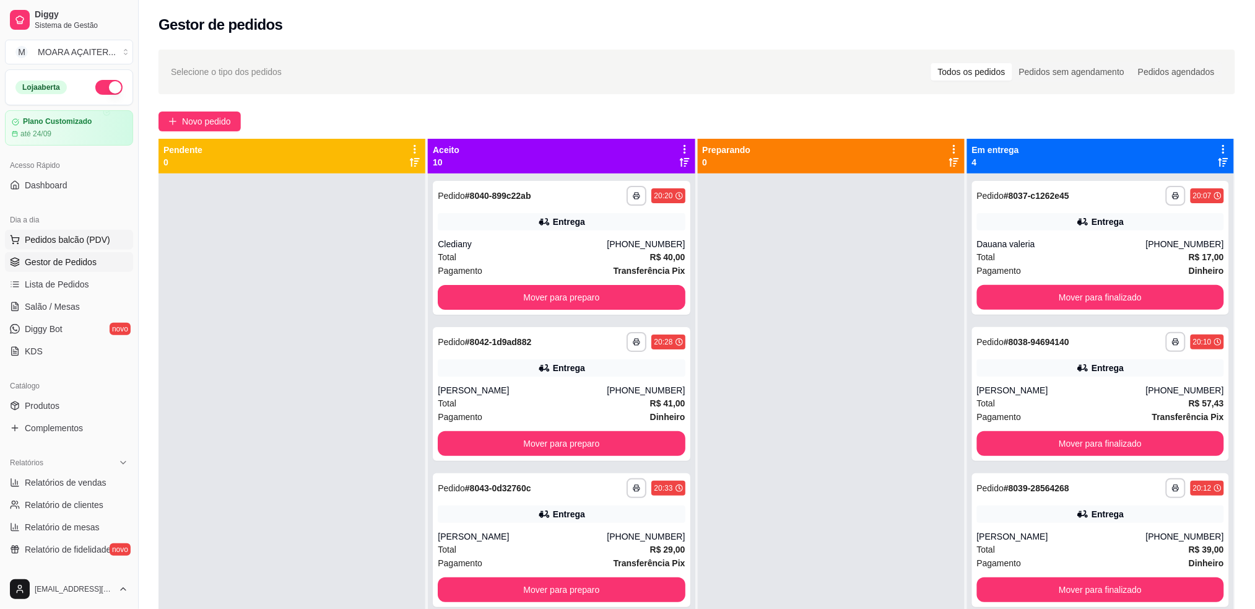
click at [77, 240] on span "Pedidos balcão (PDV)" at bounding box center [67, 239] width 85 height 12
click at [68, 410] on link "Produtos" at bounding box center [69, 406] width 128 height 20
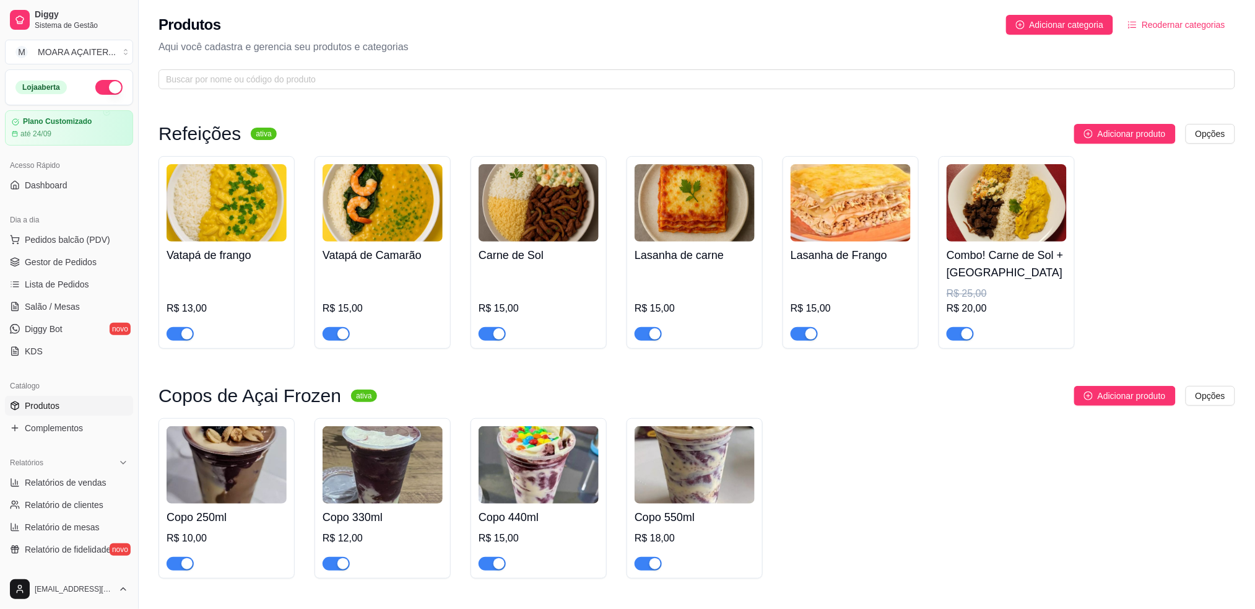
scroll to position [82, 0]
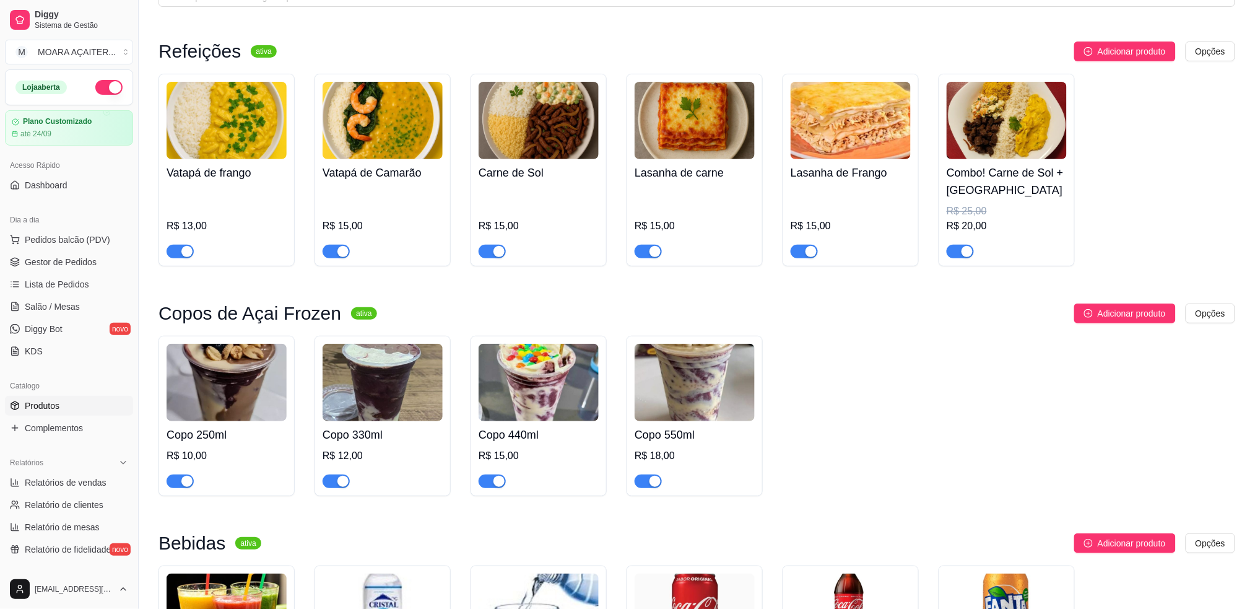
click at [654, 480] on div "button" at bounding box center [655, 481] width 11 height 11
click at [484, 482] on button "button" at bounding box center [492, 481] width 27 height 14
drag, startPoint x: 338, startPoint y: 483, endPoint x: 321, endPoint y: 484, distance: 16.1
click at [321, 484] on div "Copo 330ml R$ 12,00" at bounding box center [383, 416] width 136 height 160
drag, startPoint x: 346, startPoint y: 484, endPoint x: 286, endPoint y: 485, distance: 60.1
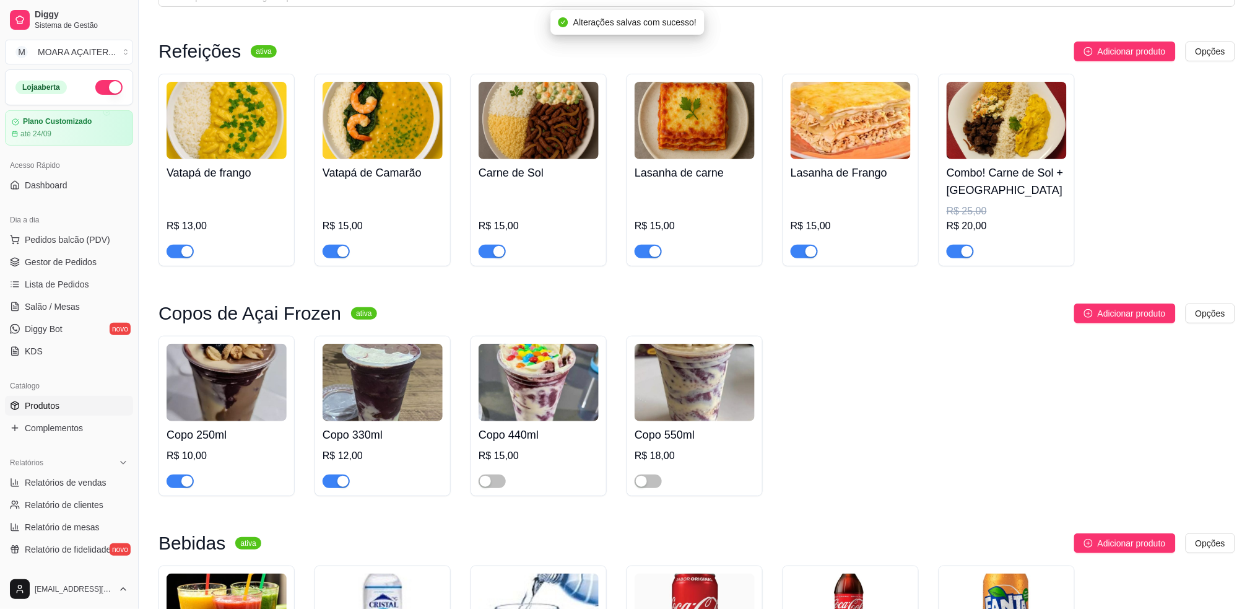
click at [339, 484] on div "button" at bounding box center [343, 481] width 11 height 11
click at [183, 483] on div "button" at bounding box center [186, 481] width 11 height 11
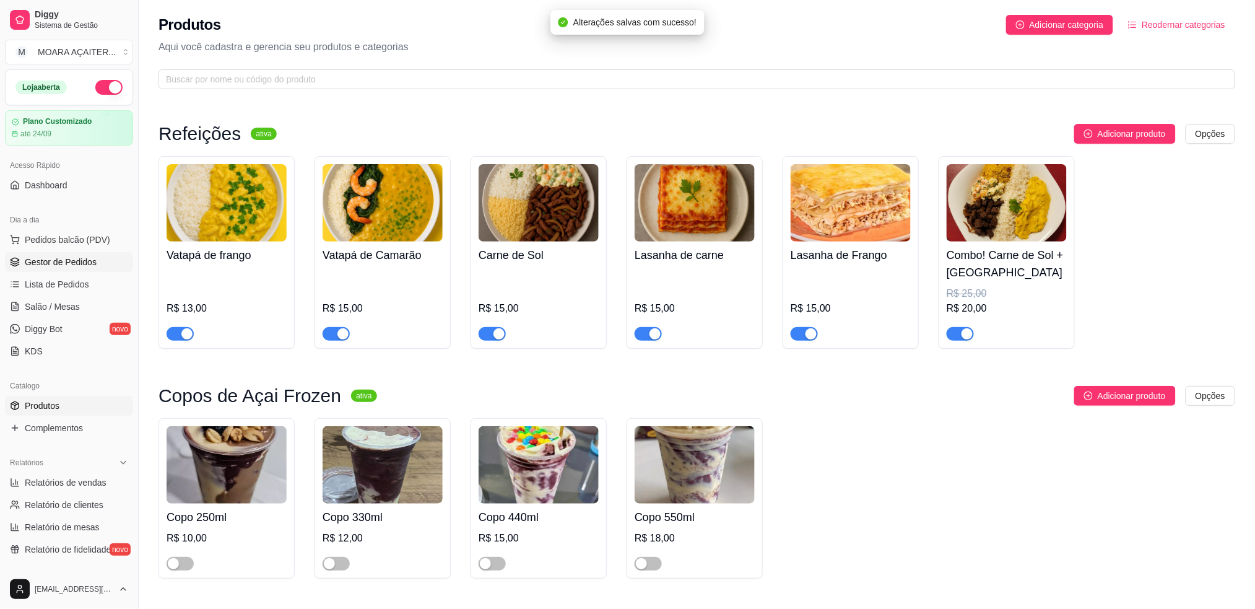
click at [82, 257] on span "Gestor de Pedidos" at bounding box center [61, 262] width 72 height 12
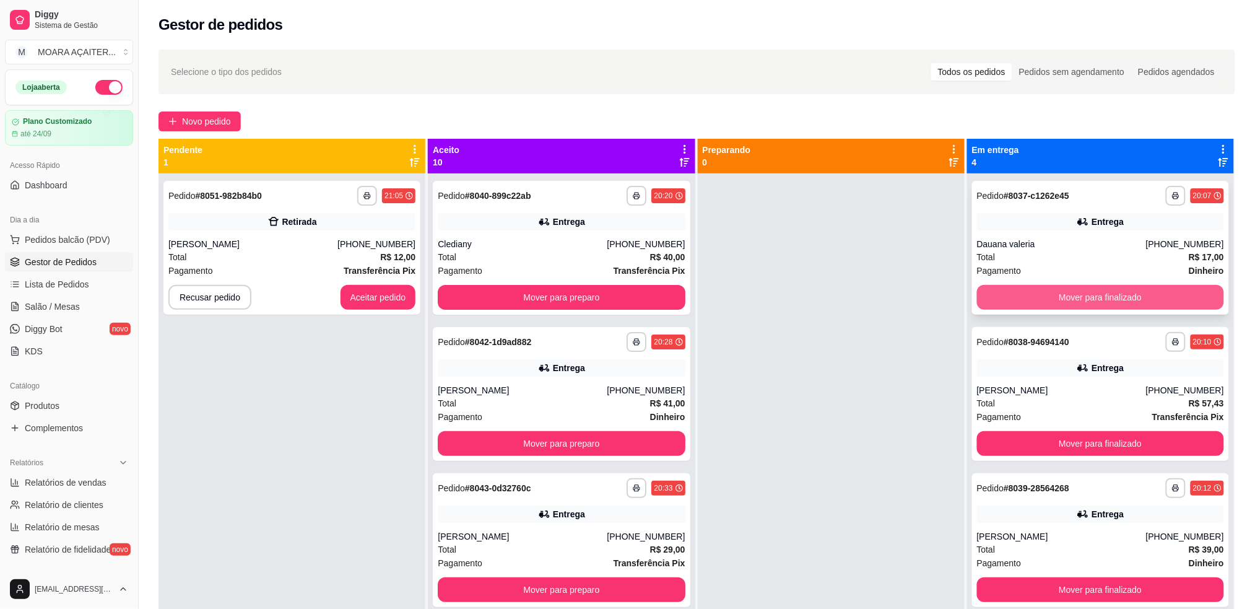
click at [1084, 297] on button "Mover para finalizado" at bounding box center [1100, 297] width 247 height 25
click at [1084, 431] on button "Mover para finalizado" at bounding box center [1100, 443] width 247 height 25
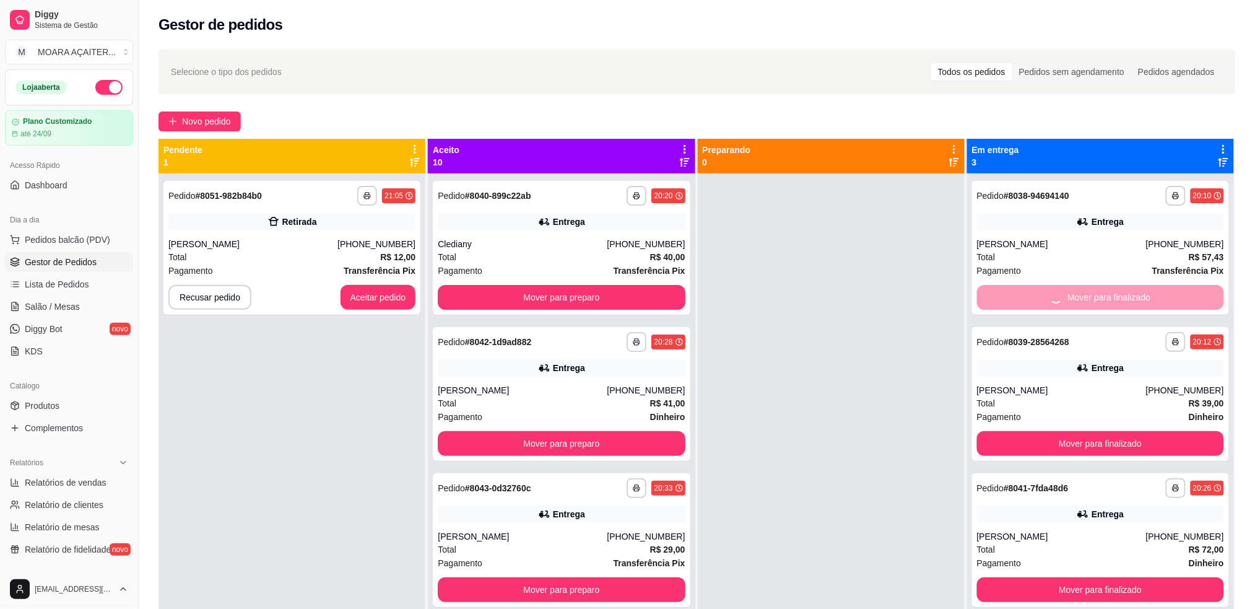
click at [1084, 431] on button "Mover para finalizado" at bounding box center [1100, 443] width 247 height 25
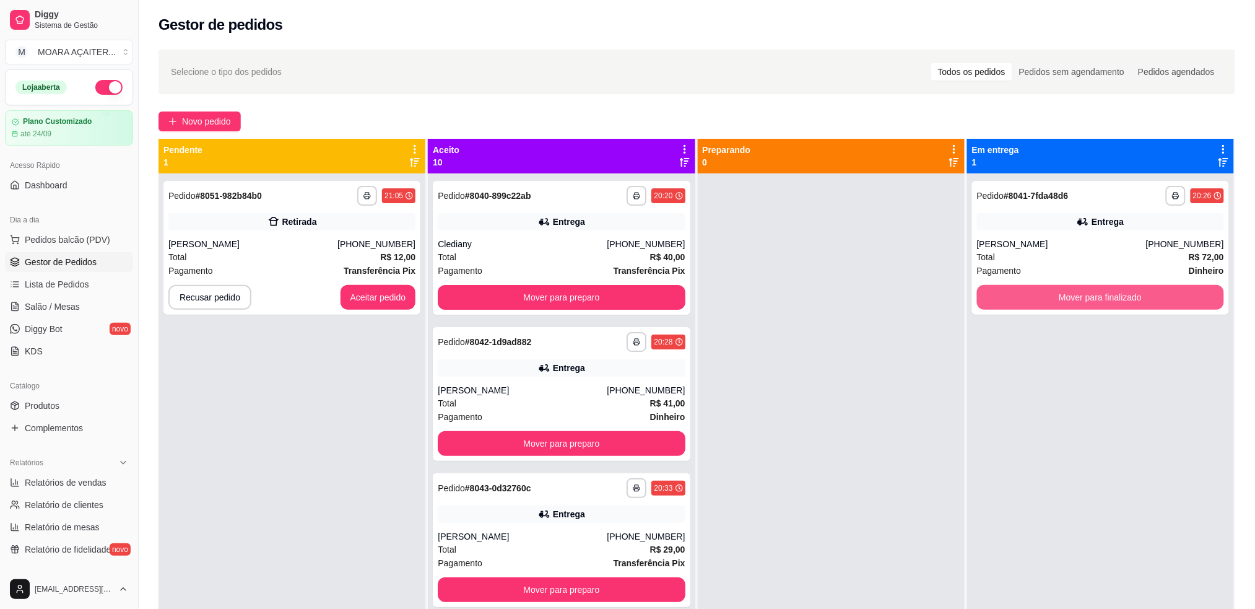
click at [1086, 300] on button "Mover para finalizado" at bounding box center [1100, 297] width 247 height 25
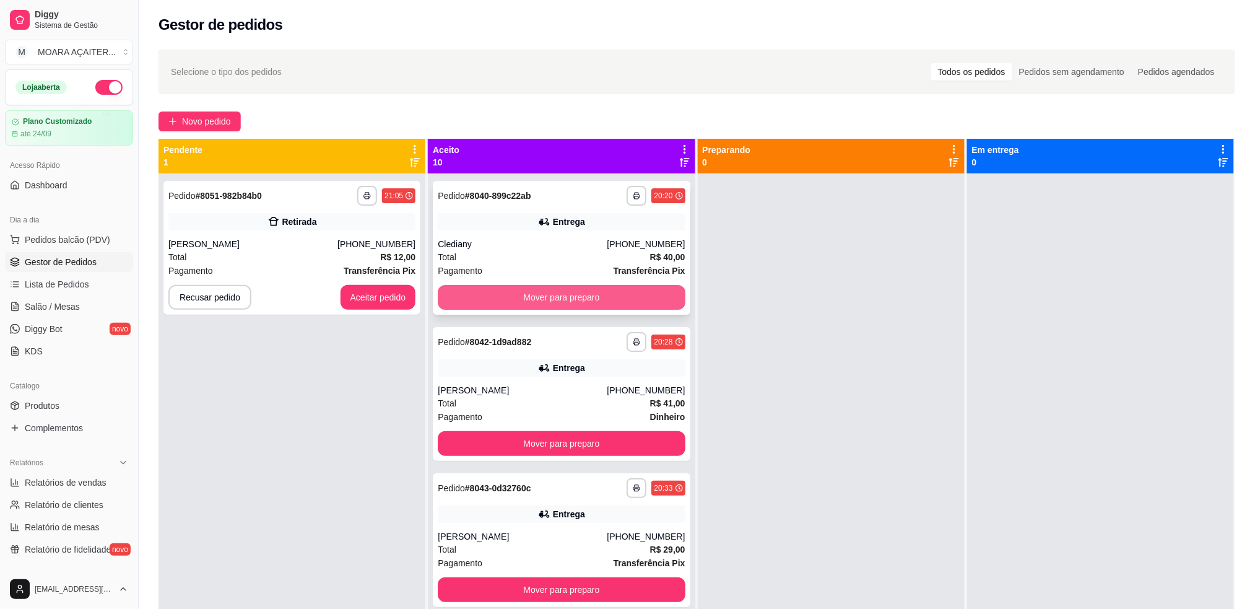
click at [616, 288] on button "Mover para preparo" at bounding box center [561, 297] width 247 height 25
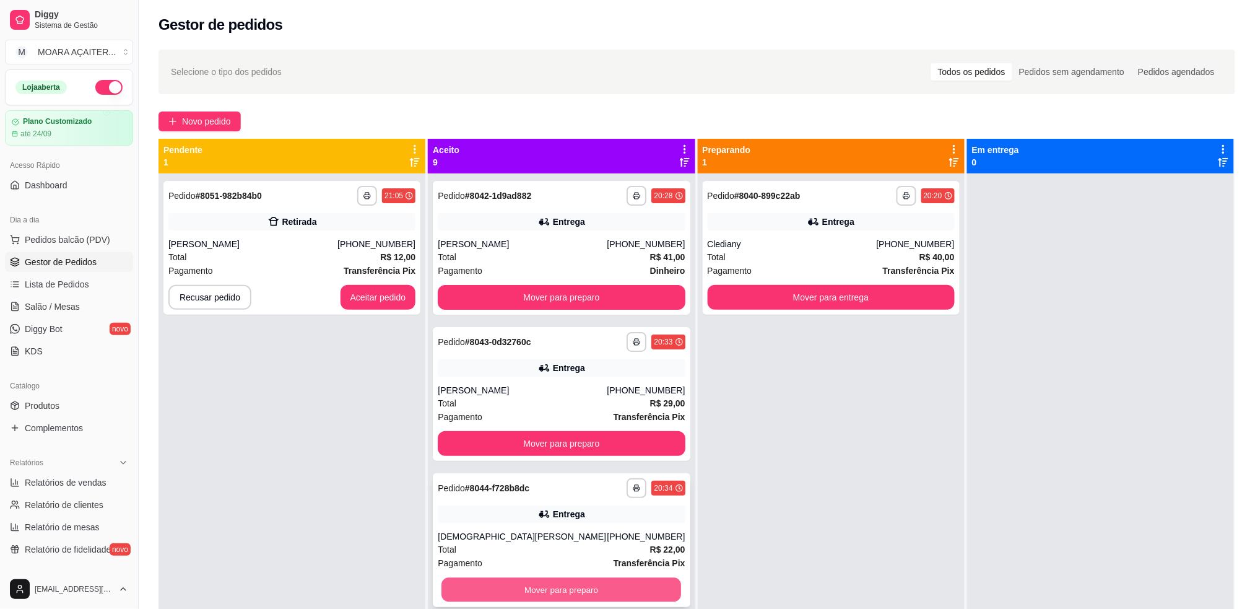
click at [543, 588] on button "Mover para preparo" at bounding box center [562, 590] width 240 height 24
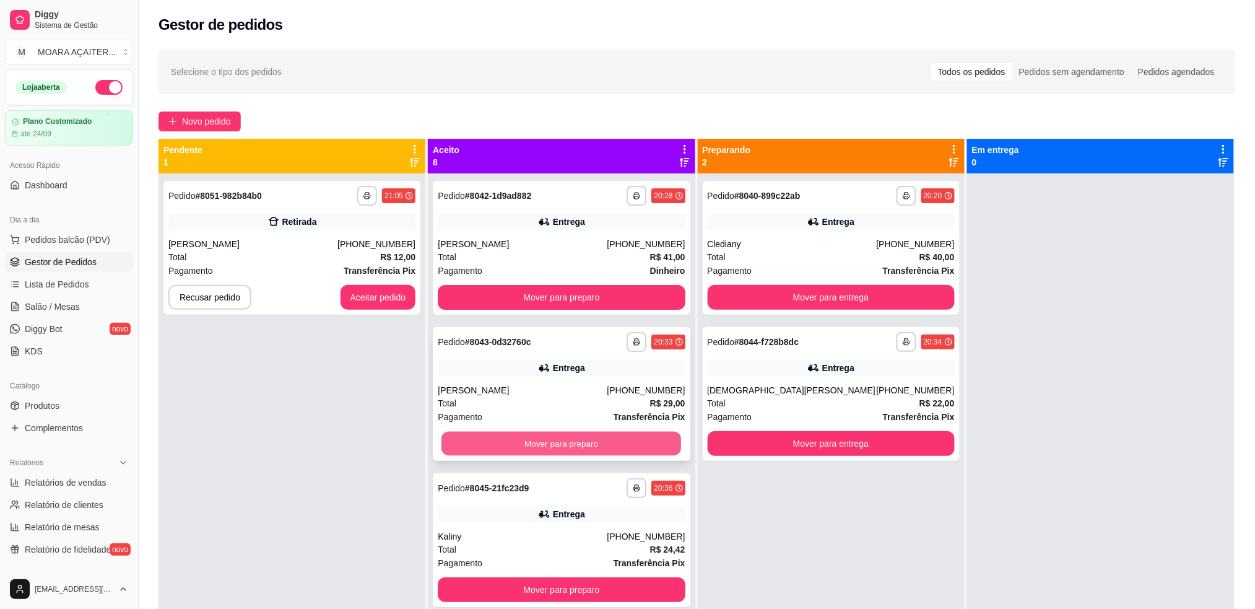
click at [519, 438] on button "Mover para preparo" at bounding box center [562, 444] width 240 height 24
click at [810, 297] on button "Mover para entrega" at bounding box center [831, 297] width 247 height 25
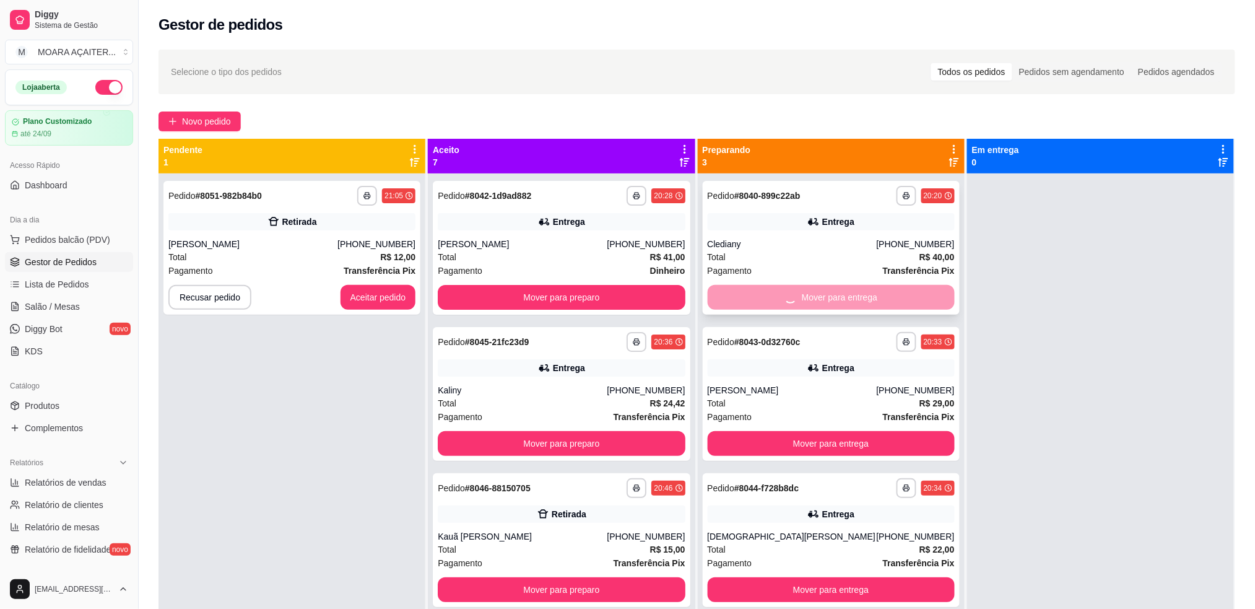
click at [810, 431] on button "Mover para entrega" at bounding box center [831, 443] width 247 height 25
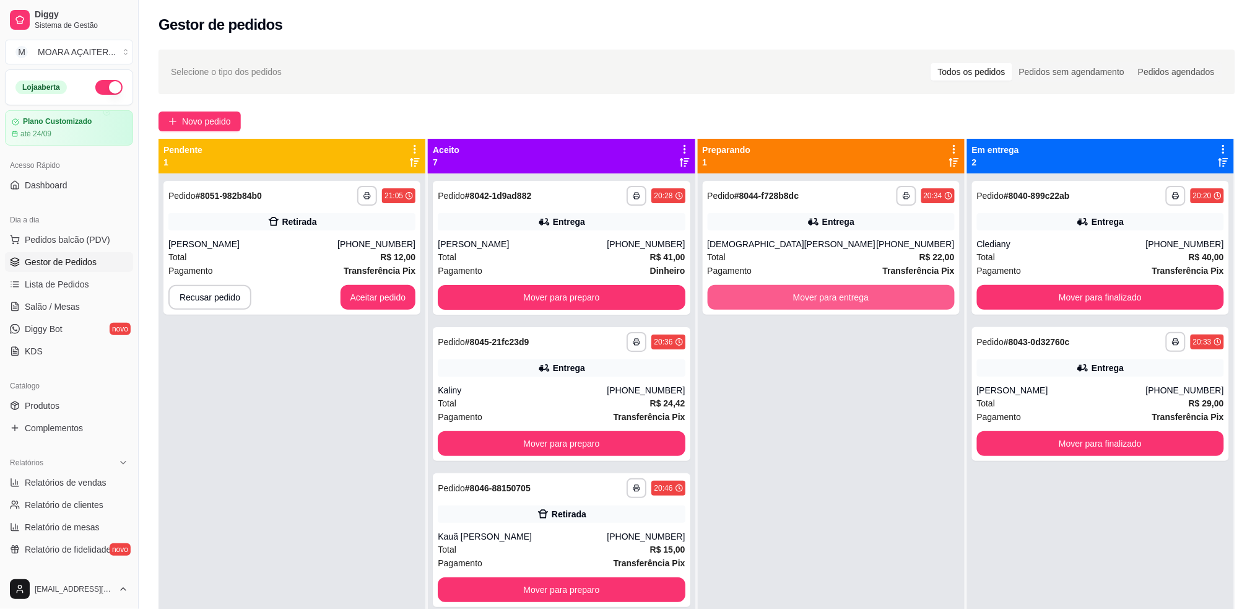
click at [810, 297] on button "Mover para entrega" at bounding box center [831, 297] width 247 height 25
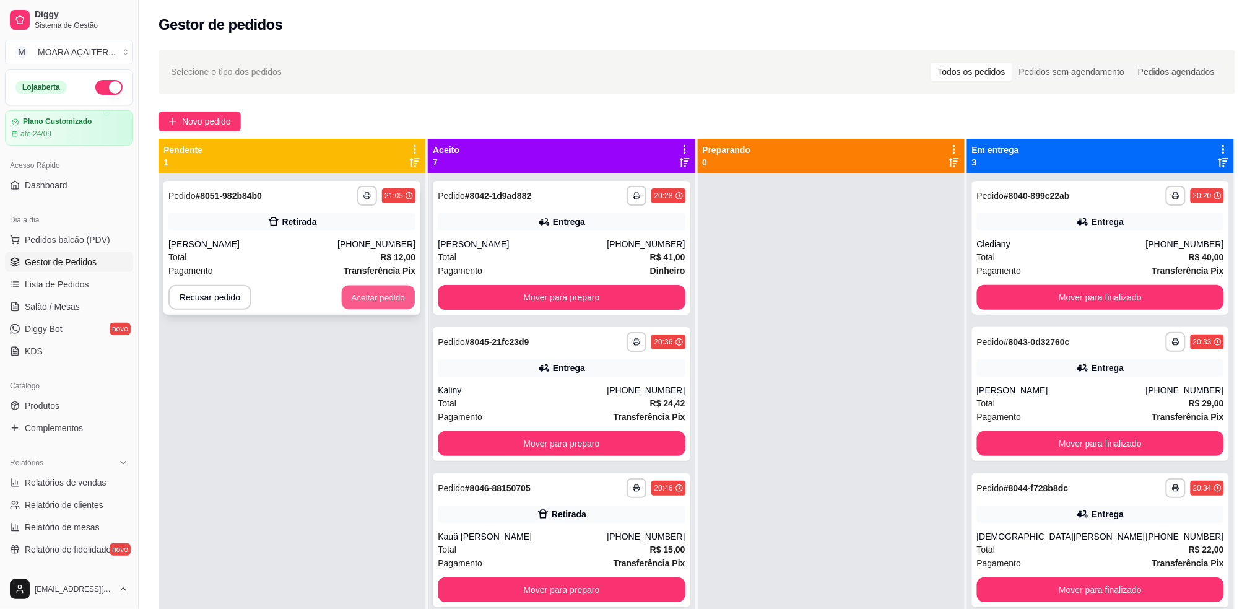
click at [353, 297] on button "Aceitar pedido" at bounding box center [378, 298] width 73 height 24
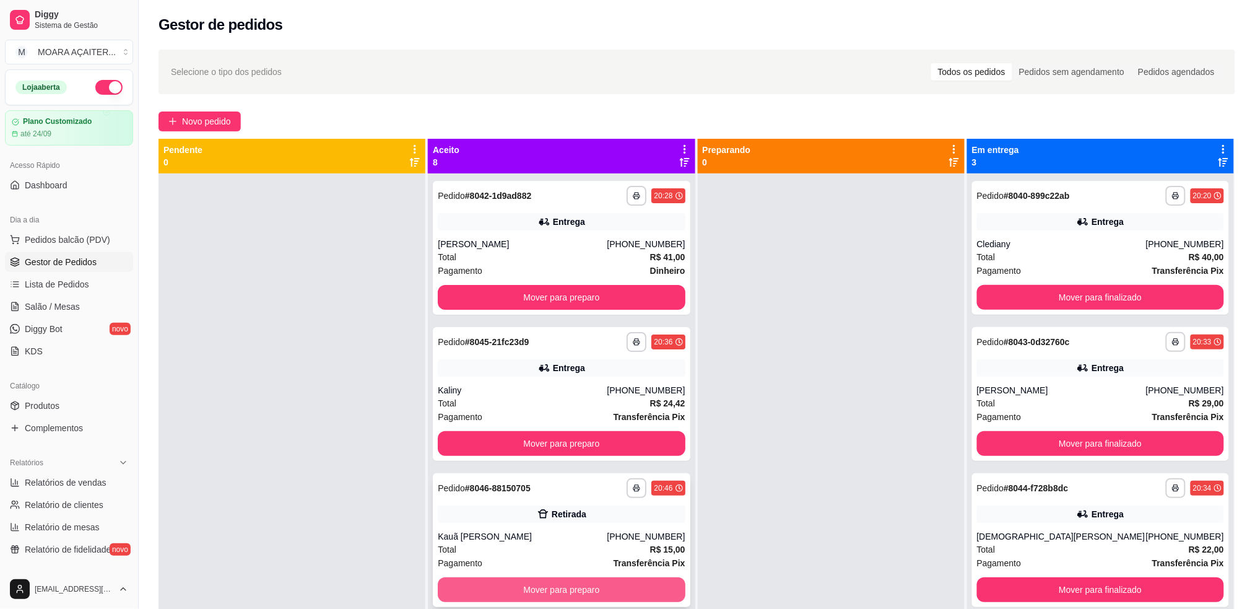
click at [567, 593] on button "Mover para preparo" at bounding box center [561, 589] width 247 height 25
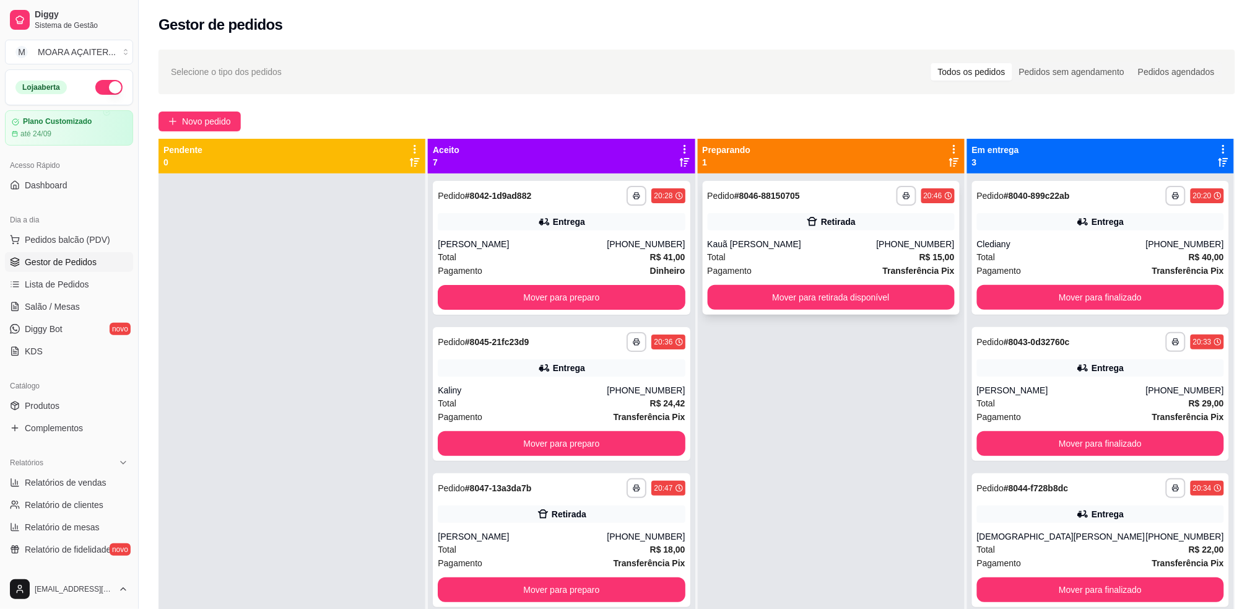
click at [800, 307] on button "Mover para retirada disponível" at bounding box center [831, 297] width 247 height 25
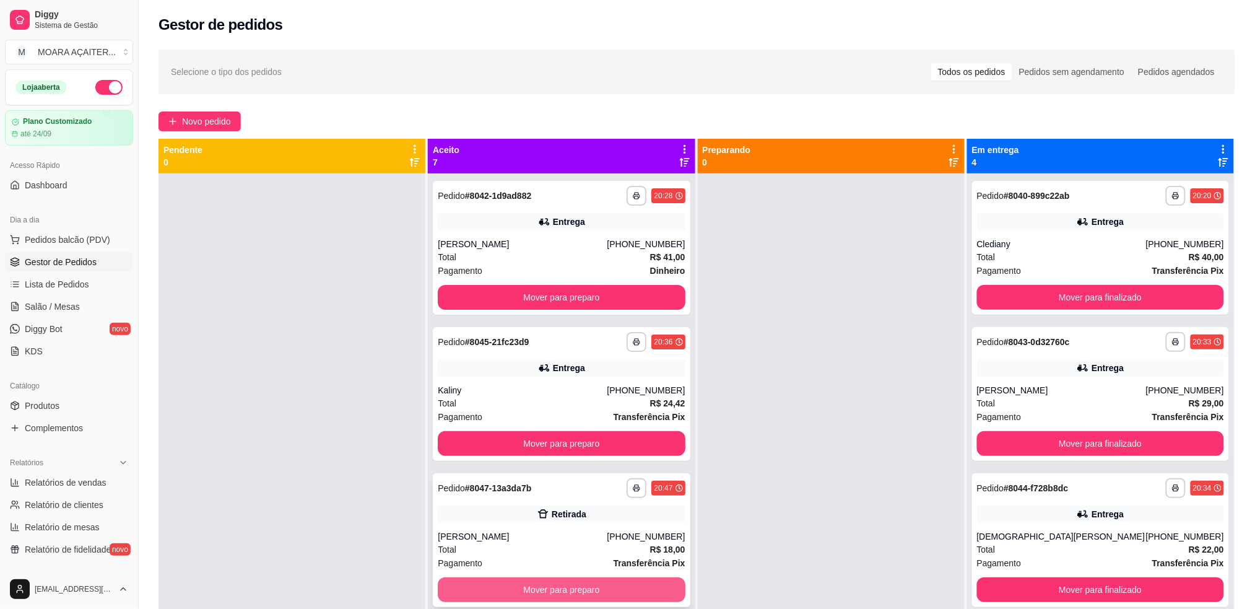
click at [554, 590] on button "Mover para preparo" at bounding box center [561, 589] width 247 height 25
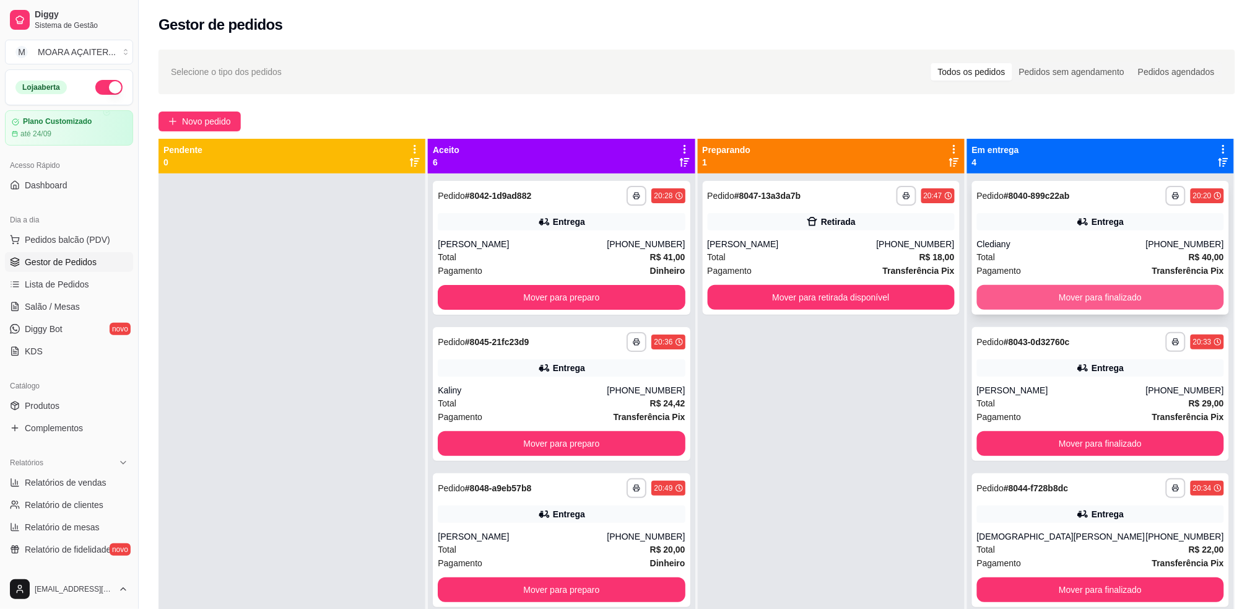
click at [1112, 302] on button "Mover para finalizado" at bounding box center [1100, 297] width 247 height 25
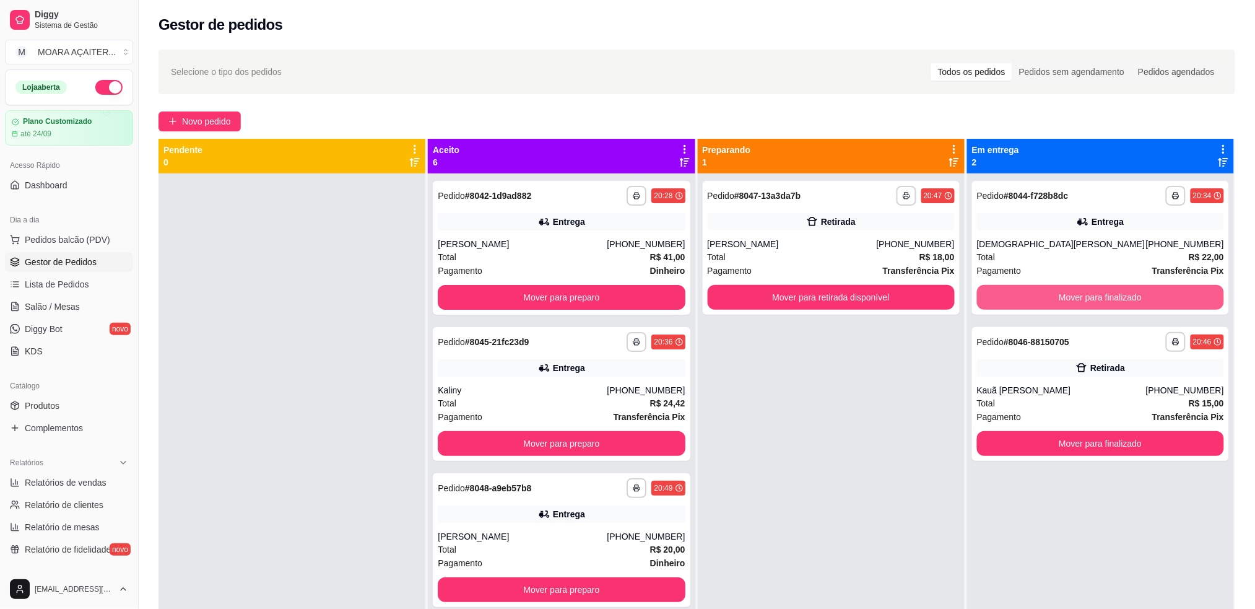
click at [1112, 302] on button "Mover para finalizado" at bounding box center [1100, 297] width 247 height 25
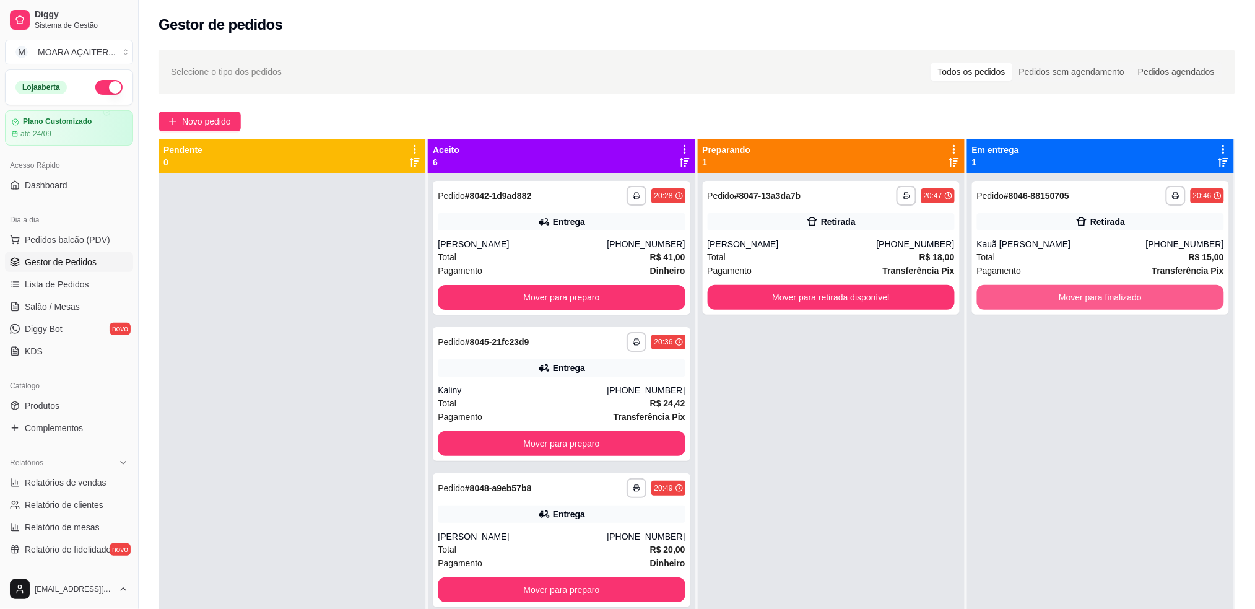
click at [1112, 301] on button "Mover para finalizado" at bounding box center [1100, 297] width 247 height 25
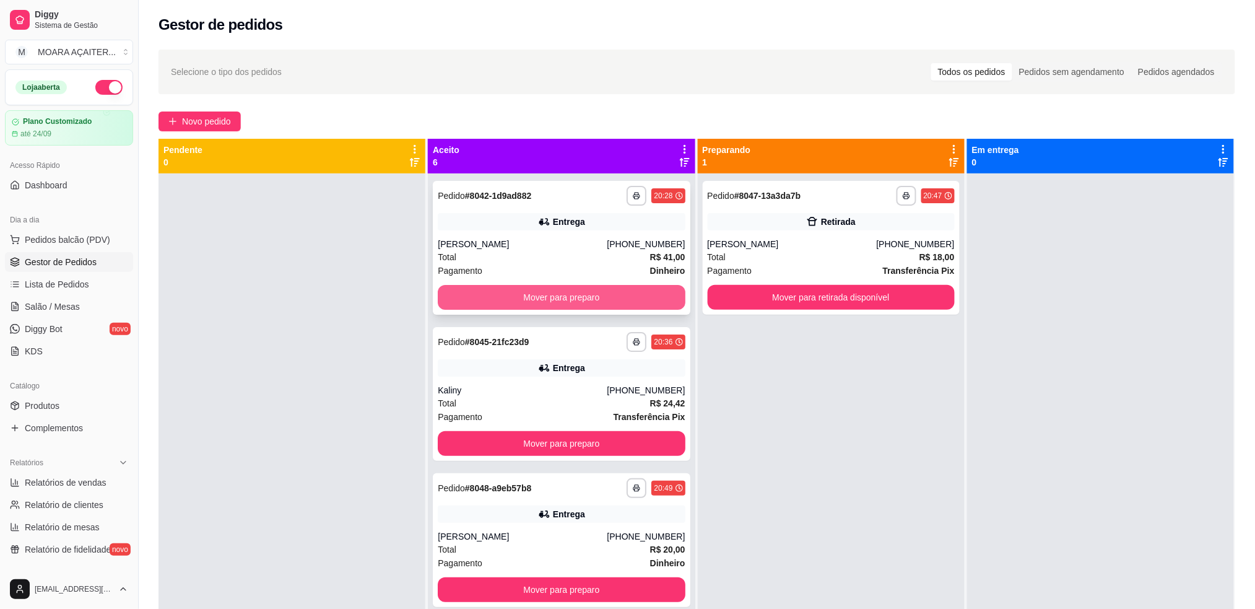
click at [541, 297] on button "Mover para preparo" at bounding box center [561, 297] width 247 height 25
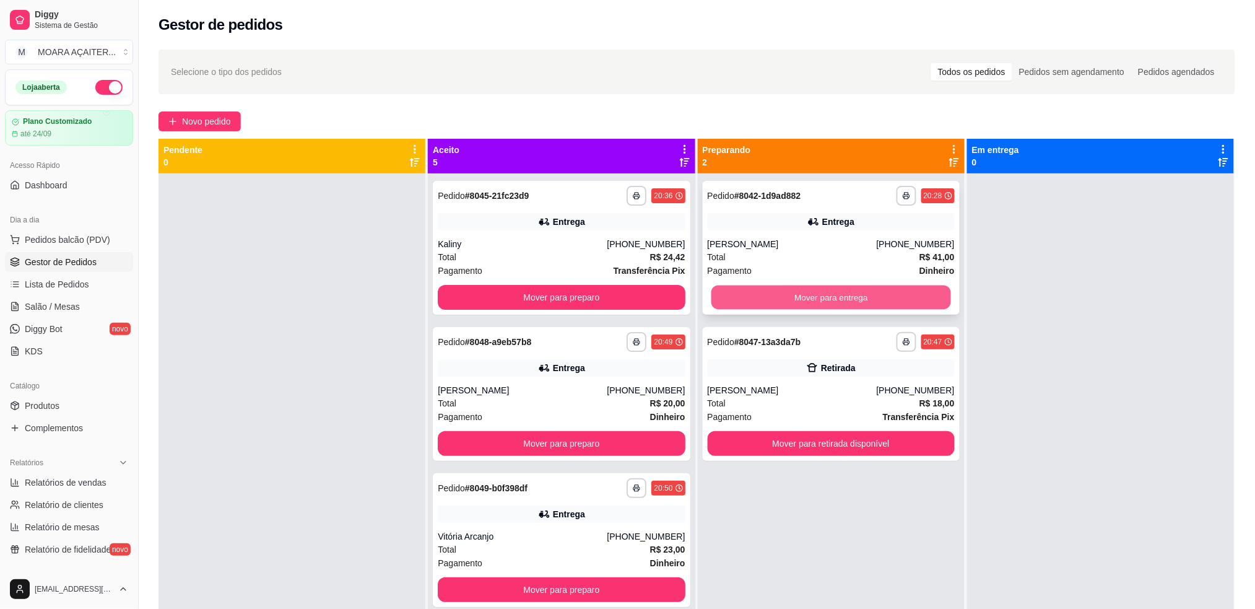
click at [818, 293] on button "Mover para entrega" at bounding box center [831, 298] width 240 height 24
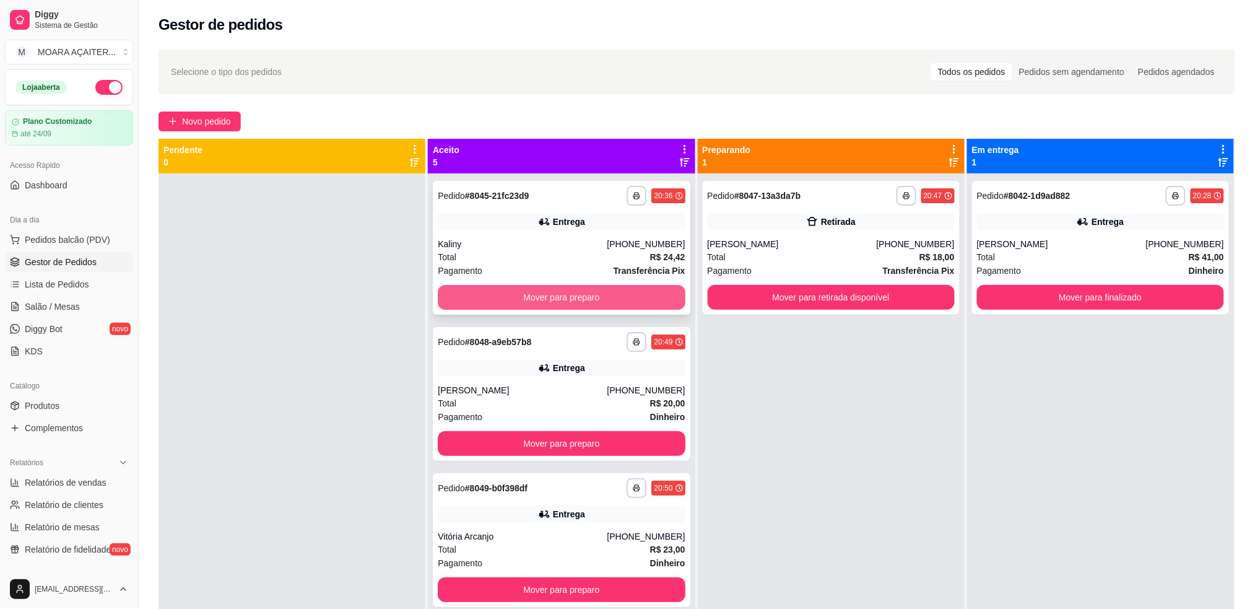
click at [622, 301] on button "Mover para preparo" at bounding box center [561, 297] width 247 height 25
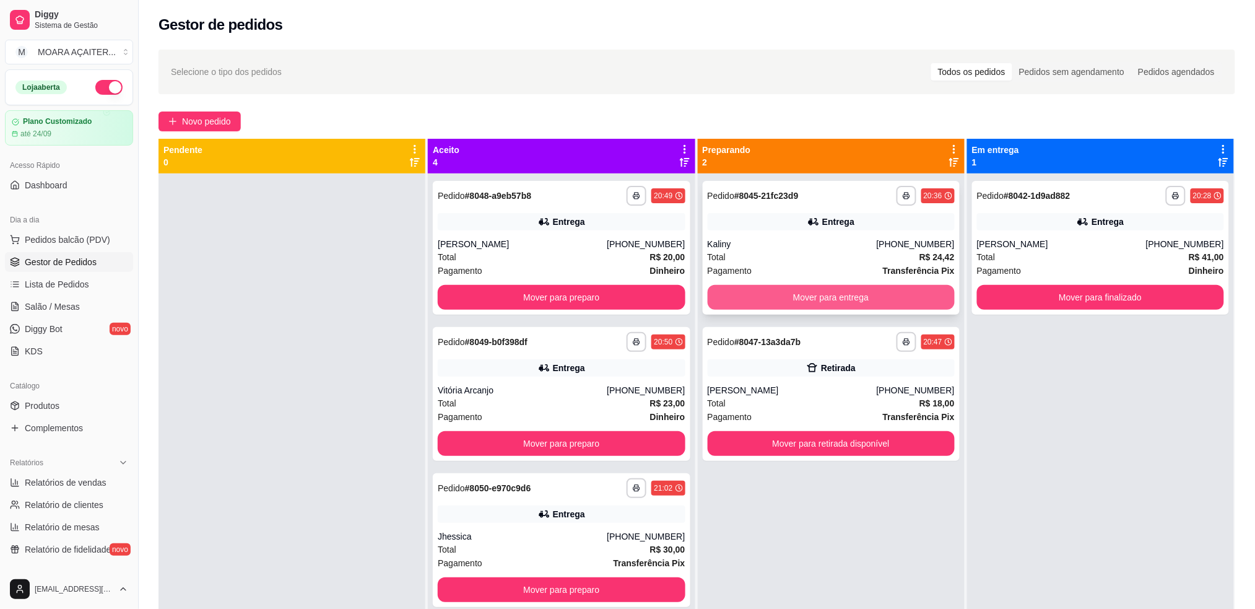
click at [780, 300] on button "Mover para entrega" at bounding box center [831, 297] width 247 height 25
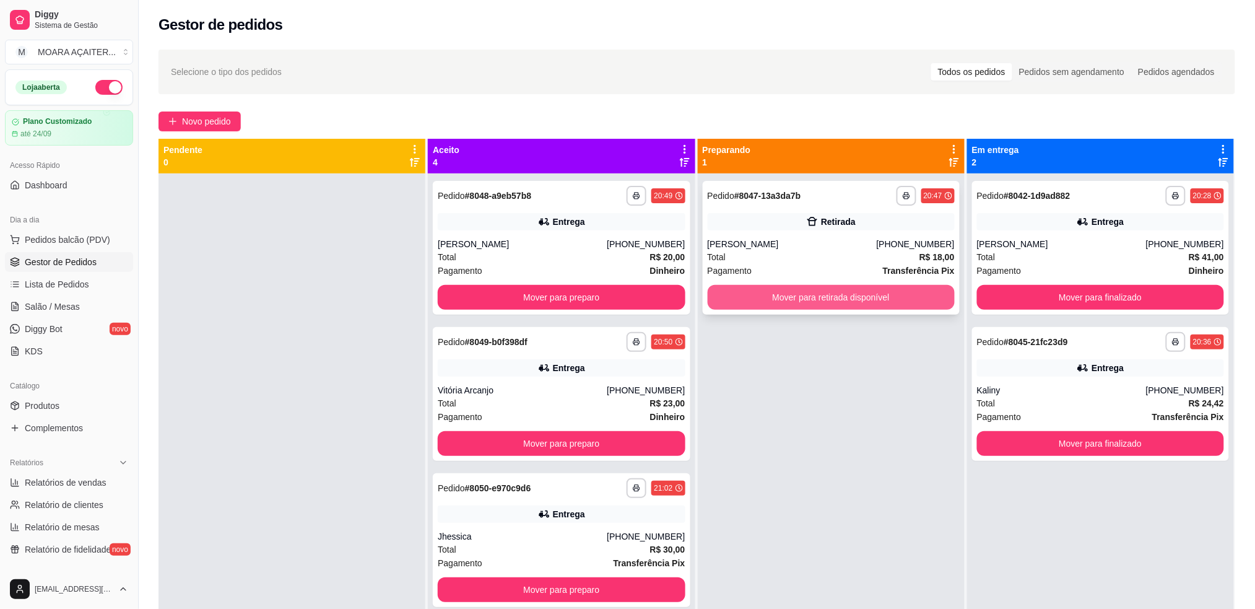
click at [785, 299] on button "Mover para retirada disponível" at bounding box center [831, 297] width 247 height 25
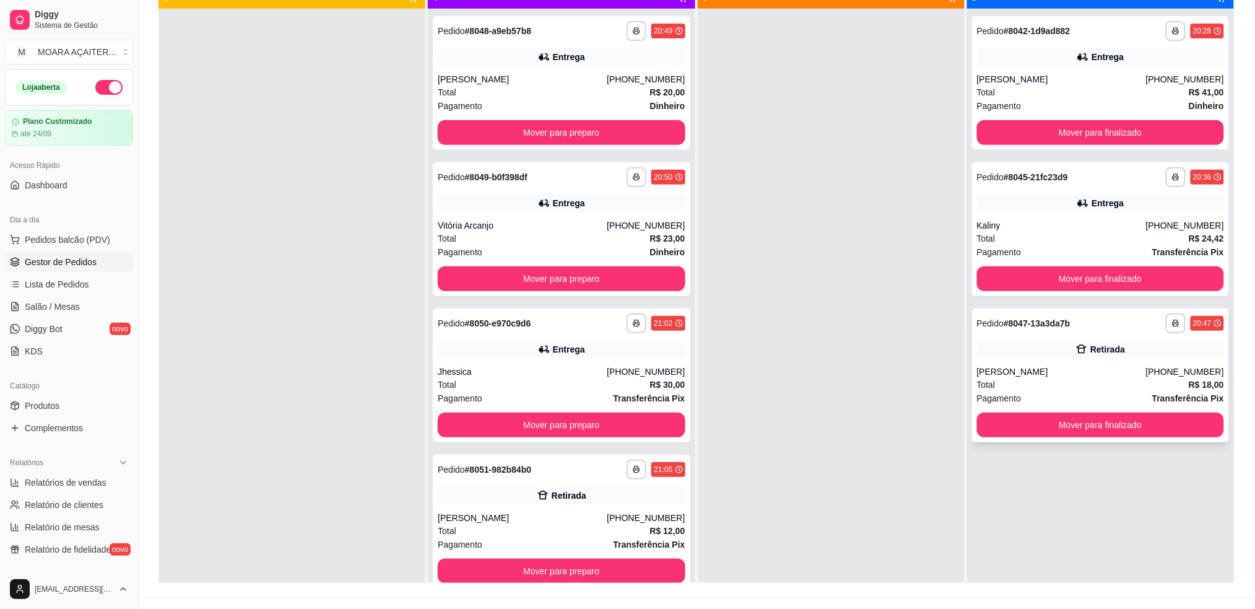
scroll to position [82, 0]
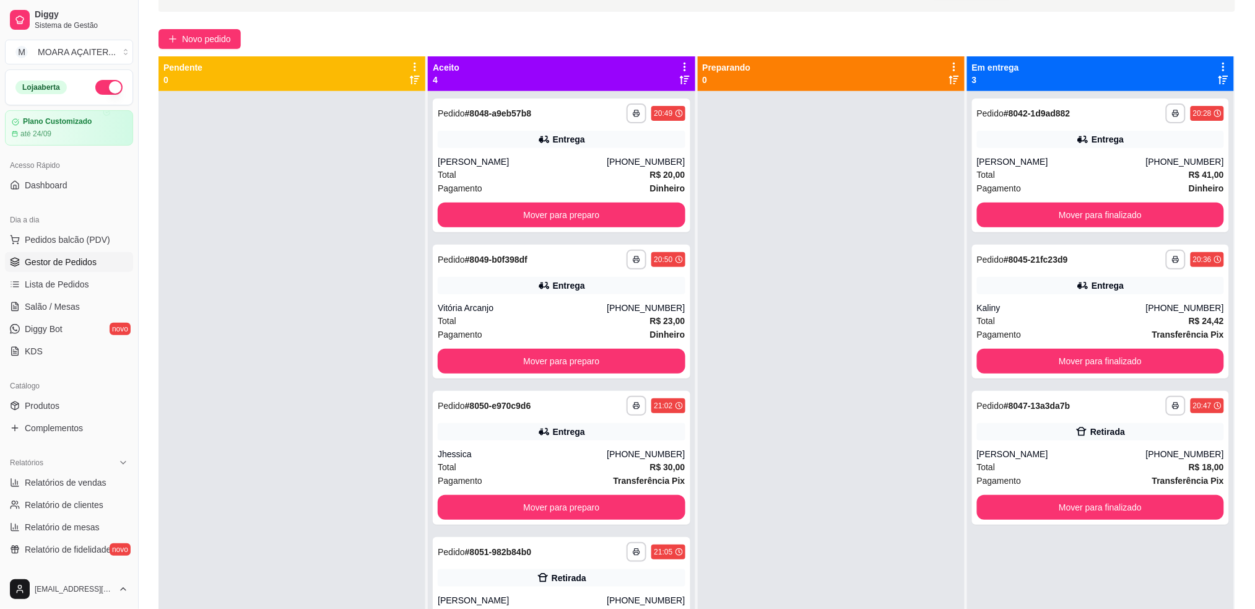
click at [95, 83] on button "button" at bounding box center [108, 87] width 27 height 15
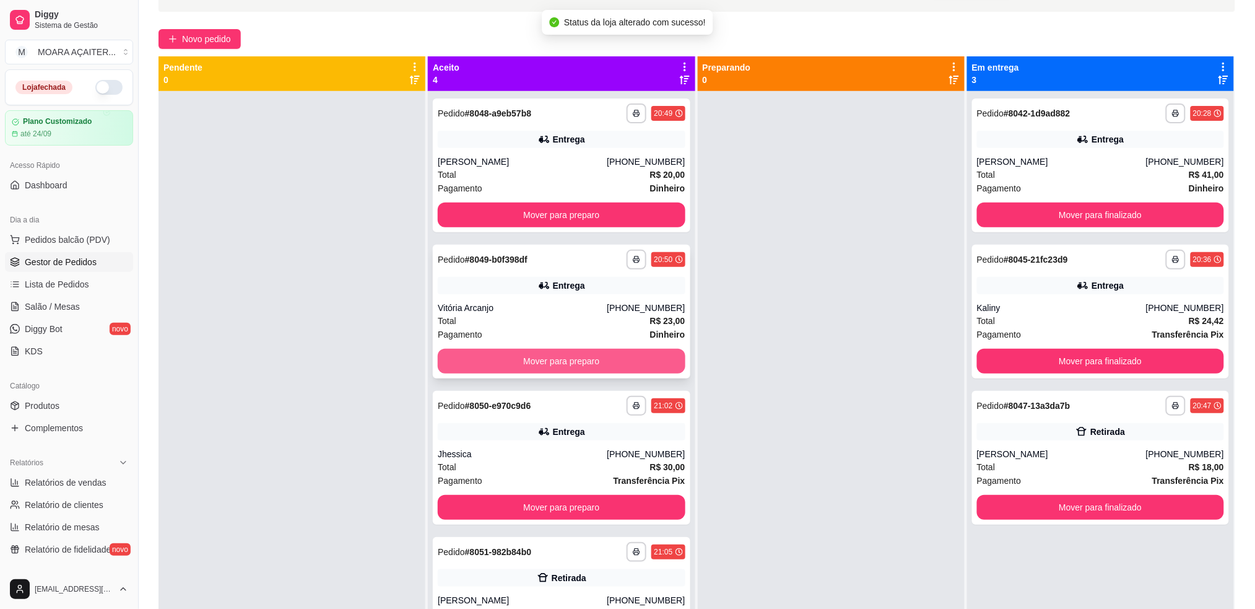
scroll to position [0, 0]
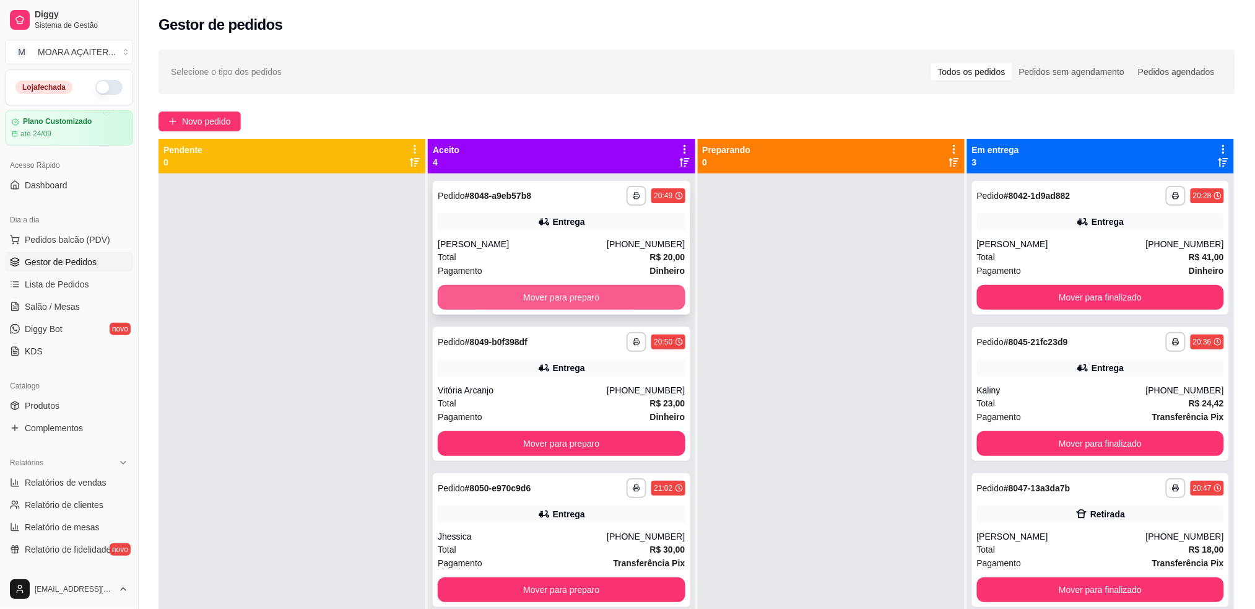
click at [586, 292] on button "Mover para preparo" at bounding box center [561, 297] width 247 height 25
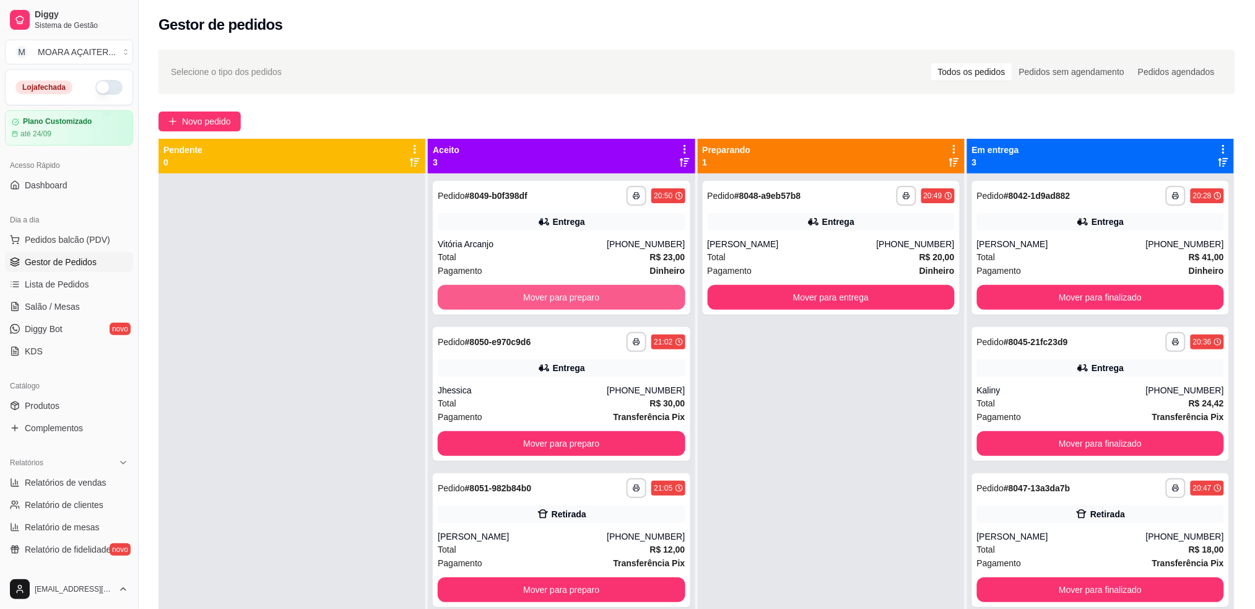
click at [588, 294] on button "Mover para preparo" at bounding box center [561, 297] width 247 height 25
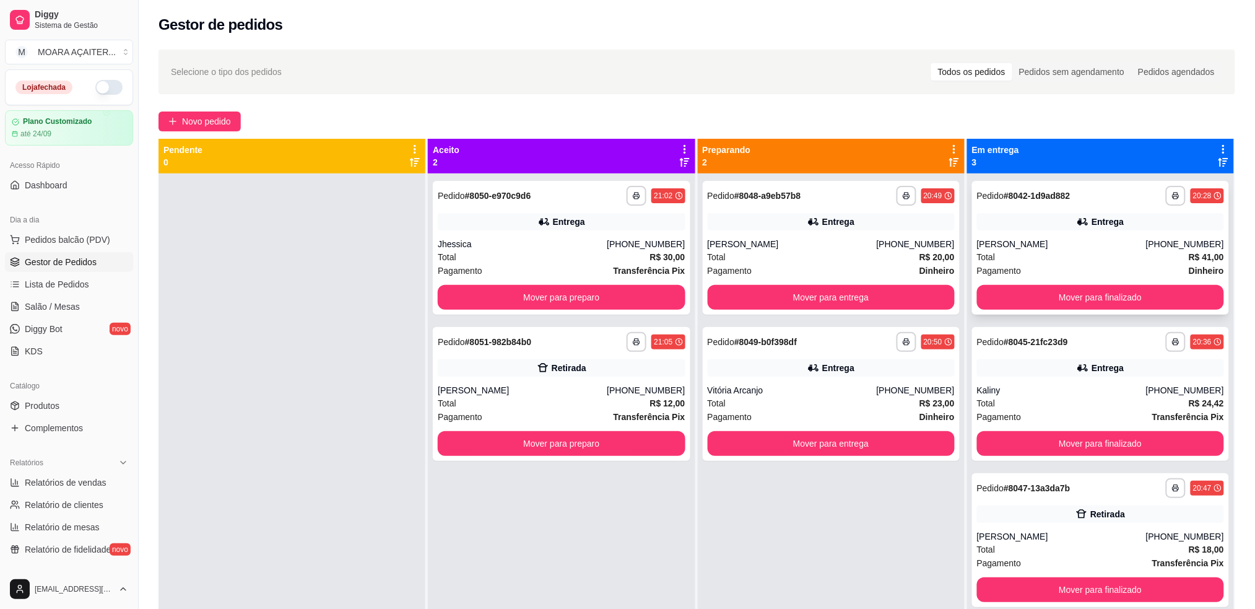
click at [1086, 303] on button "Mover para finalizado" at bounding box center [1100, 297] width 247 height 25
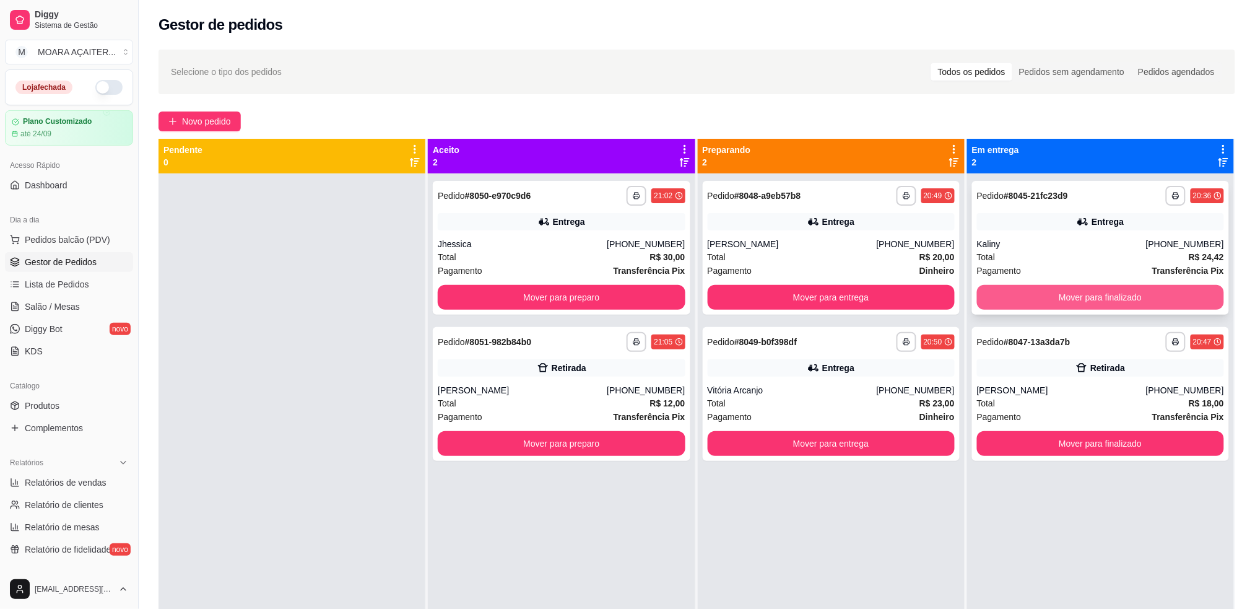
click at [1053, 294] on button "Mover para finalizado" at bounding box center [1100, 297] width 247 height 25
click at [819, 292] on button "Mover para entrega" at bounding box center [831, 297] width 247 height 25
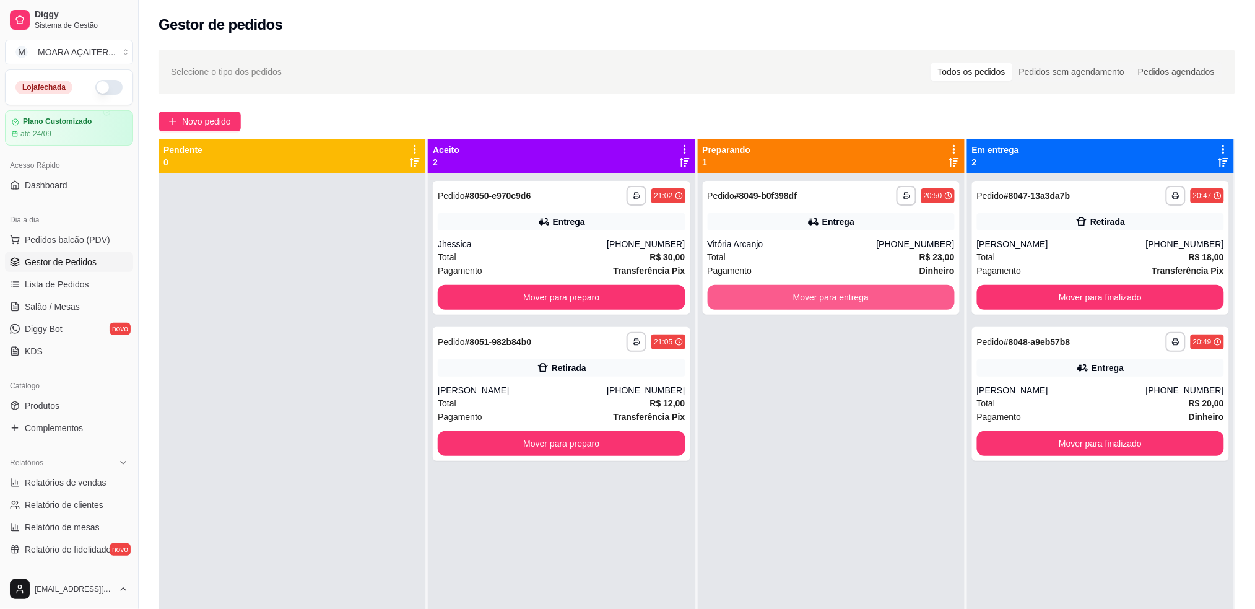
click at [824, 297] on button "Mover para entrega" at bounding box center [831, 297] width 247 height 25
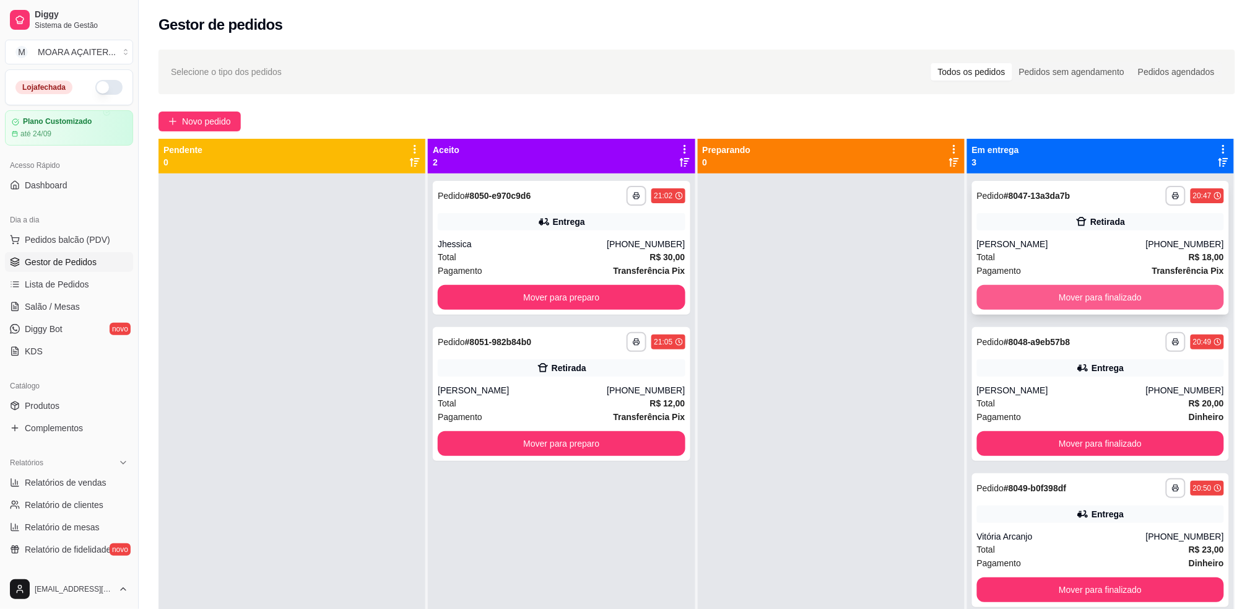
click at [1069, 307] on button "Mover para finalizado" at bounding box center [1100, 297] width 247 height 25
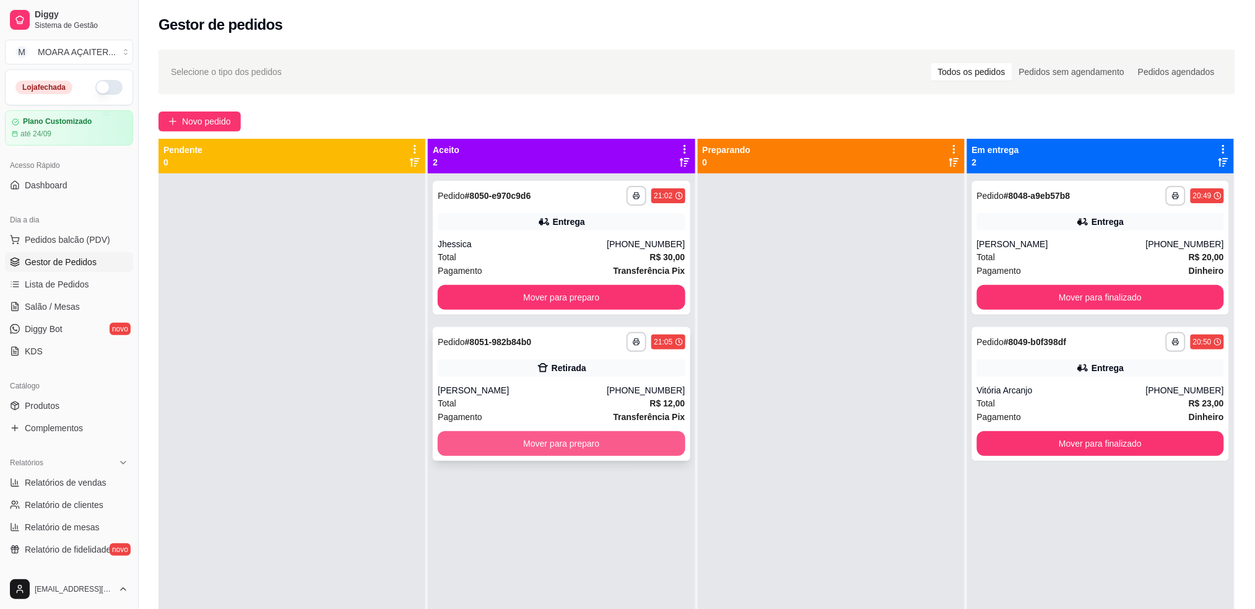
click at [660, 445] on button "Mover para preparo" at bounding box center [561, 443] width 247 height 25
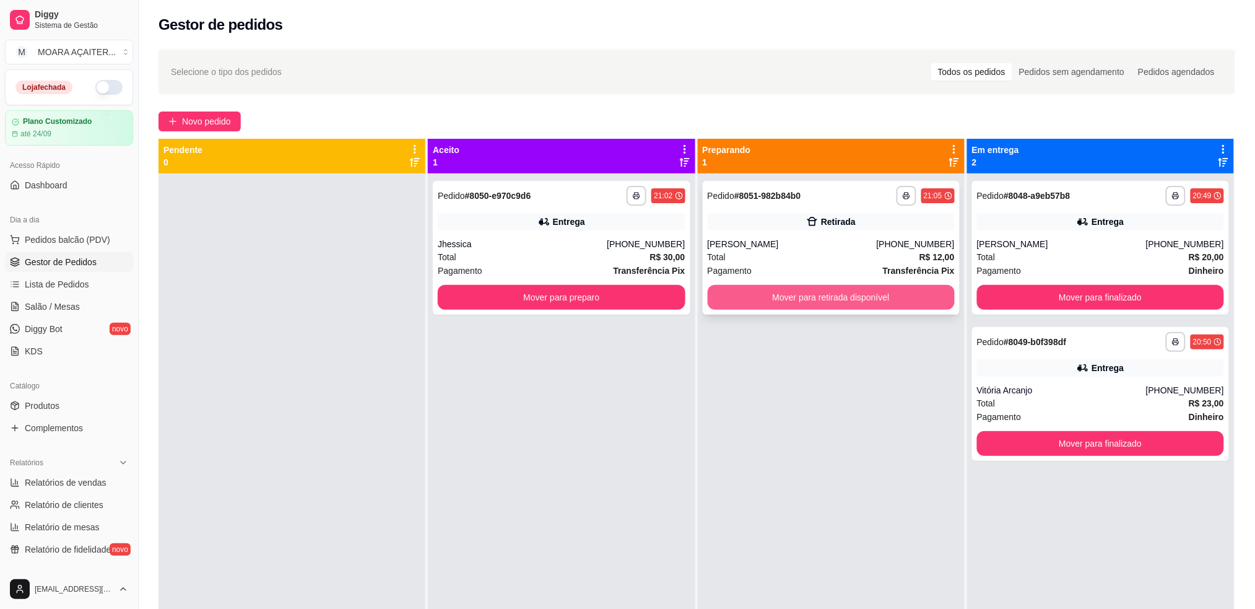
click at [722, 300] on button "Mover para retirada disponível" at bounding box center [831, 297] width 247 height 25
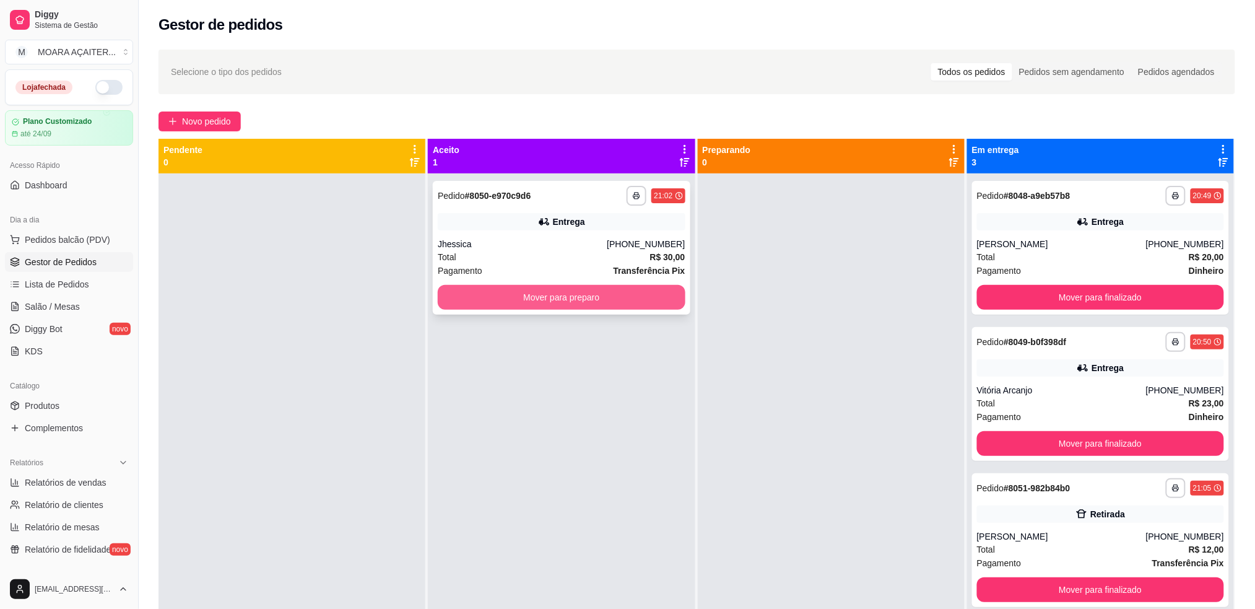
click at [580, 306] on button "Mover para preparo" at bounding box center [561, 297] width 247 height 25
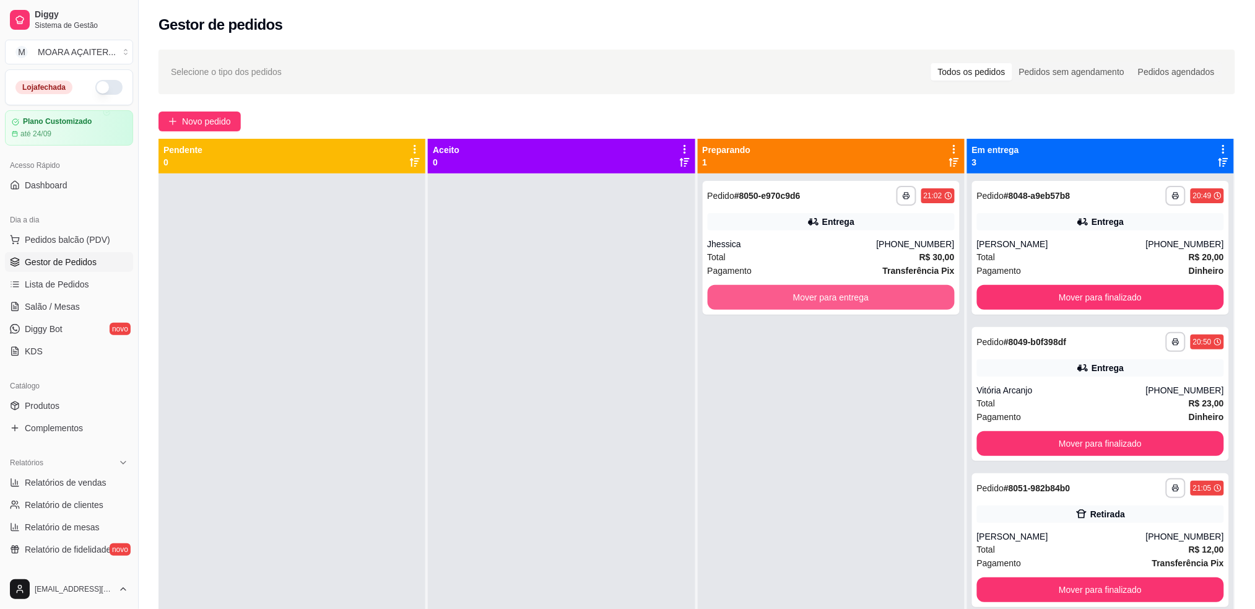
click at [823, 294] on button "Mover para entrega" at bounding box center [831, 297] width 247 height 25
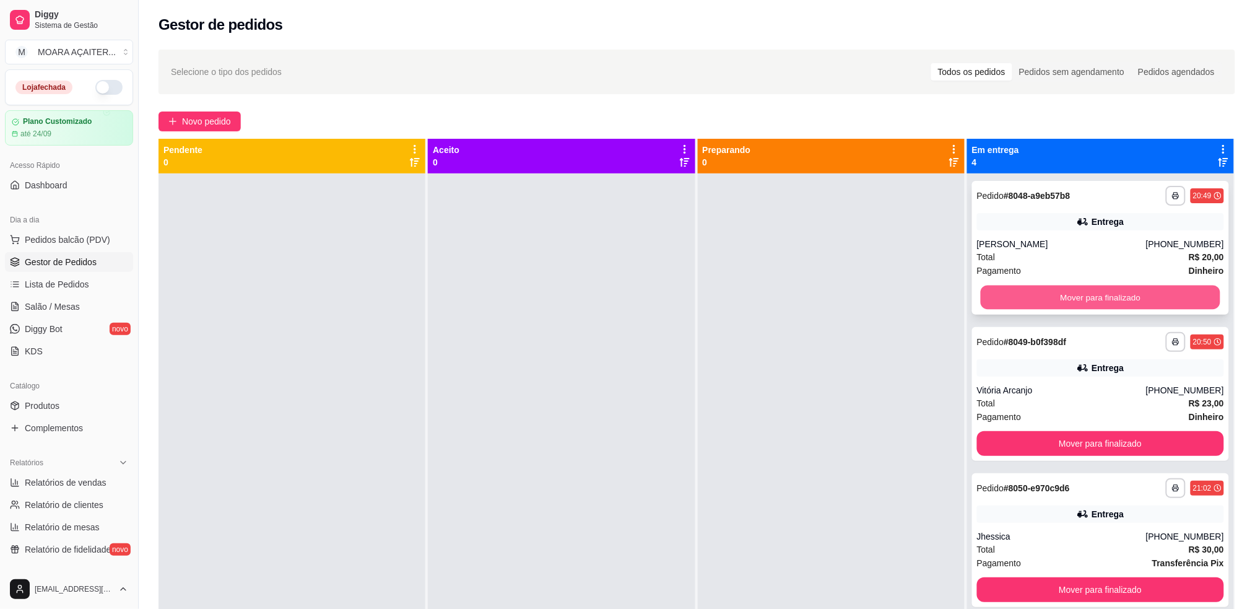
click at [1038, 287] on button "Mover para finalizado" at bounding box center [1101, 298] width 240 height 24
click at [1047, 297] on button "Mover para finalizado" at bounding box center [1100, 297] width 247 height 25
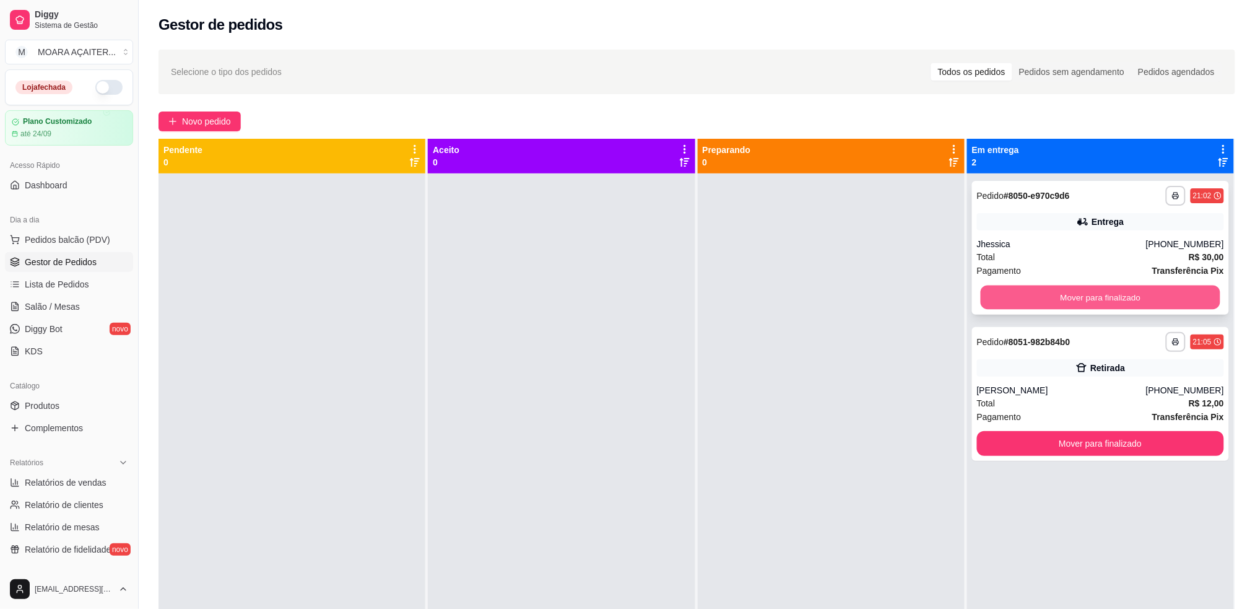
click at [1032, 297] on button "Mover para finalizado" at bounding box center [1101, 298] width 240 height 24
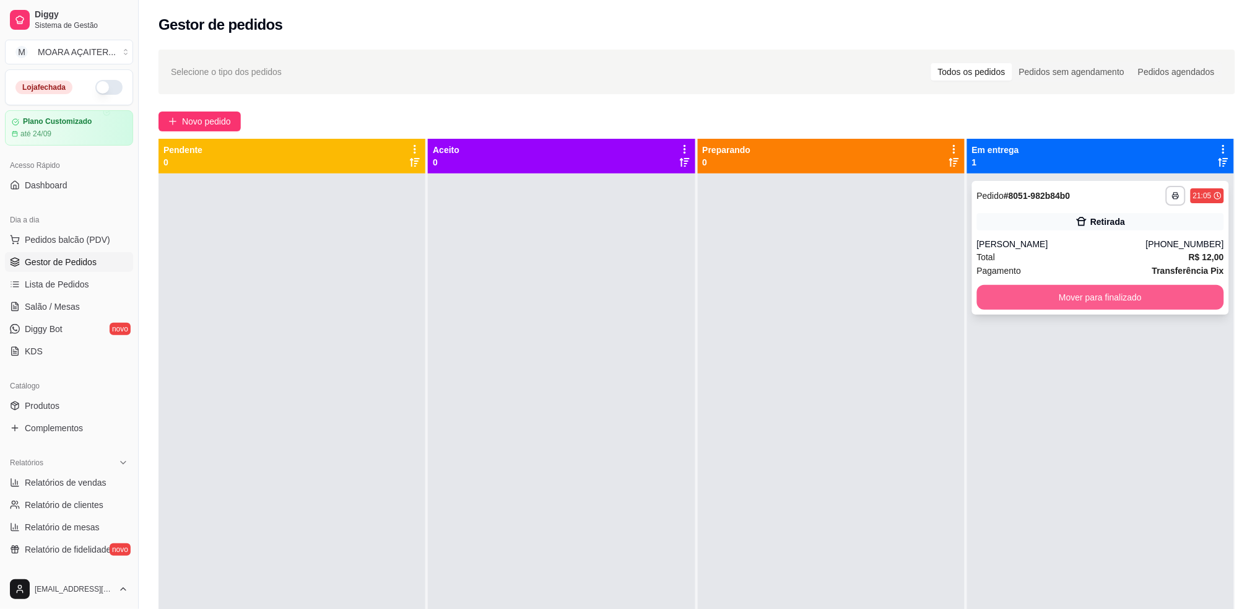
click at [1036, 297] on button "Mover para finalizado" at bounding box center [1100, 297] width 247 height 25
